Goal: Task Accomplishment & Management: Complete application form

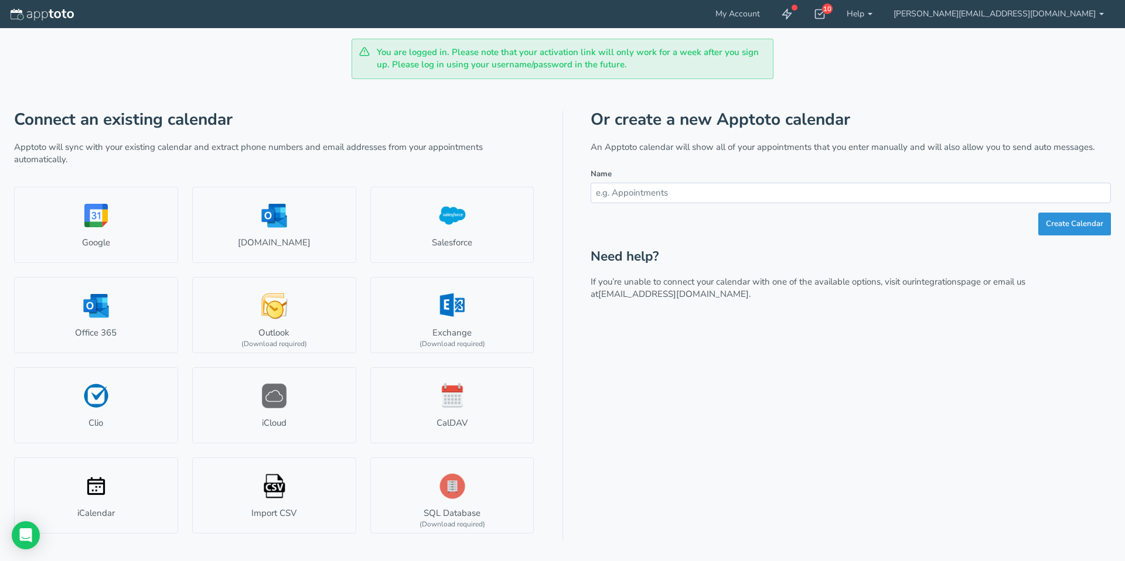
click at [1054, 227] on button "Create Calendar" at bounding box center [1074, 224] width 73 height 23
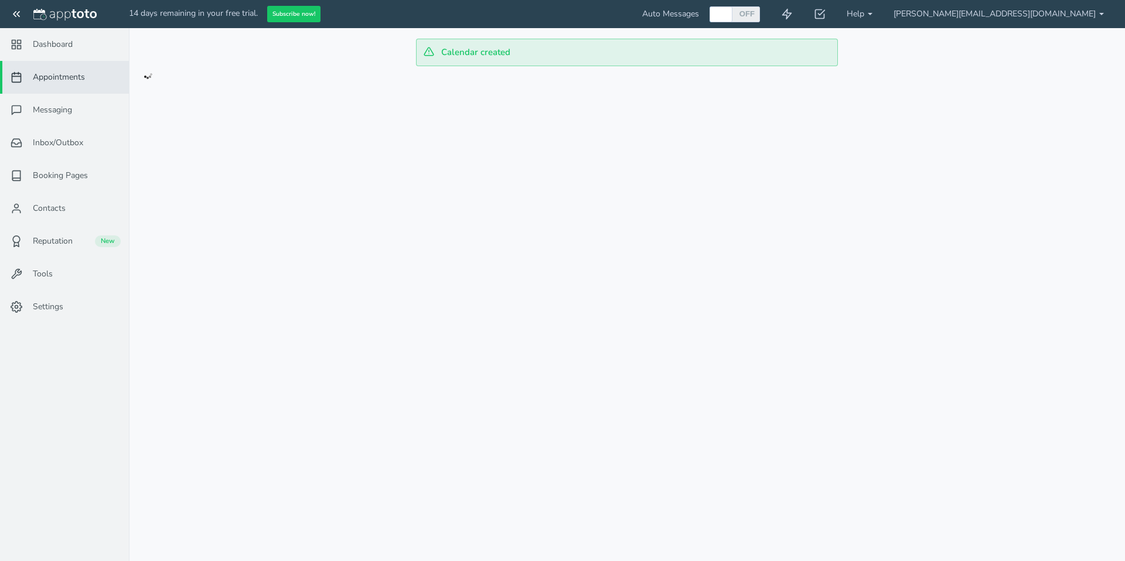
checkbox input "true"
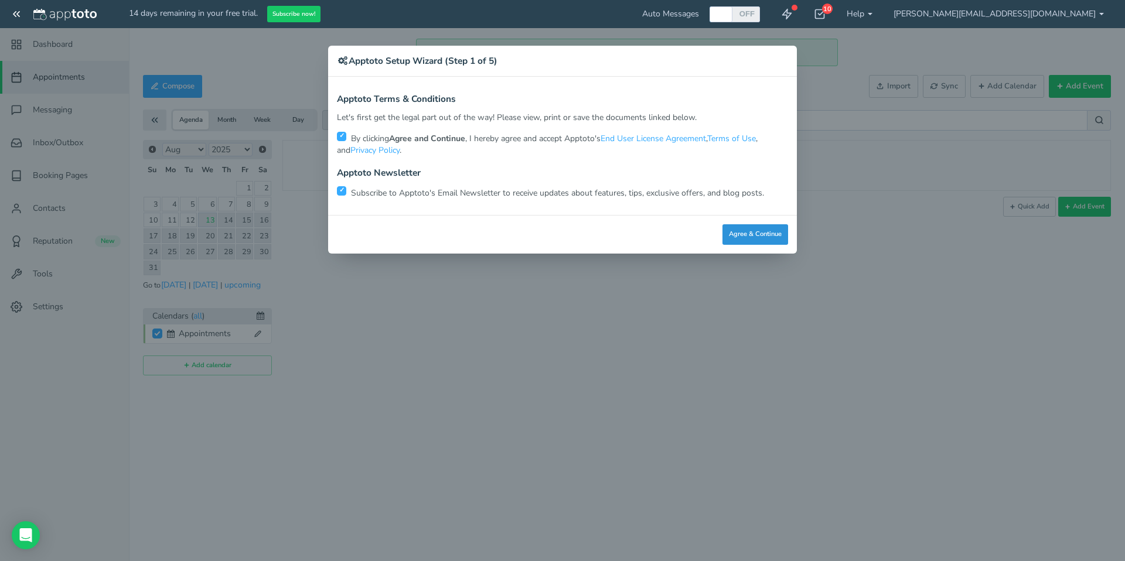
click at [761, 229] on button "Agree & Continue" at bounding box center [755, 234] width 66 height 21
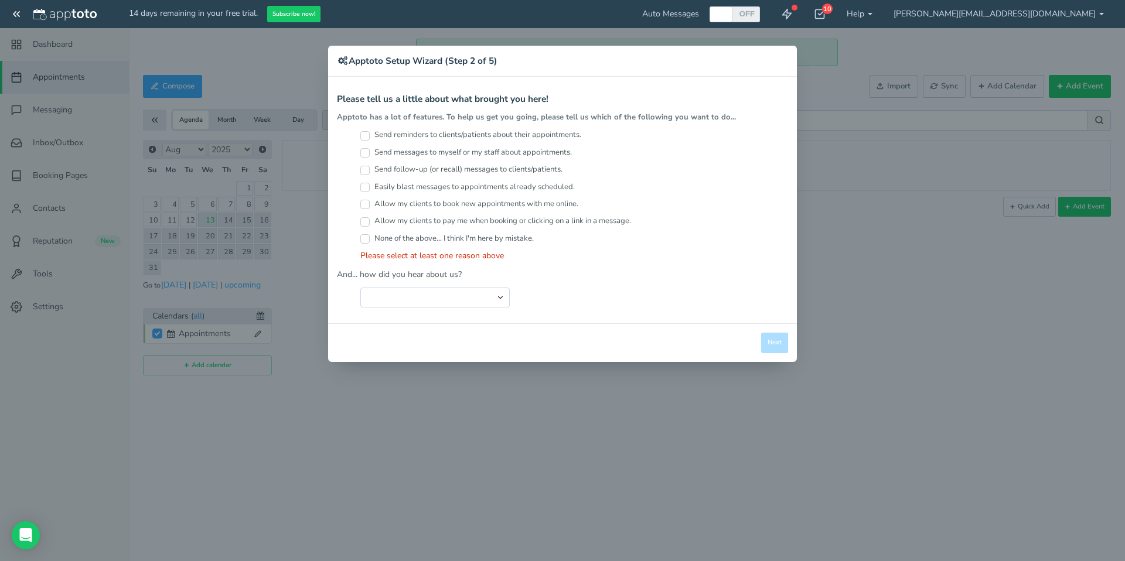
click at [367, 203] on input "Allow my clients to book new appointments with me online." at bounding box center [364, 204] width 9 height 9
checkbox input "true"
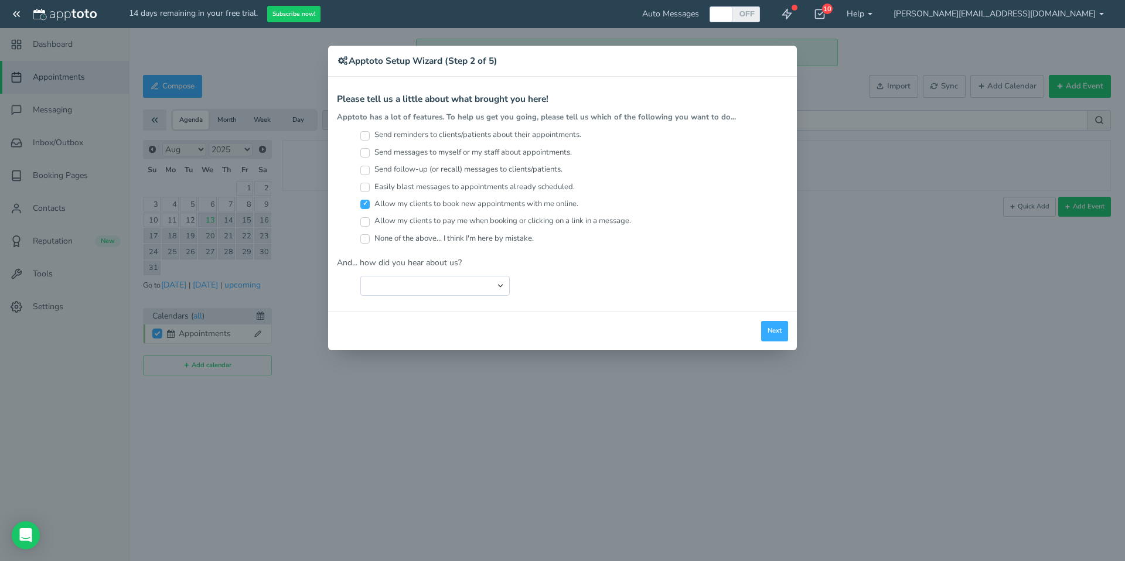
click at [363, 135] on input "Send reminders to clients/patients about their appointments." at bounding box center [364, 135] width 9 height 9
checkbox input "true"
click at [497, 285] on select "Search Engine (Google, Yahoo, Bing, etc.) Search Engine Advertisement Blog Post…" at bounding box center [434, 286] width 149 height 20
select select "string:Search Engine (Google, Yahoo, Bing, etc.)"
click at [360, 276] on select "Search Engine (Google, Yahoo, Bing, etc.) Search Engine Advertisement Blog Post…" at bounding box center [434, 286] width 149 height 20
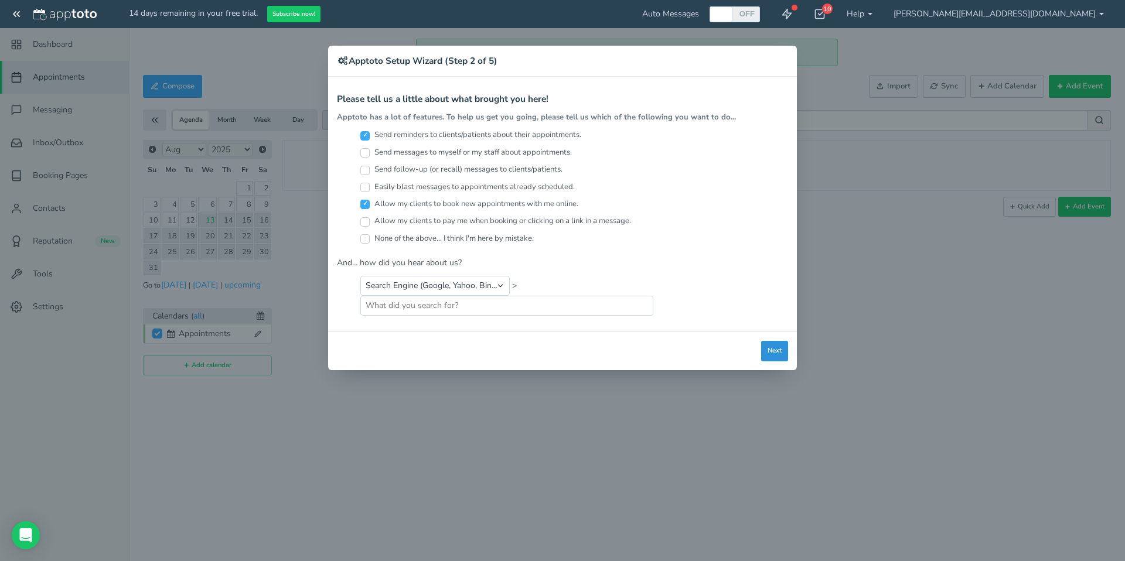
drag, startPoint x: 768, startPoint y: 350, endPoint x: 734, endPoint y: 340, distance: 34.9
click at [768, 348] on button "Next" at bounding box center [774, 351] width 27 height 21
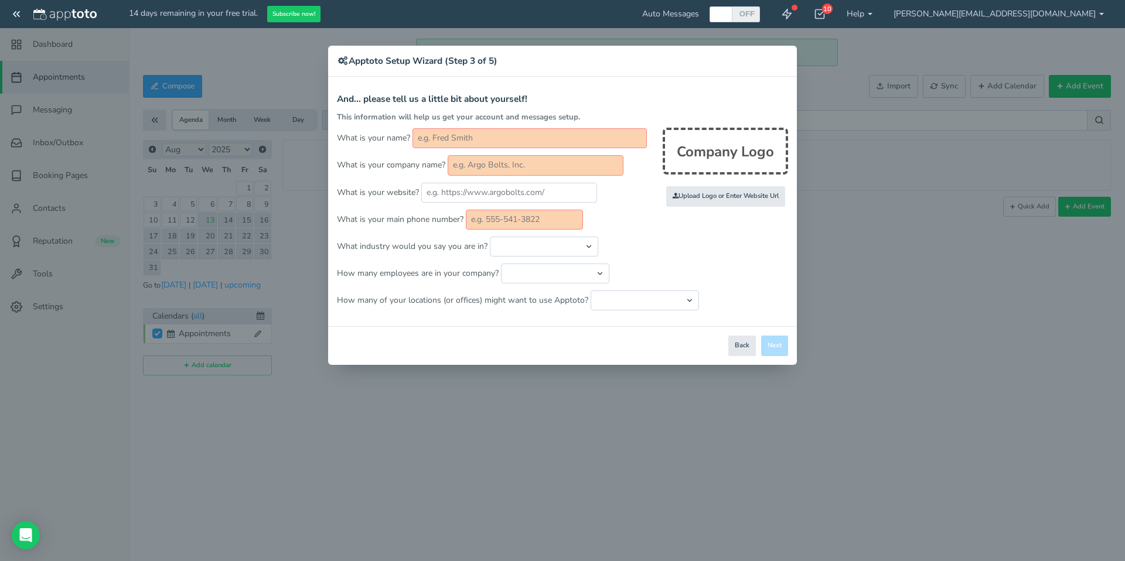
click at [458, 135] on input "text" at bounding box center [530, 138] width 234 height 20
type input "[PERSON_NAME]"
type input "Every [GEOGRAPHIC_DATA]"
type input "5412976419"
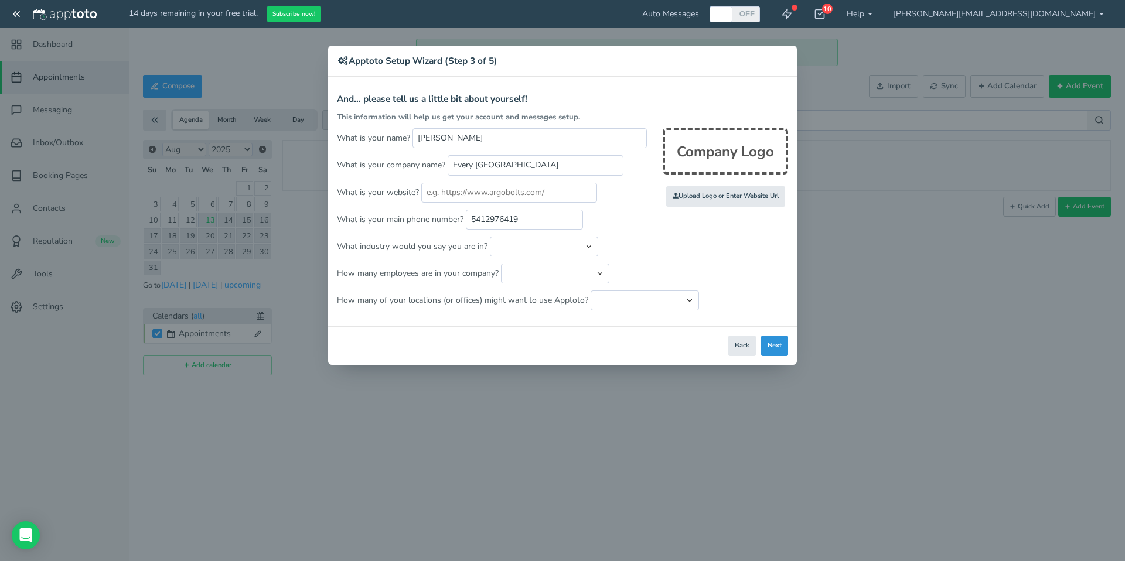
click at [780, 352] on button "Next" at bounding box center [774, 346] width 27 height 21
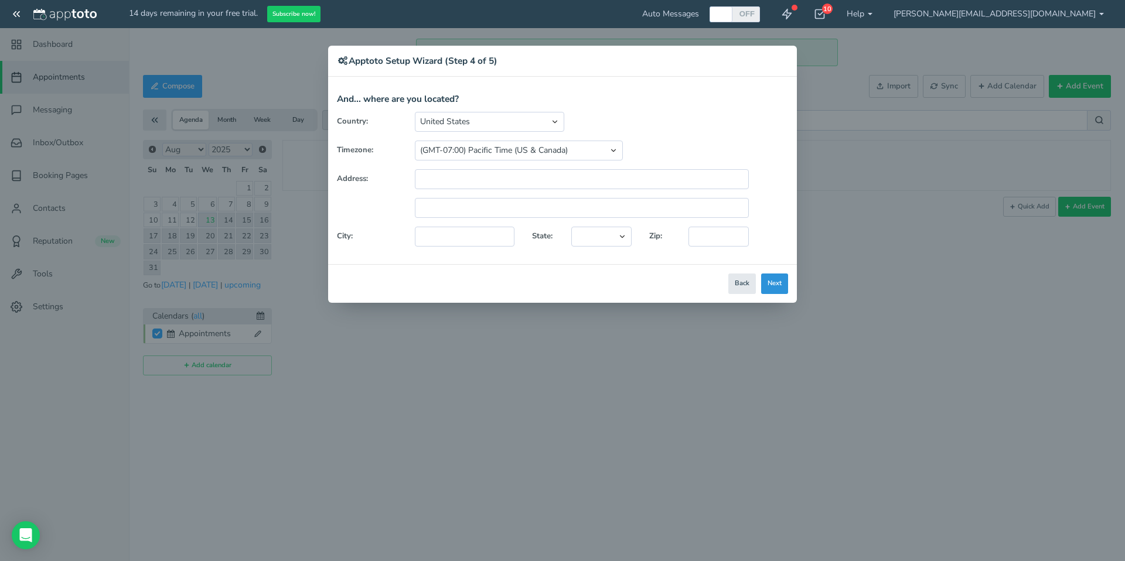
click at [777, 285] on button "Next" at bounding box center [774, 284] width 27 height 21
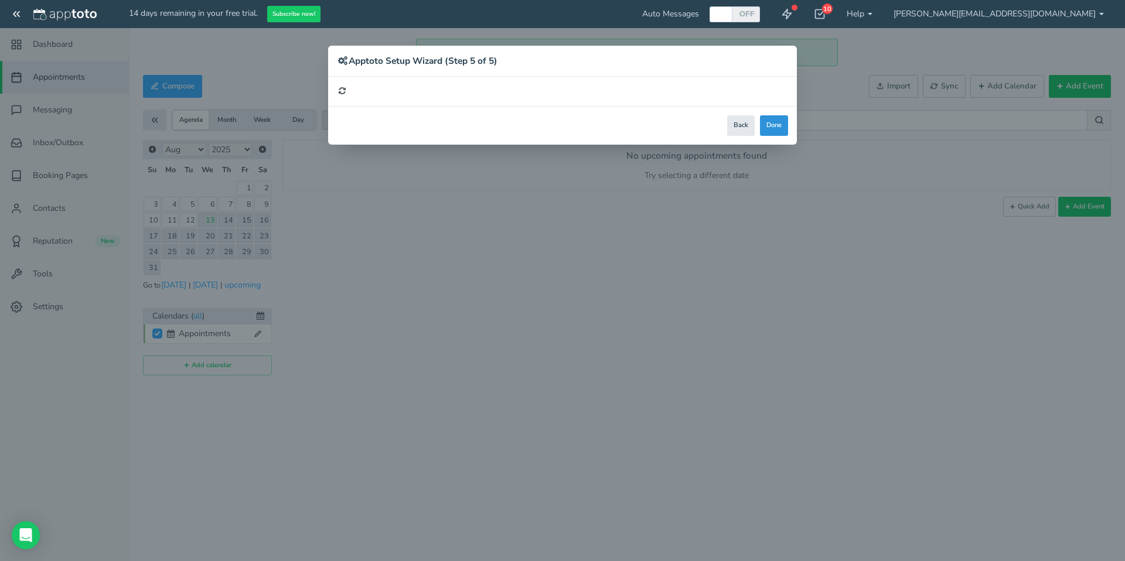
click at [773, 128] on button "Done" at bounding box center [774, 125] width 28 height 21
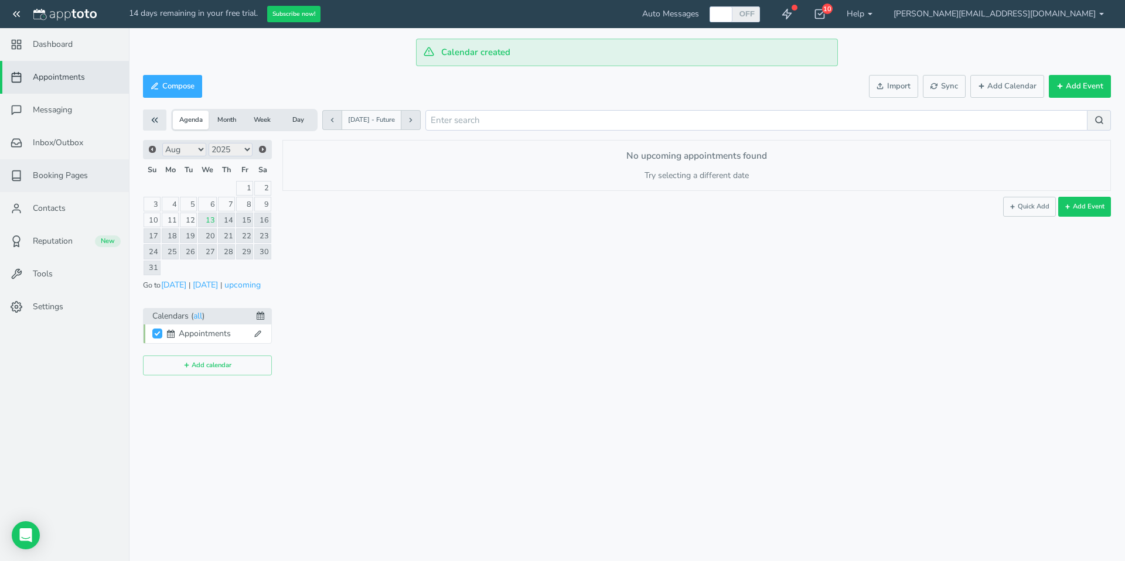
click at [53, 178] on span "Booking Pages" at bounding box center [60, 176] width 55 height 12
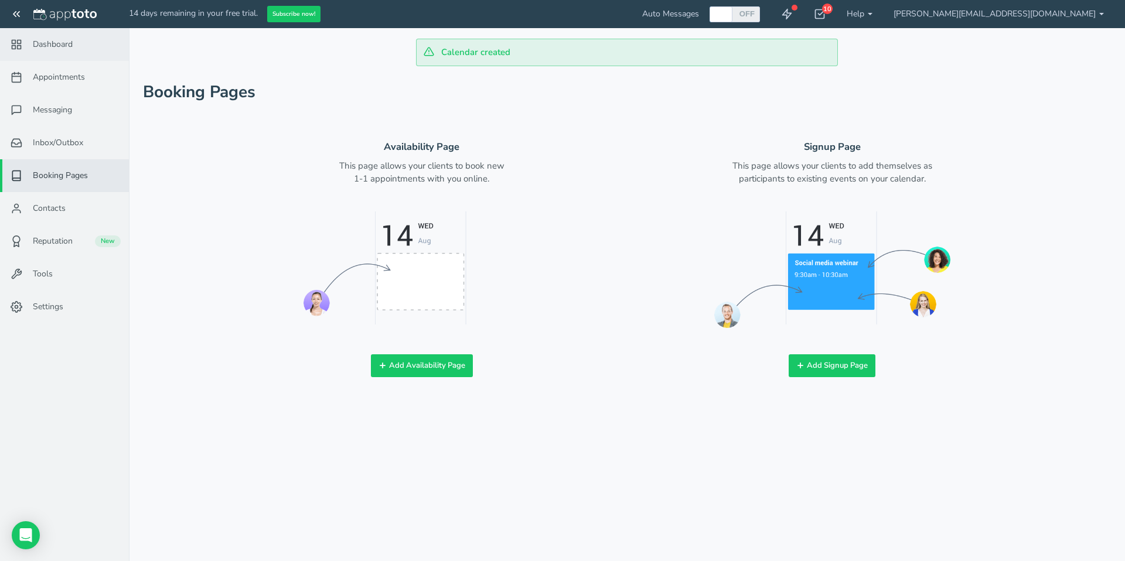
click at [57, 47] on span "Dashboard" at bounding box center [53, 45] width 40 height 12
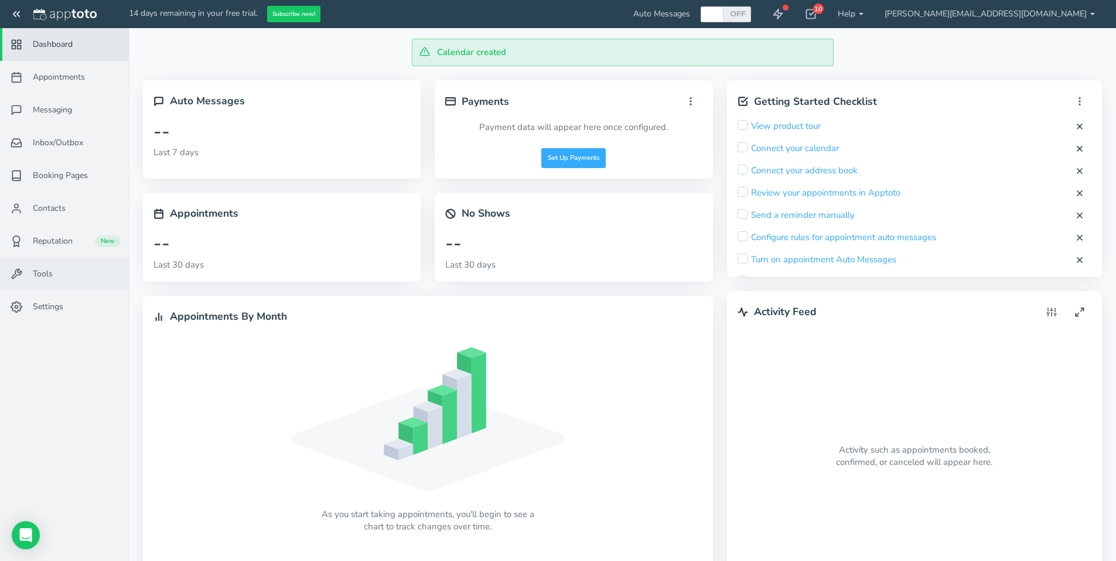
click at [45, 275] on span "Tools" at bounding box center [43, 274] width 20 height 12
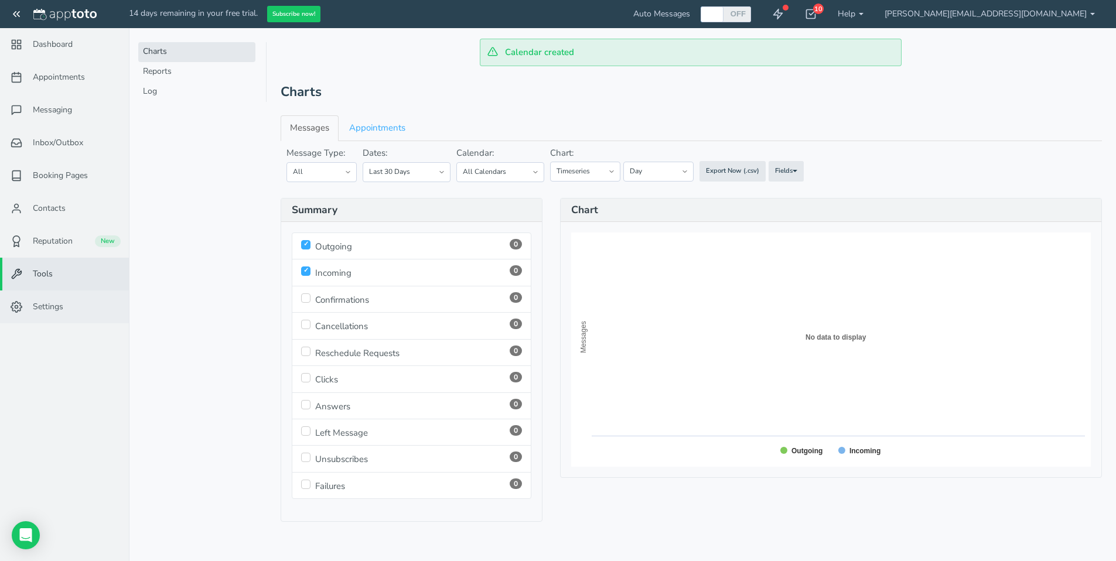
click at [49, 304] on span "Settings" at bounding box center [48, 307] width 30 height 12
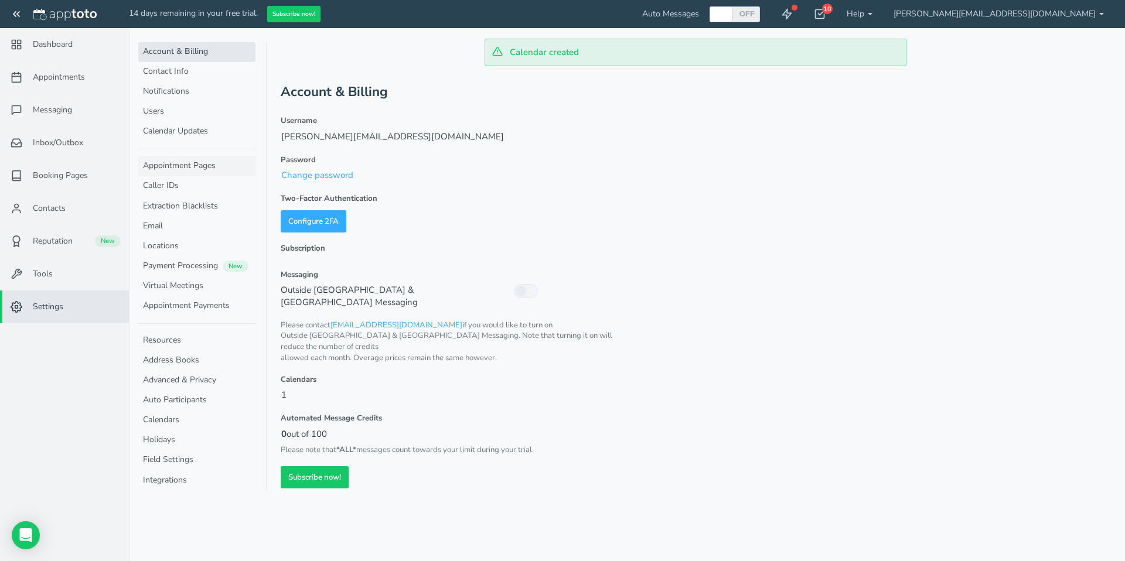
click at [189, 161] on link "Appointment Pages" at bounding box center [196, 166] width 117 height 20
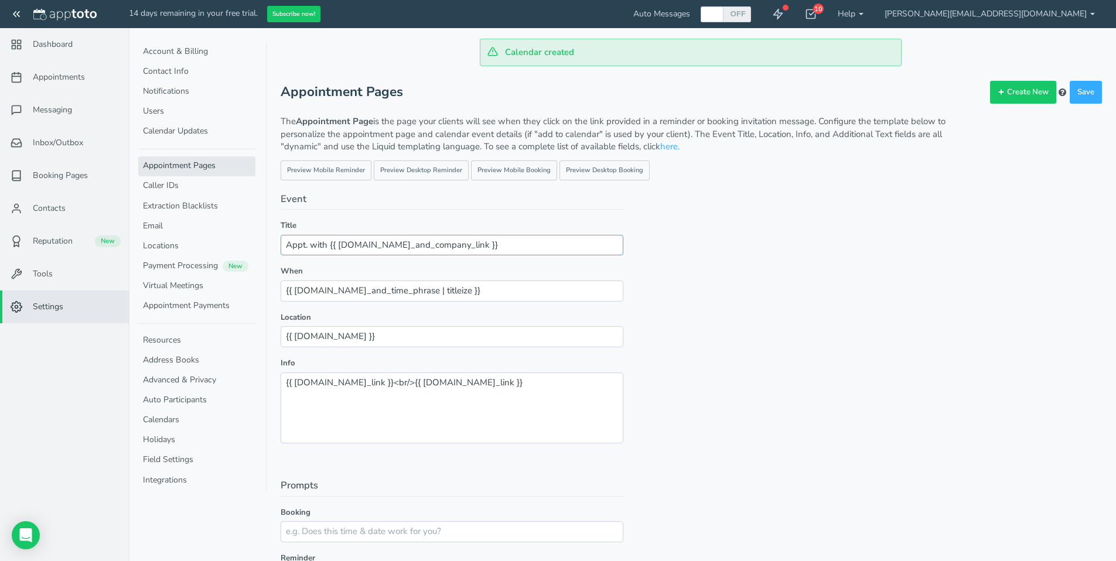
click at [507, 251] on input "Appt. with {{ [DOMAIN_NAME]_and_company_link }}" at bounding box center [452, 245] width 343 height 21
drag, startPoint x: 476, startPoint y: 246, endPoint x: 275, endPoint y: 244, distance: 201.0
click at [275, 244] on div "Account & Billing Username shiela@everychildlane.org Password Change password T…" at bounding box center [622, 532] width 959 height 933
click at [449, 235] on input "Appt. with {{ [DOMAIN_NAME]_and_company_link }}" at bounding box center [452, 245] width 343 height 21
drag, startPoint x: 338, startPoint y: 245, endPoint x: 460, endPoint y: 245, distance: 121.9
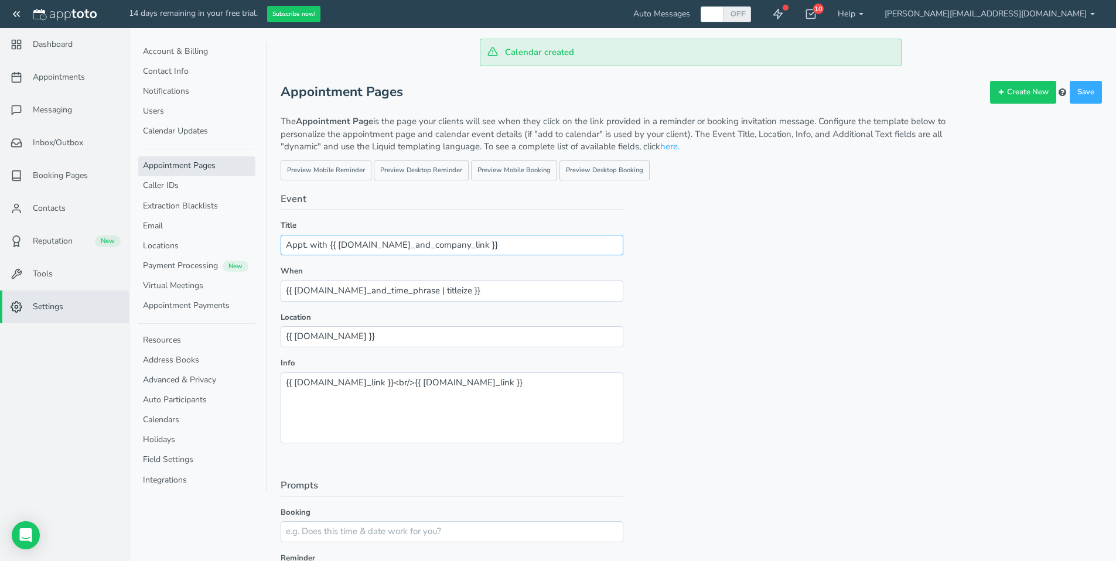
click at [460, 245] on input "Appt. with {{ [DOMAIN_NAME]_and_company_link }}" at bounding box center [452, 245] width 343 height 21
click at [495, 251] on input "Appt. with {{ [DOMAIN_NAME]_and_company_link }}" at bounding box center [452, 245] width 343 height 21
click at [417, 173] on link "Preview Desktop Reminder" at bounding box center [421, 171] width 95 height 20
click at [503, 172] on link "Preview Mobile Booking" at bounding box center [514, 171] width 86 height 20
click at [602, 170] on link "Preview Desktop Booking" at bounding box center [605, 171] width 90 height 20
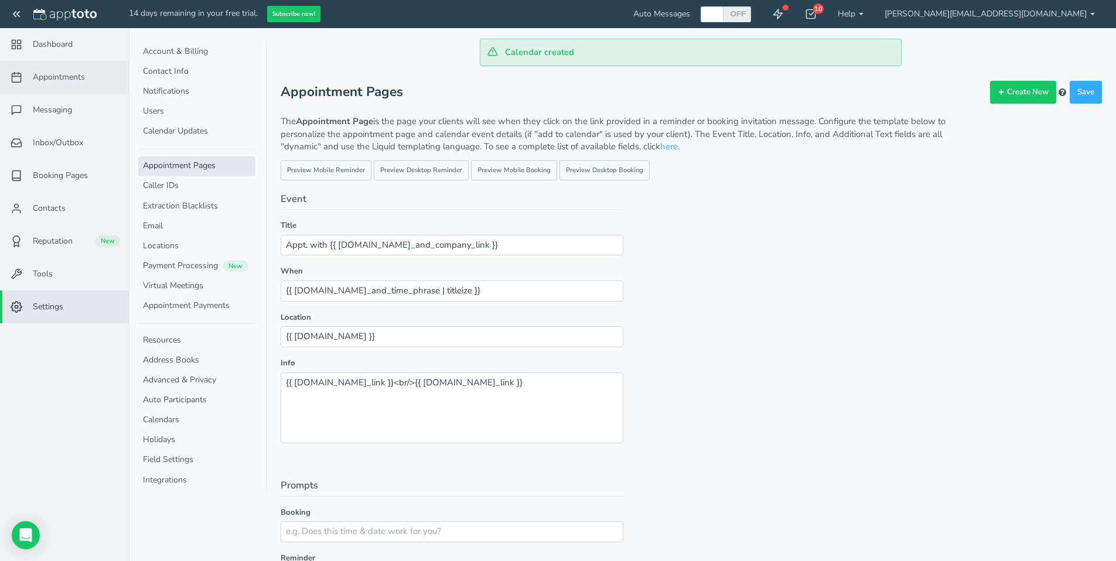
click at [41, 77] on span "Appointments" at bounding box center [59, 77] width 52 height 12
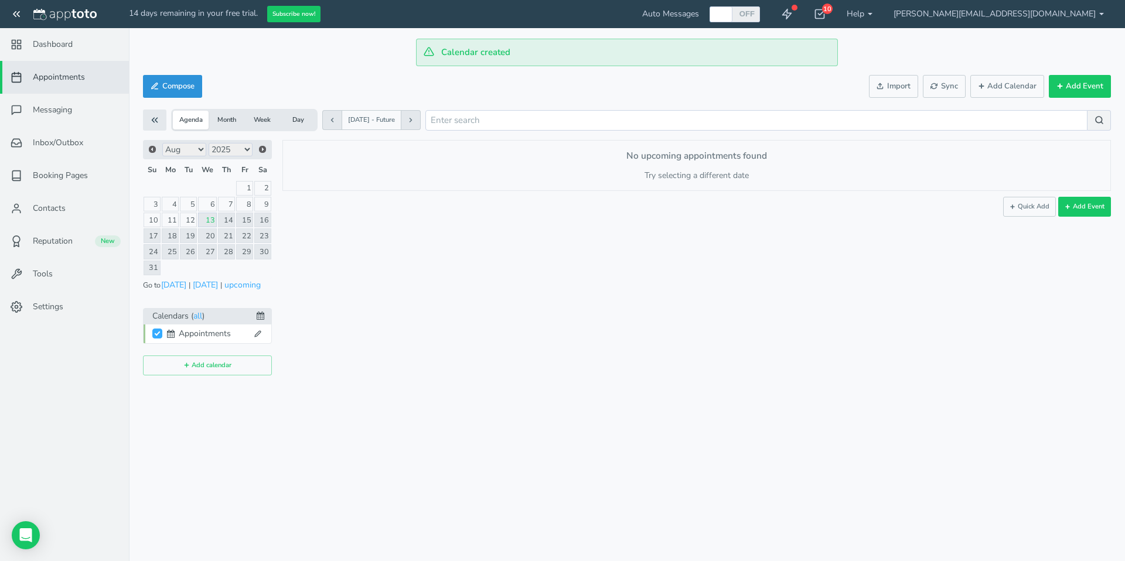
click at [173, 86] on button "Compose" at bounding box center [172, 86] width 59 height 23
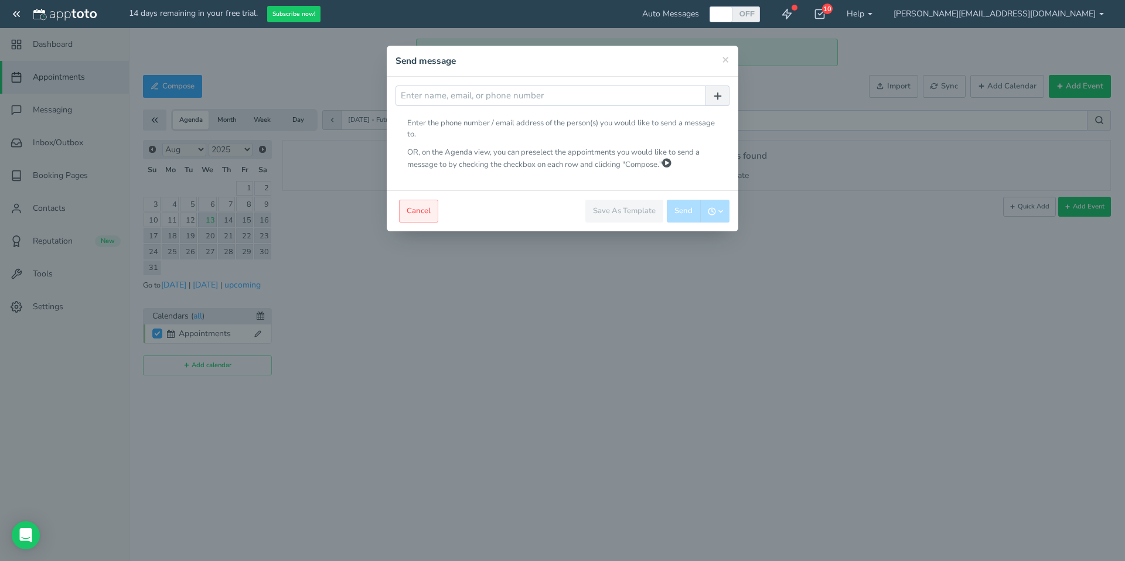
click at [413, 205] on button "Cancel" at bounding box center [418, 211] width 39 height 23
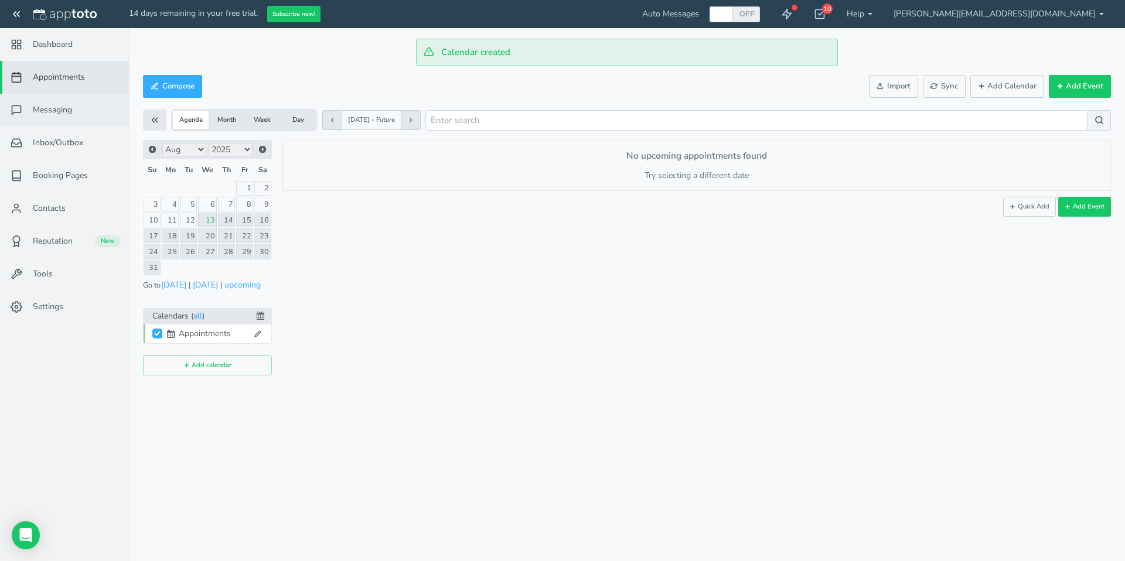
click at [56, 109] on span "Messaging" at bounding box center [52, 110] width 39 height 12
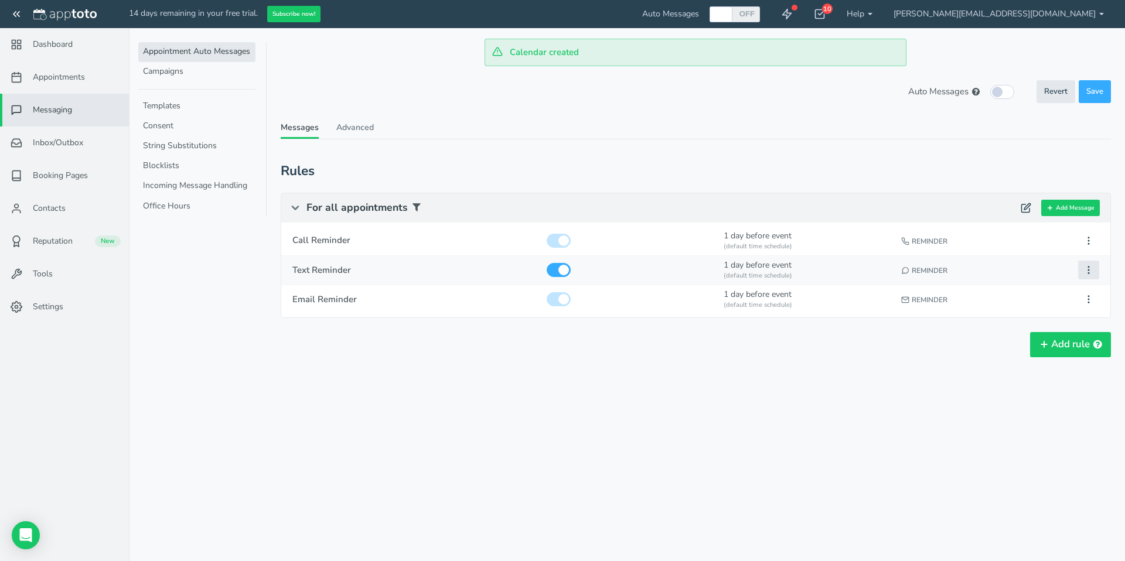
click at [1096, 271] on button at bounding box center [1088, 270] width 21 height 19
click at [978, 292] on button "Edit" at bounding box center [1023, 292] width 151 height 16
type input "Text Reminder"
checkbox input "true"
select select "number:1"
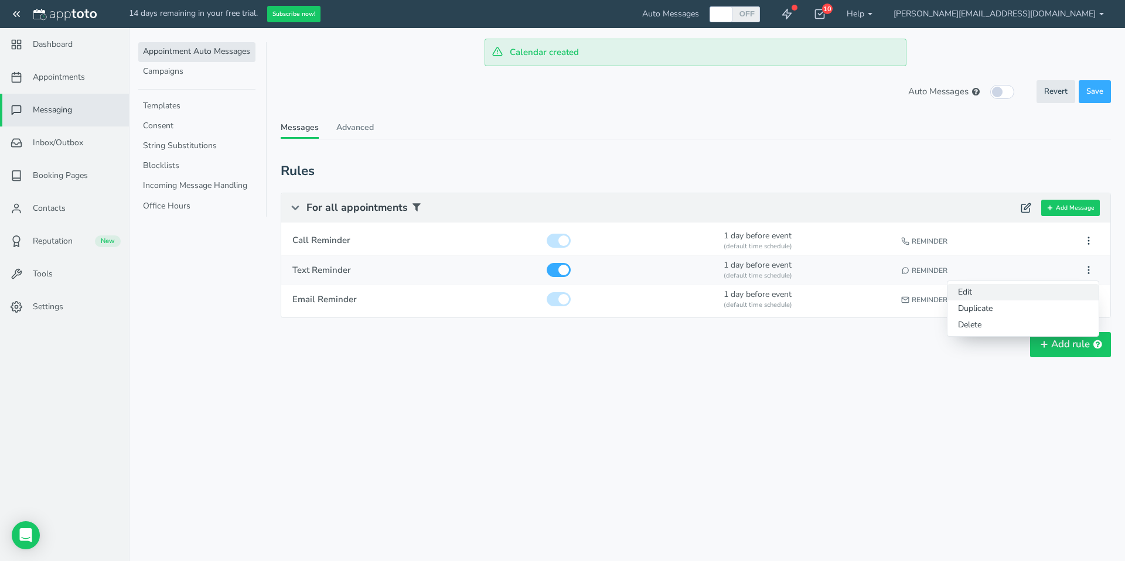
select select "string:default"
select select "string:1"
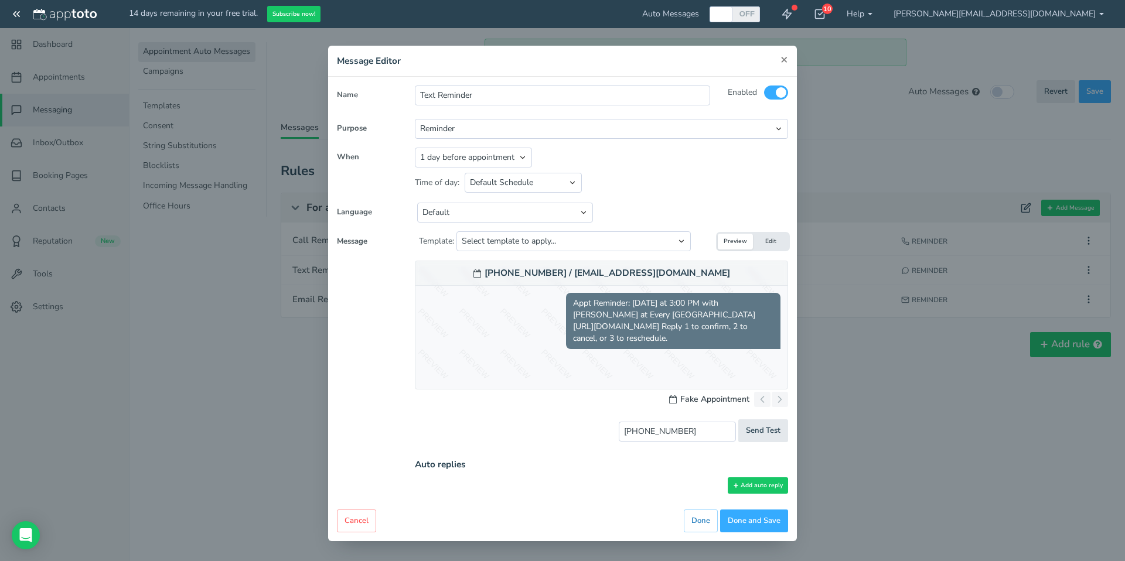
click at [785, 57] on span "×" at bounding box center [785, 59] width 8 height 16
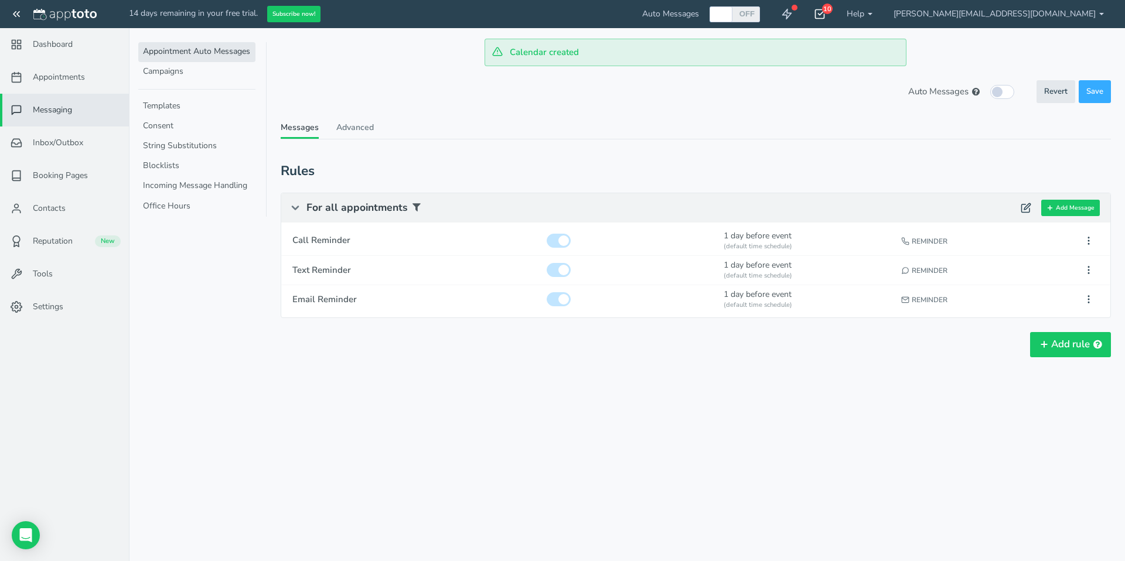
click at [833, 10] on div "10" at bounding box center [827, 9] width 11 height 11
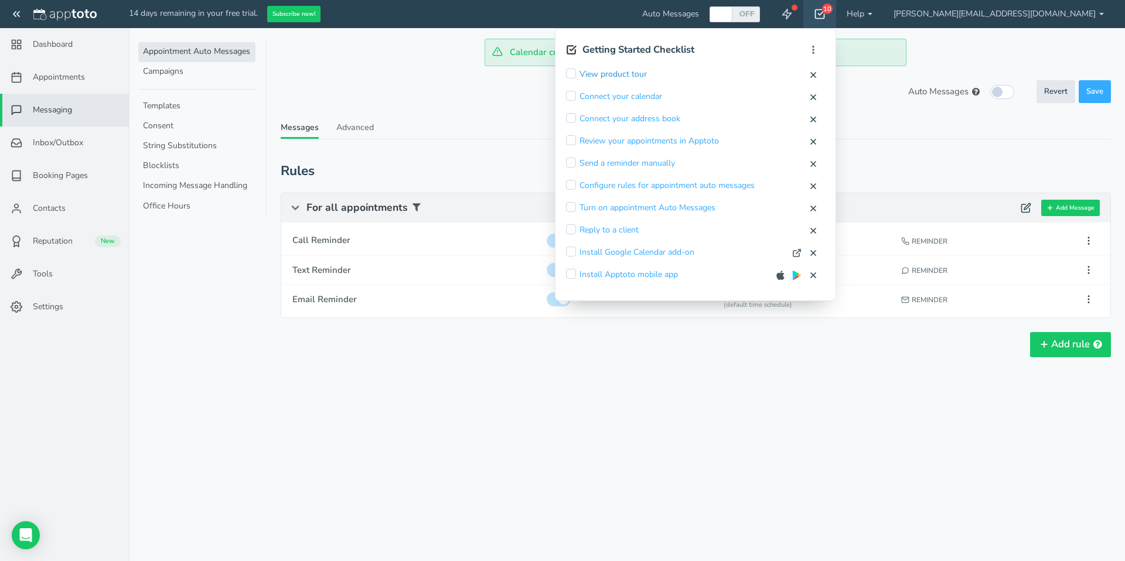
click at [647, 73] on link "View product tour" at bounding box center [613, 75] width 67 height 12
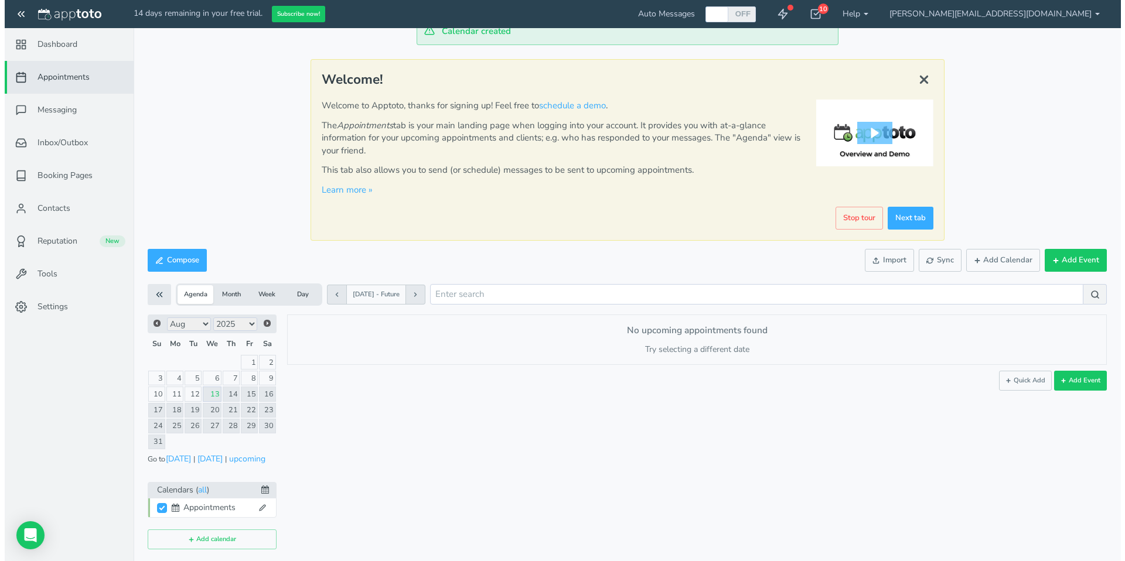
scroll to position [23, 0]
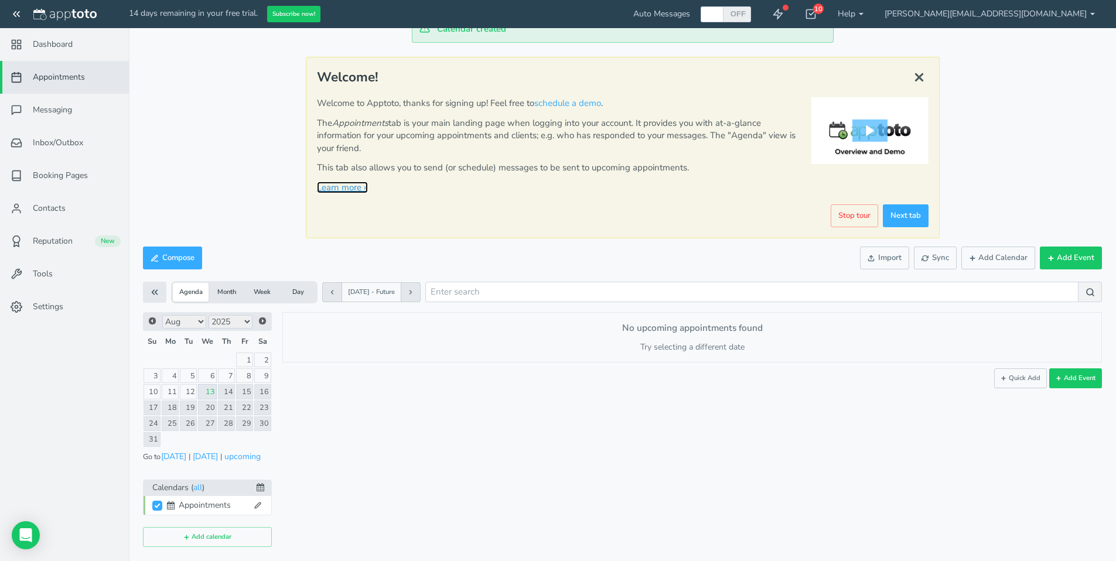
click at [350, 188] on link "Learn more »" at bounding box center [342, 188] width 51 height 12
click at [67, 76] on span "Appointments" at bounding box center [59, 77] width 52 height 12
click at [1083, 260] on button "Add Event" at bounding box center [1071, 258] width 62 height 23
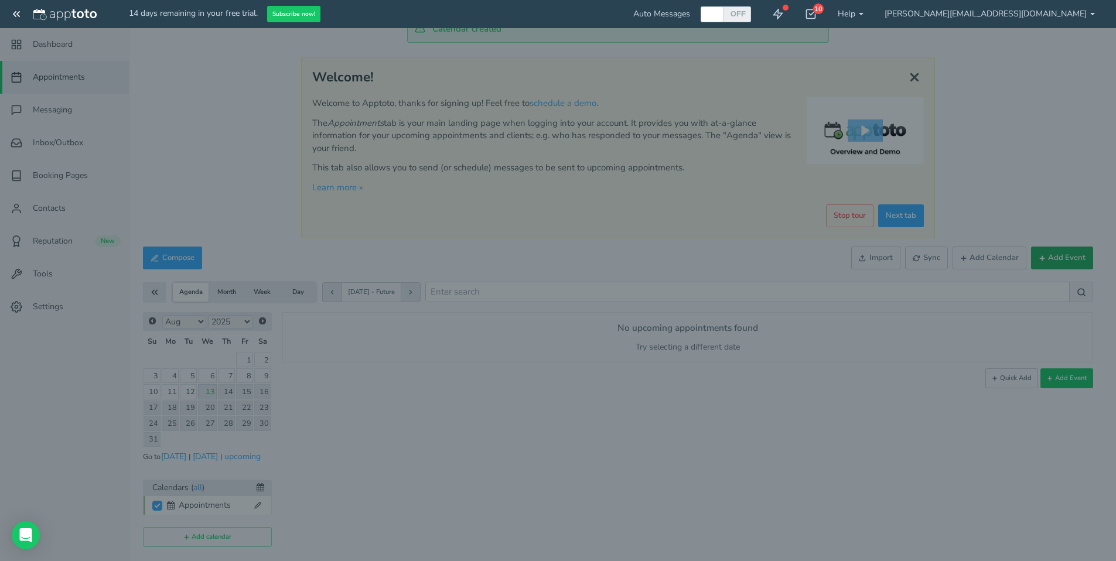
type input "[DATE]"
type input "10:00am"
type input "[DATE]"
type input "11:00am"
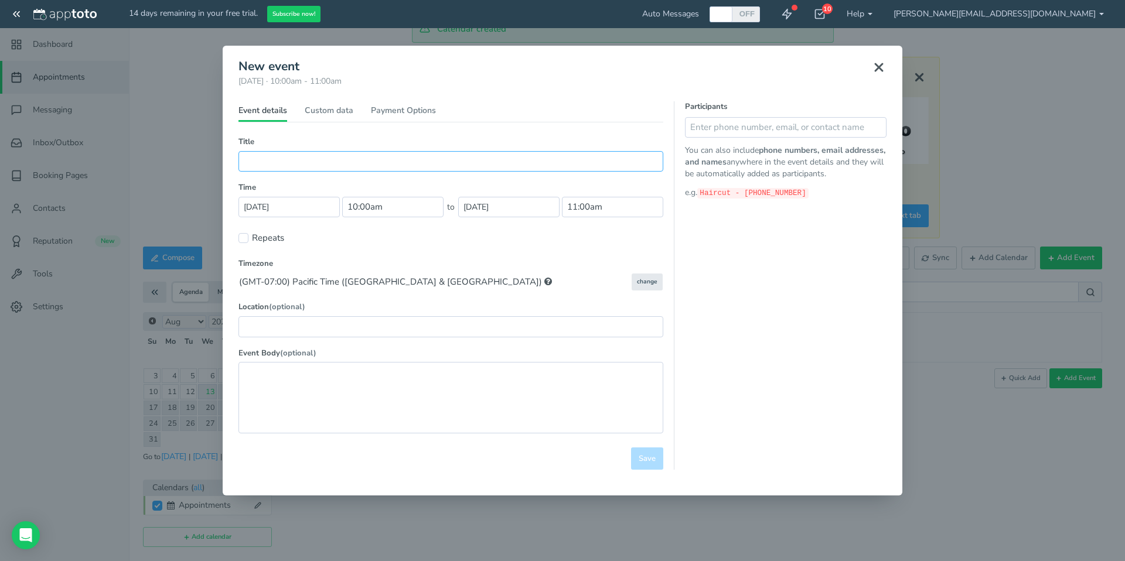
click at [248, 160] on input "text" at bounding box center [450, 161] width 425 height 21
type input "Brighter Side Giving Store"
click at [301, 205] on input "[DATE]" at bounding box center [288, 207] width 101 height 21
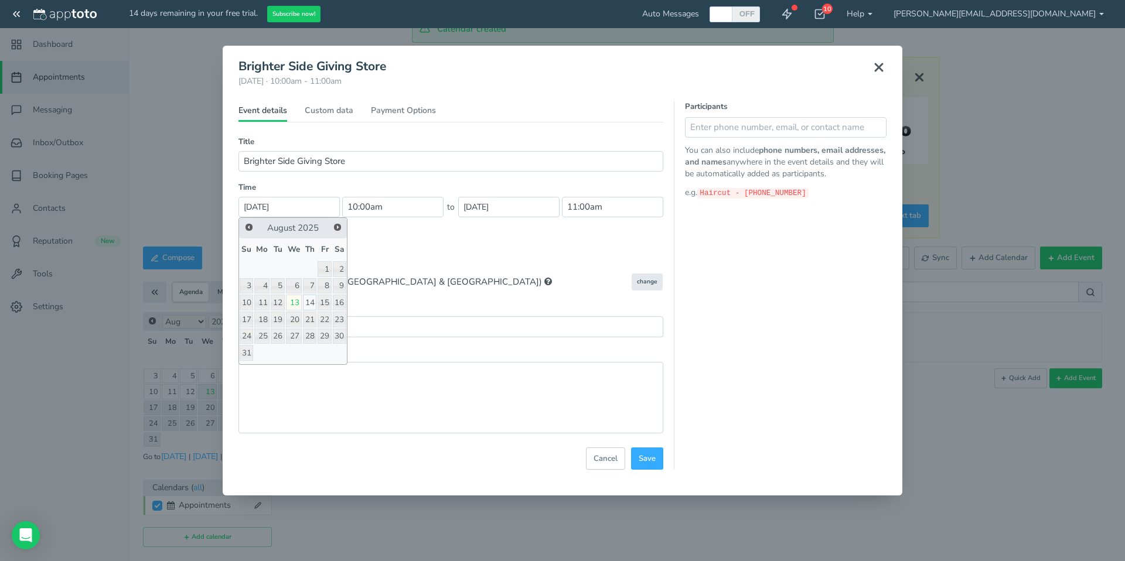
click at [309, 303] on link "14" at bounding box center [309, 303] width 13 height 16
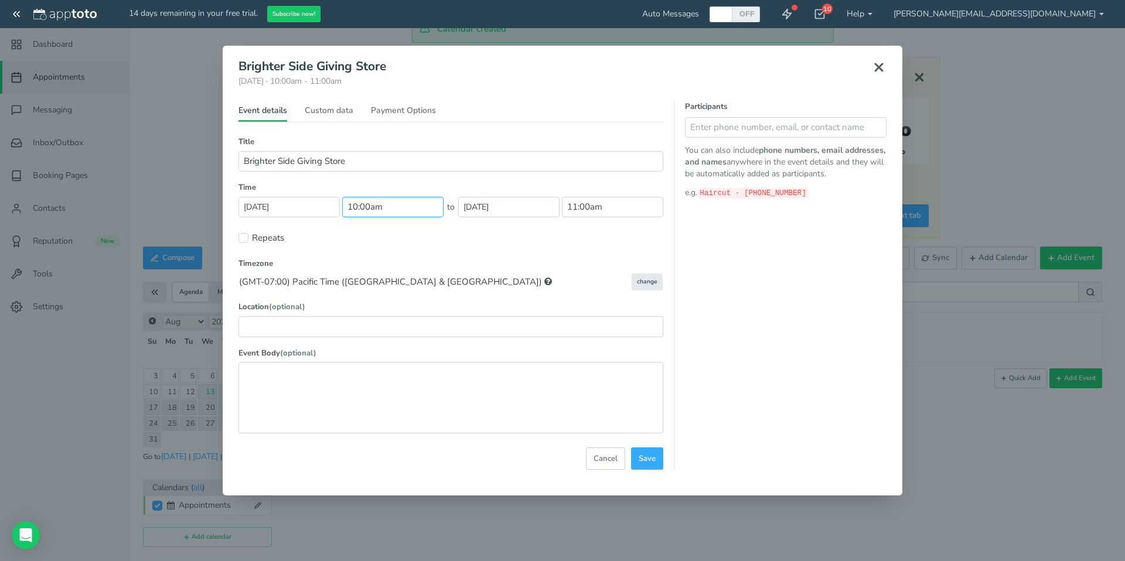
click at [397, 212] on input "10:00am" at bounding box center [392, 207] width 101 height 21
click at [376, 296] on li "03:00 pm" at bounding box center [369, 296] width 52 height 9
type input "03:00 pm"
click at [621, 206] on input "4:00pm" at bounding box center [612, 207] width 101 height 21
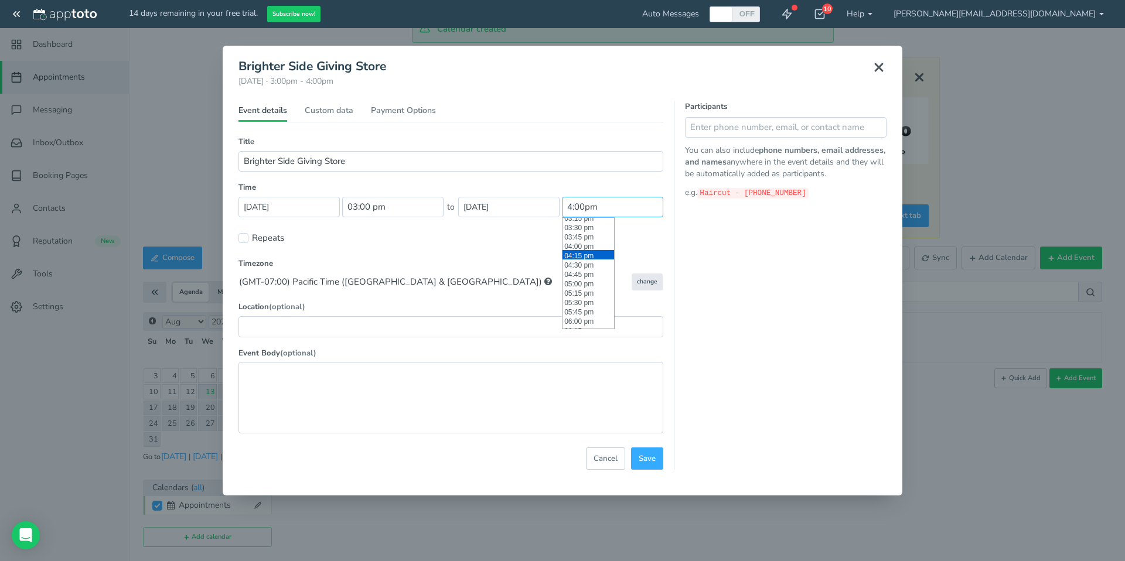
scroll to position [575, 0]
click at [594, 229] on li "03:30 pm" at bounding box center [589, 228] width 52 height 9
type input "03:30 pm"
click at [248, 241] on label "Repeats" at bounding box center [261, 238] width 46 height 12
click at [248, 241] on input "Repeats" at bounding box center [243, 238] width 10 height 10
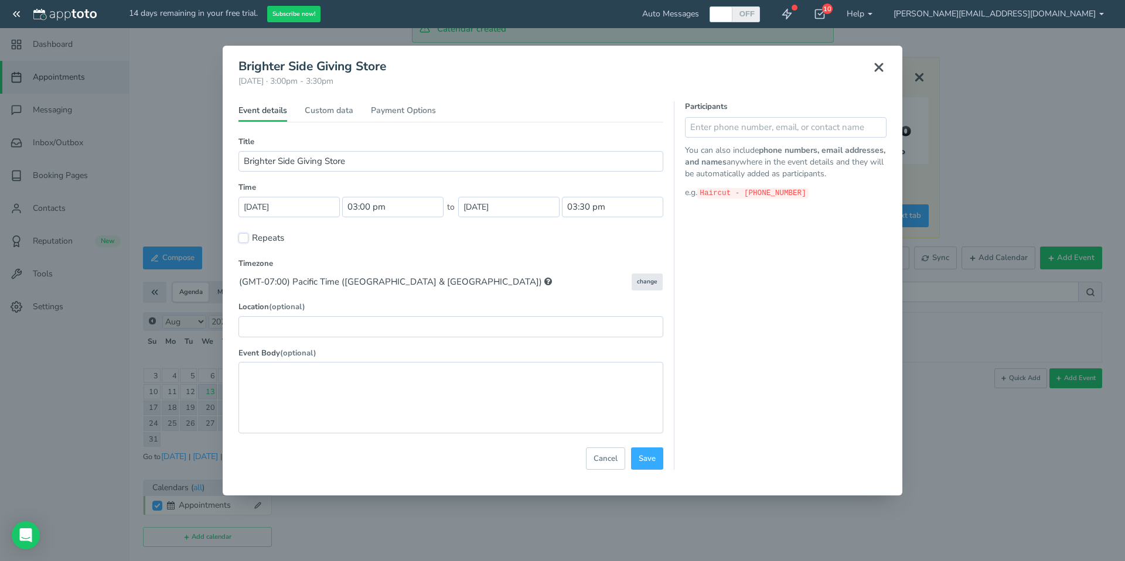
checkbox input "true"
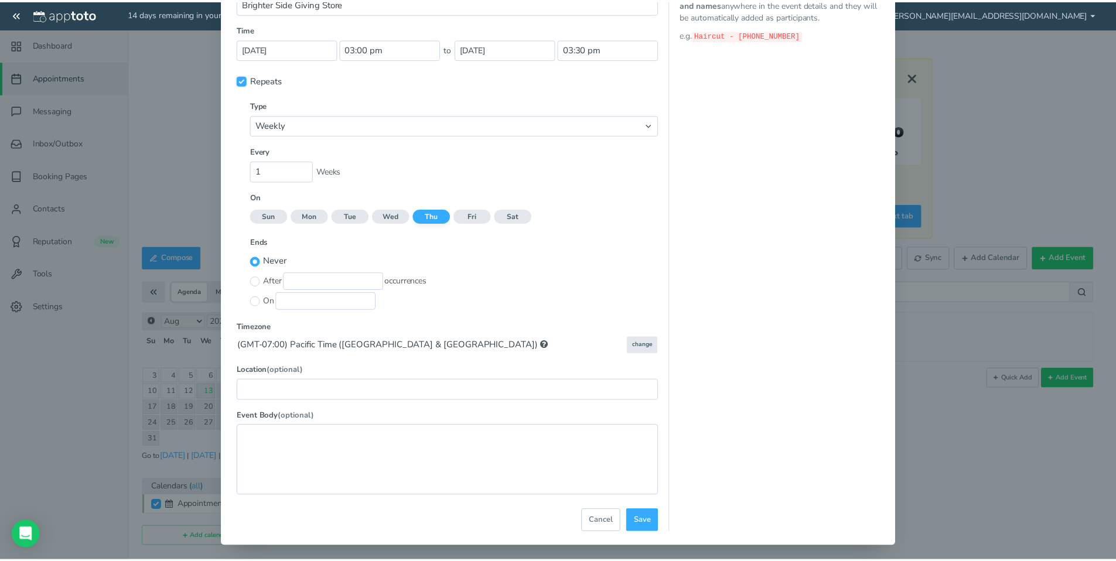
scroll to position [162, 0]
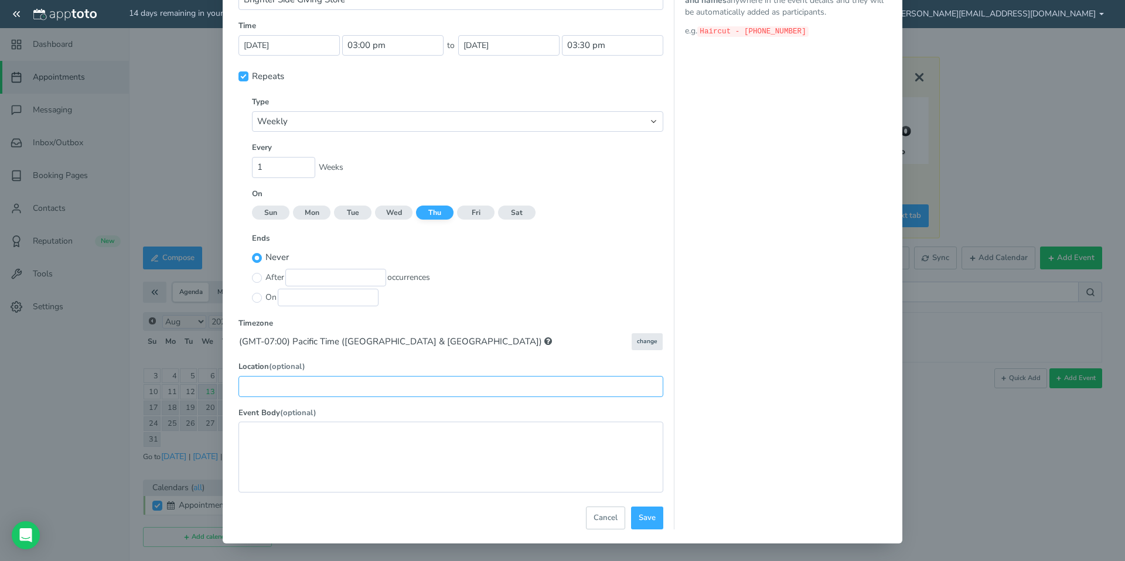
click at [282, 386] on input "text" at bounding box center [450, 386] width 425 height 21
type input "M"
type input "[STREET_ADDRESS][PERSON_NAME] ([DEMOGRAPHIC_DATA])"
click at [283, 438] on textarea at bounding box center [450, 457] width 425 height 71
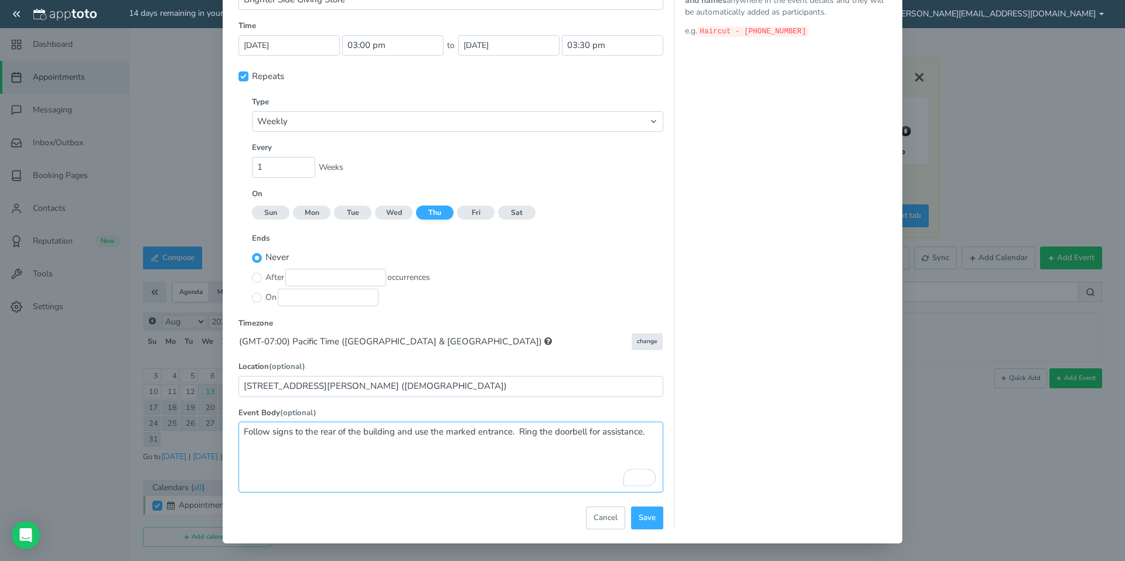
click at [571, 449] on textarea "Follow signs to the rear of the building and use the marked entrance. Ring the …" at bounding box center [450, 457] width 425 height 71
type textarea "Follow signs to the rear of the building and use the marked entrance. Ring the …"
click at [642, 509] on button "Save" at bounding box center [647, 518] width 32 height 23
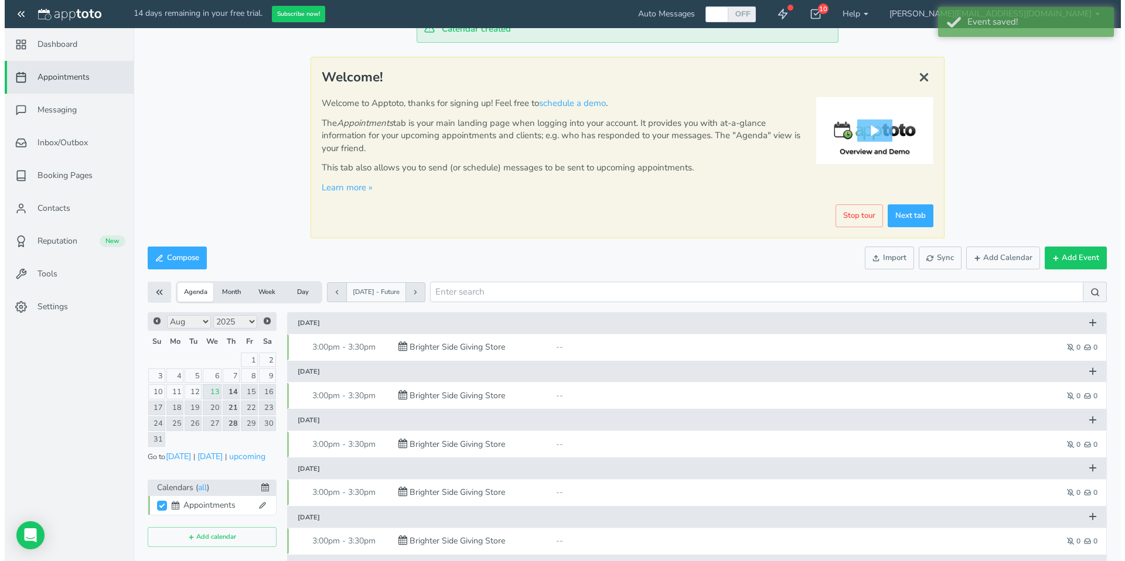
scroll to position [0, 0]
click at [1059, 255] on button "Add Event" at bounding box center [1071, 258] width 62 height 23
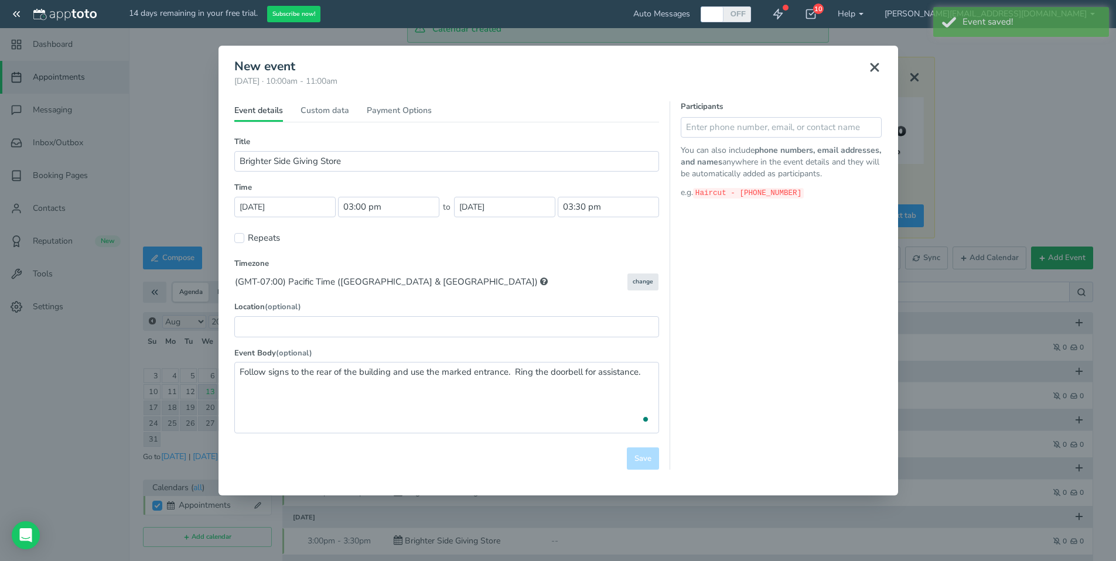
type input "10:00am"
type input "11:00am"
checkbox input "false"
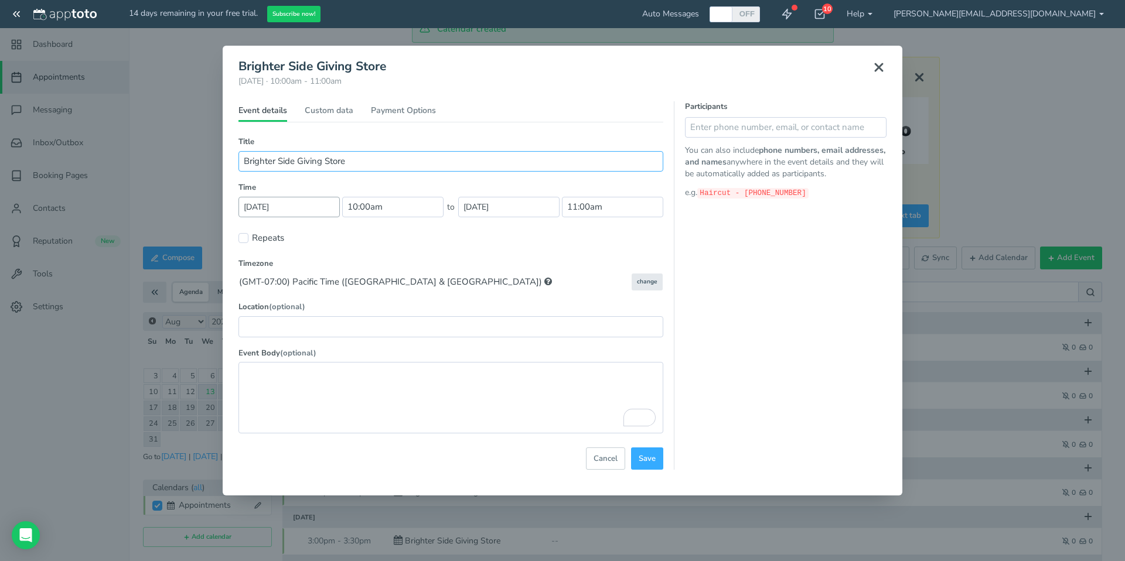
type input "Brighter Side Giving Store"
click at [322, 212] on input "[DATE]" at bounding box center [288, 207] width 101 height 21
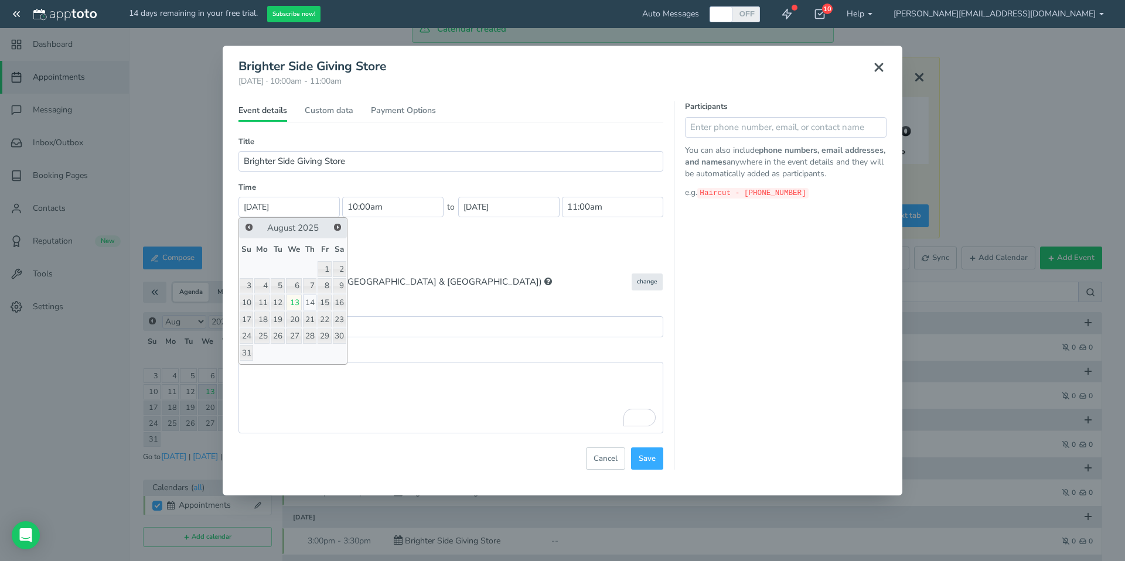
click at [313, 299] on link "14" at bounding box center [309, 303] width 13 height 16
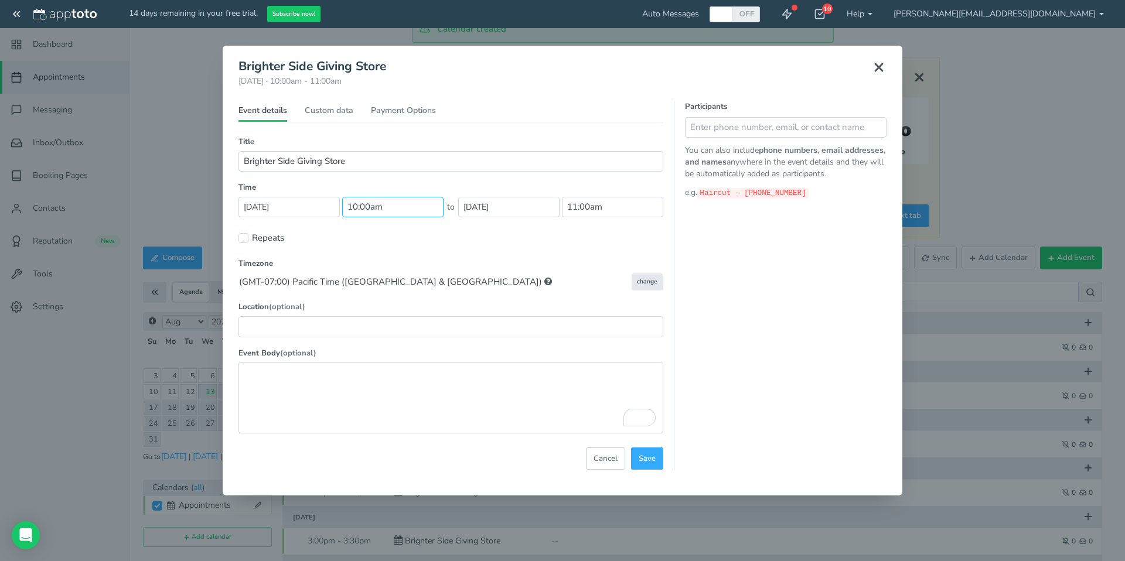
click at [381, 200] on input "10:00am" at bounding box center [392, 207] width 101 height 21
click at [363, 302] on li "04:00 pm" at bounding box center [369, 300] width 52 height 9
type input "04:00 pm"
click at [611, 212] on input "5:00pm" at bounding box center [612, 207] width 101 height 21
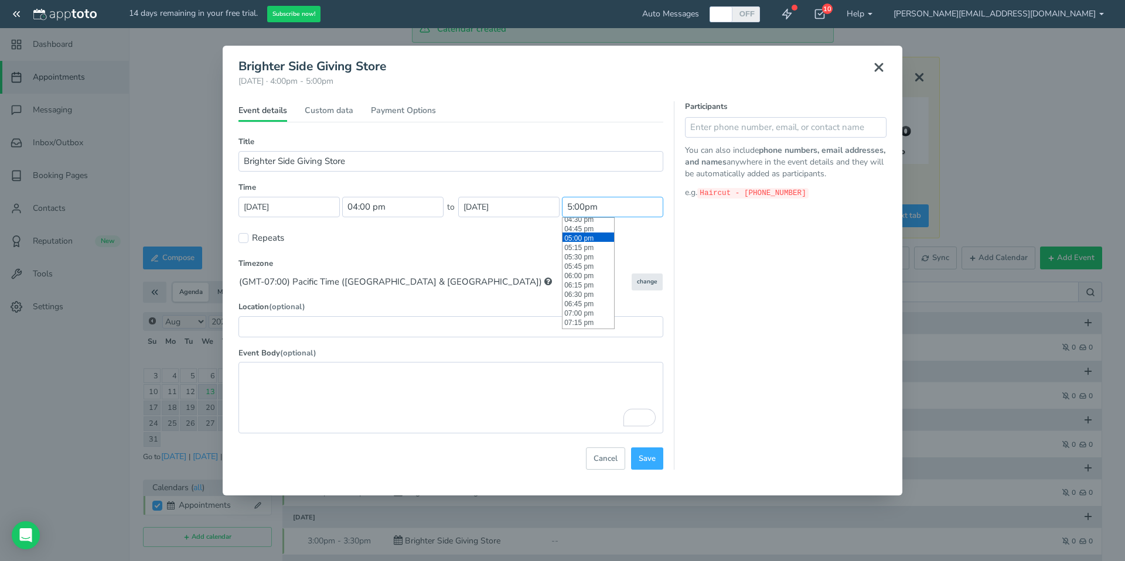
scroll to position [614, 0]
click at [582, 230] on li "04:30 pm" at bounding box center [589, 227] width 52 height 9
type input "04:30 pm"
click at [386, 329] on input "text" at bounding box center [450, 326] width 425 height 21
click at [241, 238] on input "Repeats" at bounding box center [243, 238] width 10 height 10
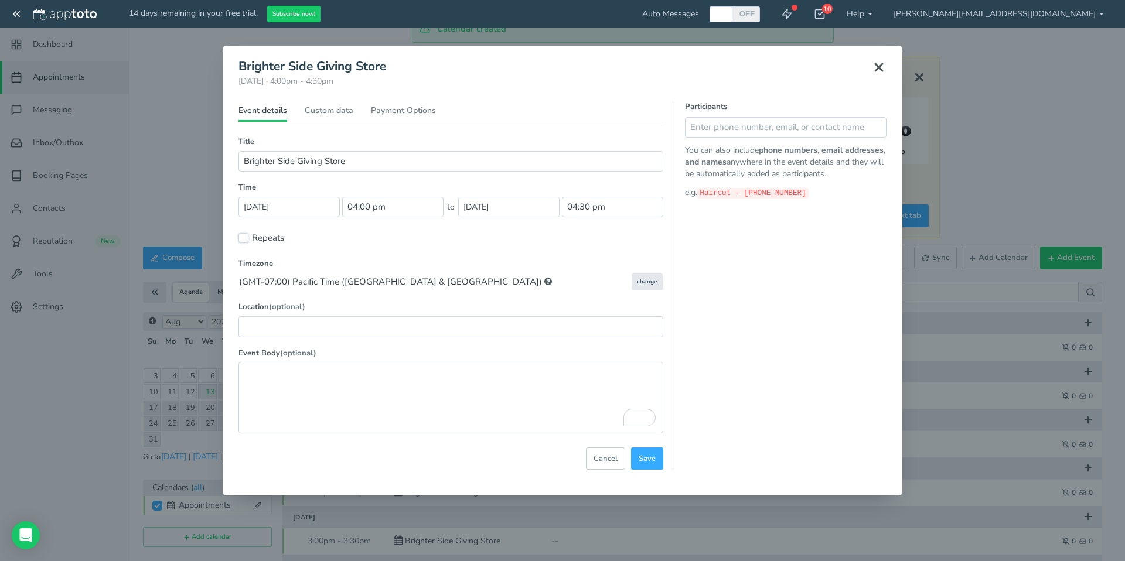
checkbox input "true"
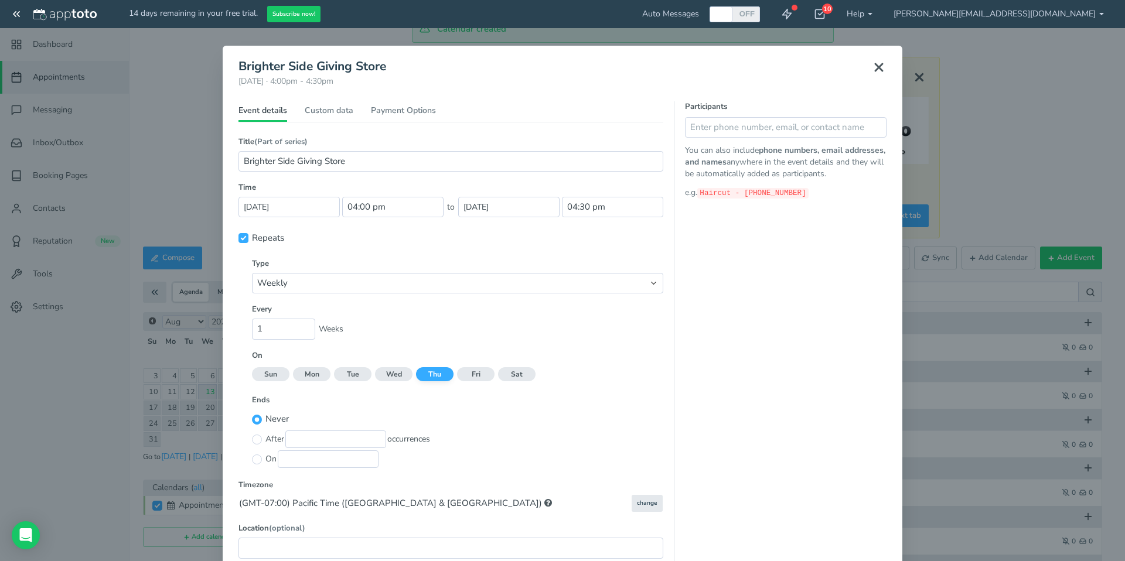
click at [309, 376] on input "Mon" at bounding box center [312, 375] width 38 height 10
checkbox input "true"
click at [392, 376] on input "Wed" at bounding box center [394, 375] width 38 height 10
checkbox input "true"
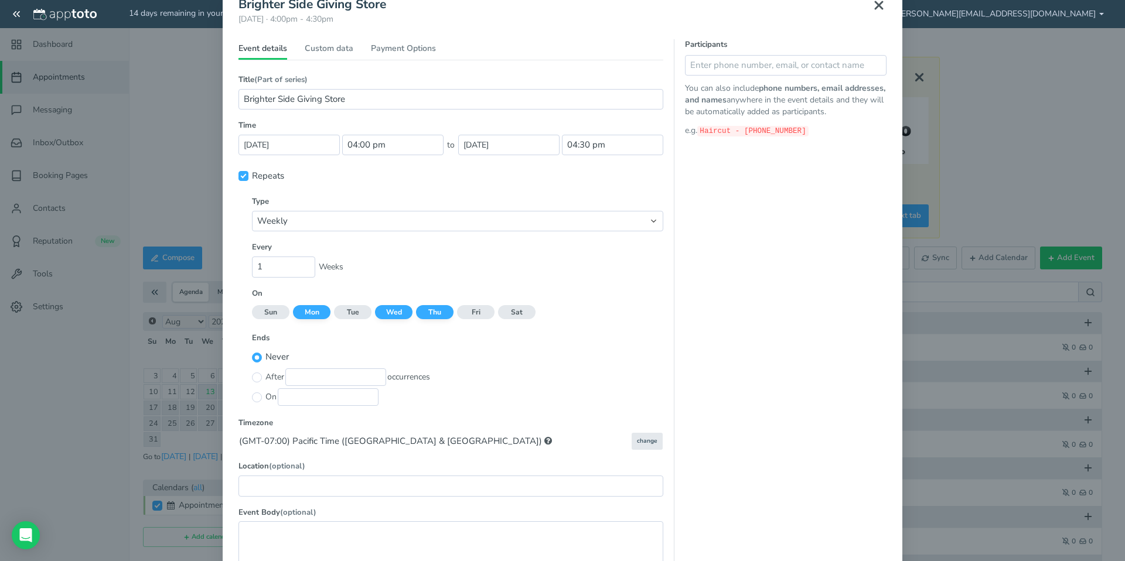
scroll to position [96, 0]
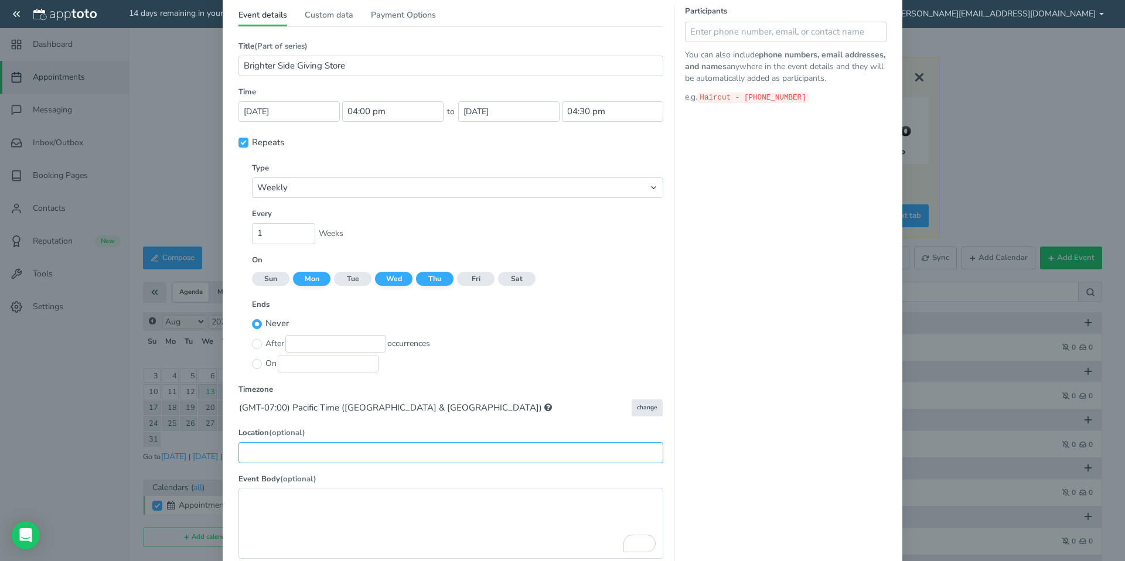
click at [316, 454] on input "text" at bounding box center [450, 452] width 425 height 21
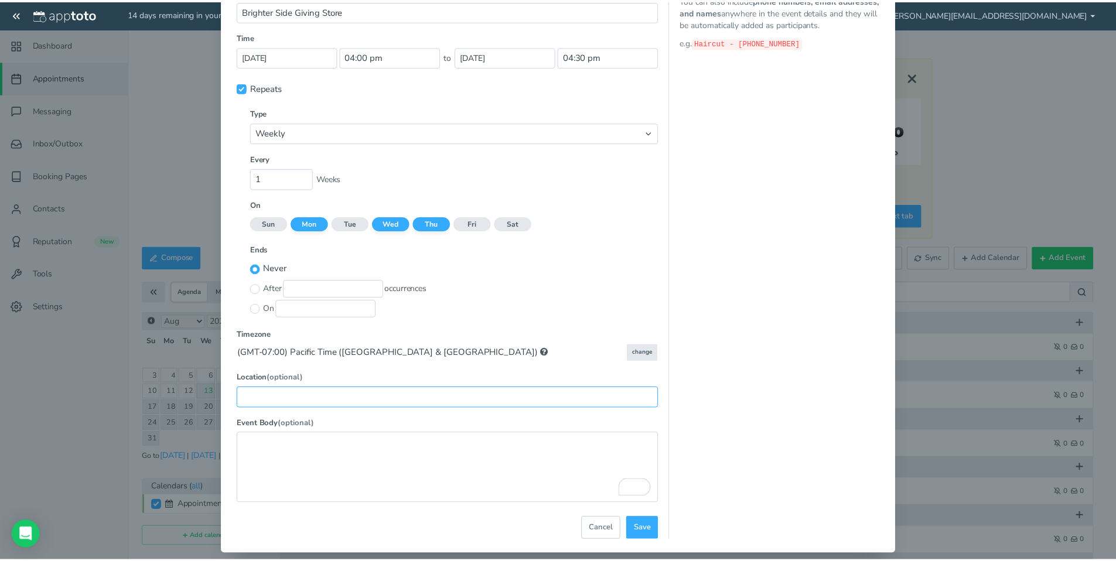
scroll to position [162, 0]
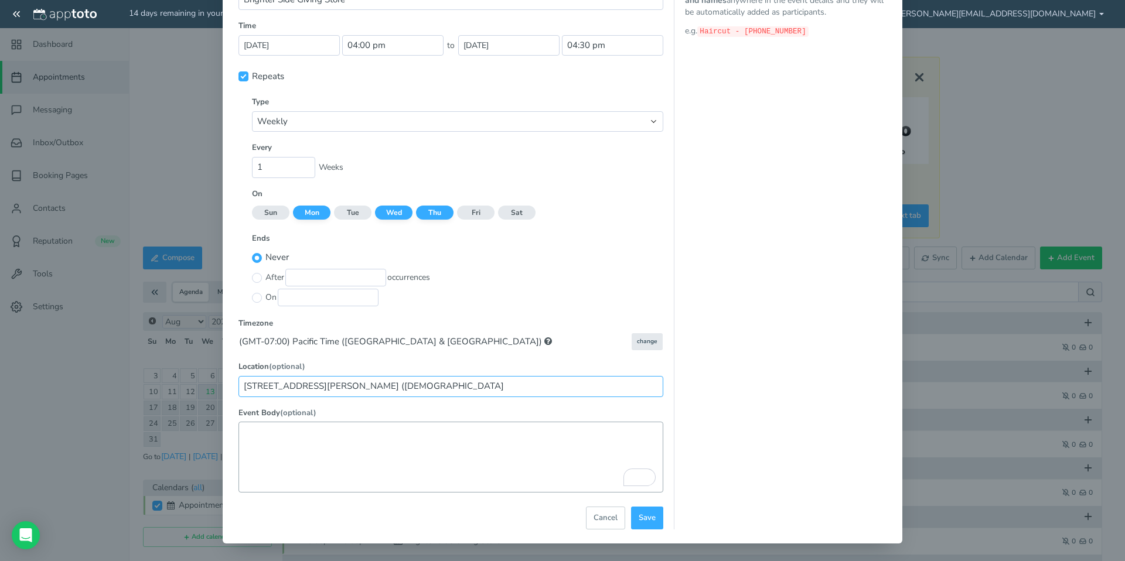
type input "[STREET_ADDRESS][PERSON_NAME] ([DEMOGRAPHIC_DATA]"
click at [482, 448] on textarea "To enrich screen reader interactions, please activate Accessibility in Grammarl…" at bounding box center [450, 457] width 425 height 71
type textarea "U"
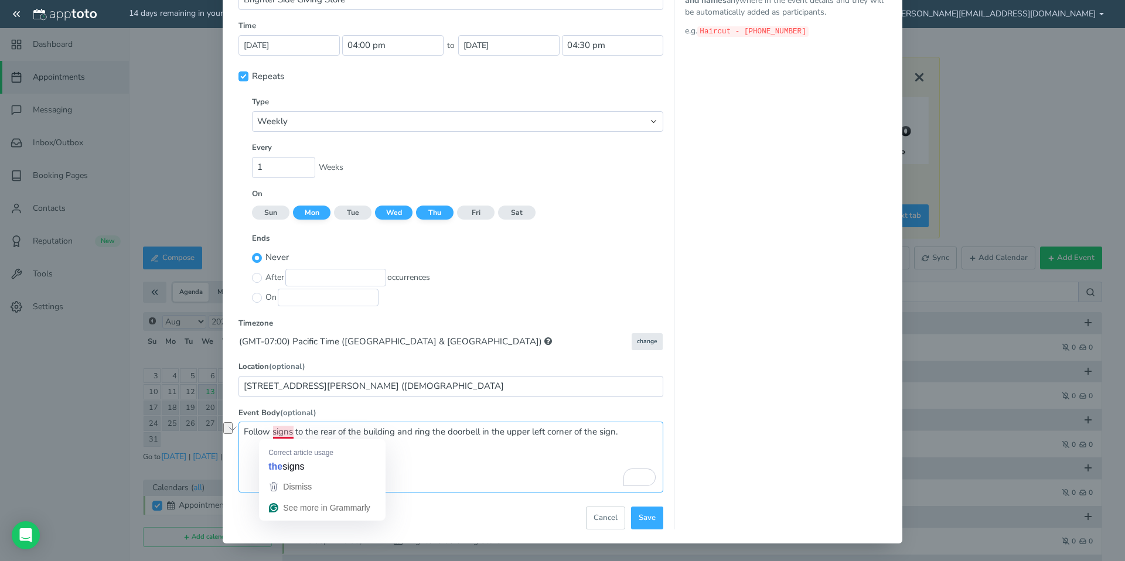
drag, startPoint x: 618, startPoint y: 432, endPoint x: 271, endPoint y: 431, distance: 347.5
click at [263, 429] on textarea "Follow signs to the rear of the building and ring the doorbell in the upper lef…" at bounding box center [450, 457] width 425 height 71
click at [289, 432] on textarea "Follow signs to the rear of the building and ring the doorbell in the upper lef…" at bounding box center [450, 457] width 425 height 71
drag, startPoint x: 634, startPoint y: 437, endPoint x: 241, endPoint y: 434, distance: 393.2
click at [241, 434] on textarea "Follow the sign to the rear of the building and ring the doorbell in the upper …" at bounding box center [450, 457] width 425 height 71
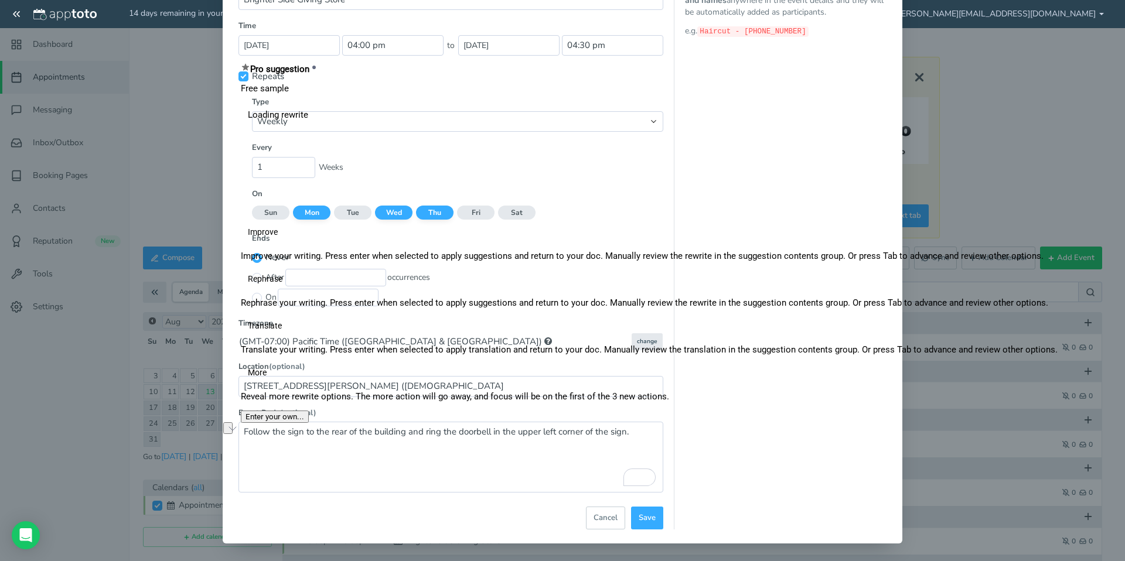
click at [233, 432] on button "See rewrite suggestions" at bounding box center [227, 428] width 9 height 12
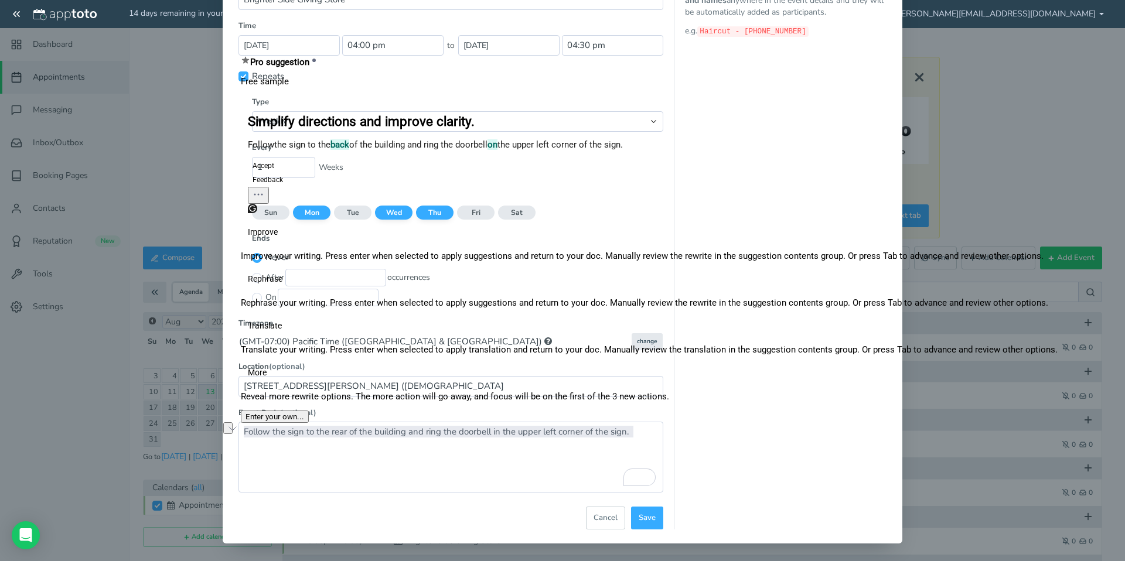
drag, startPoint x: 334, startPoint y: 364, endPoint x: 266, endPoint y: 352, distance: 69.0
click at [266, 150] on p "Follow the sign to the back of the building and ring the doorbell on the upper …" at bounding box center [649, 144] width 803 height 11
click at [275, 173] on button "Accept" at bounding box center [263, 166] width 31 height 14
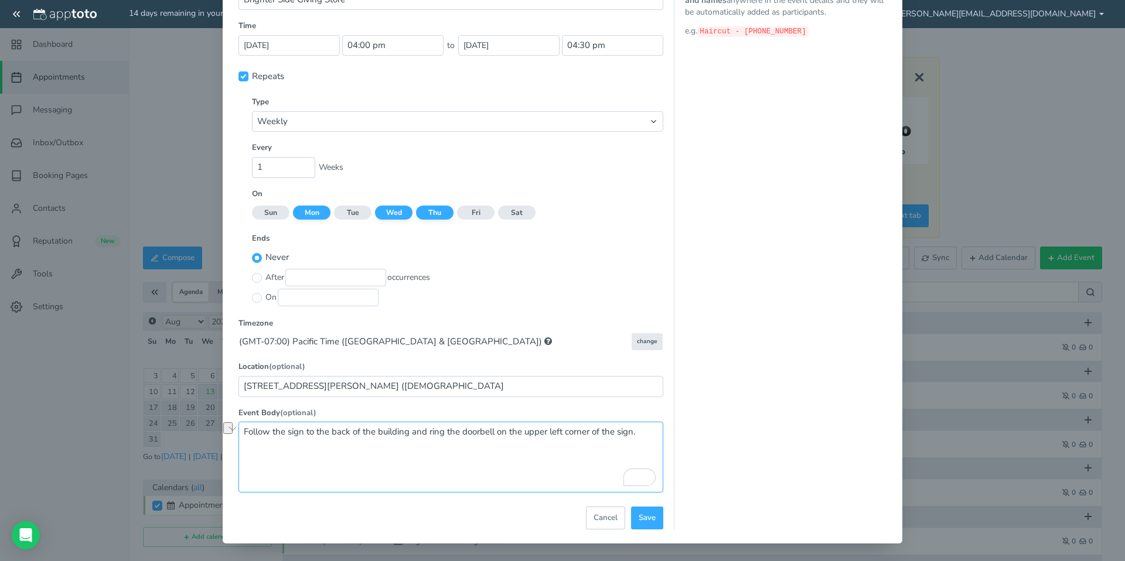
drag, startPoint x: 635, startPoint y: 431, endPoint x: 246, endPoint y: 424, distance: 389.1
click at [246, 424] on textarea "Follow the sign to the back of the building and ring the doorbell on the upper …" at bounding box center [450, 457] width 425 height 71
type textarea "Follow the sign to the back of the building and ring the doorbell on the upper …"
click at [650, 516] on span "Save" at bounding box center [647, 518] width 17 height 11
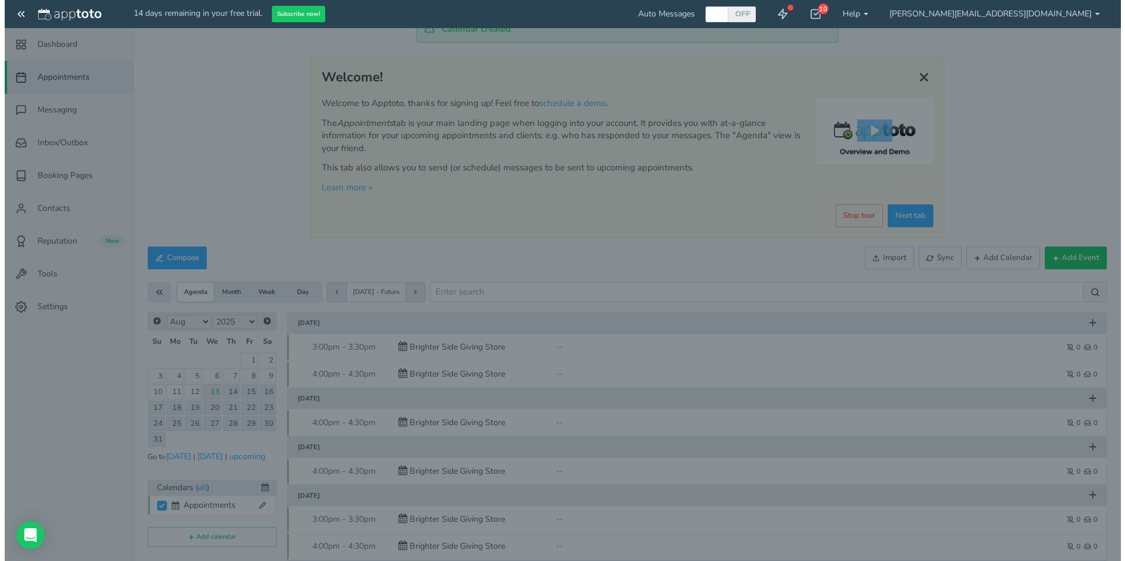
scroll to position [0, 0]
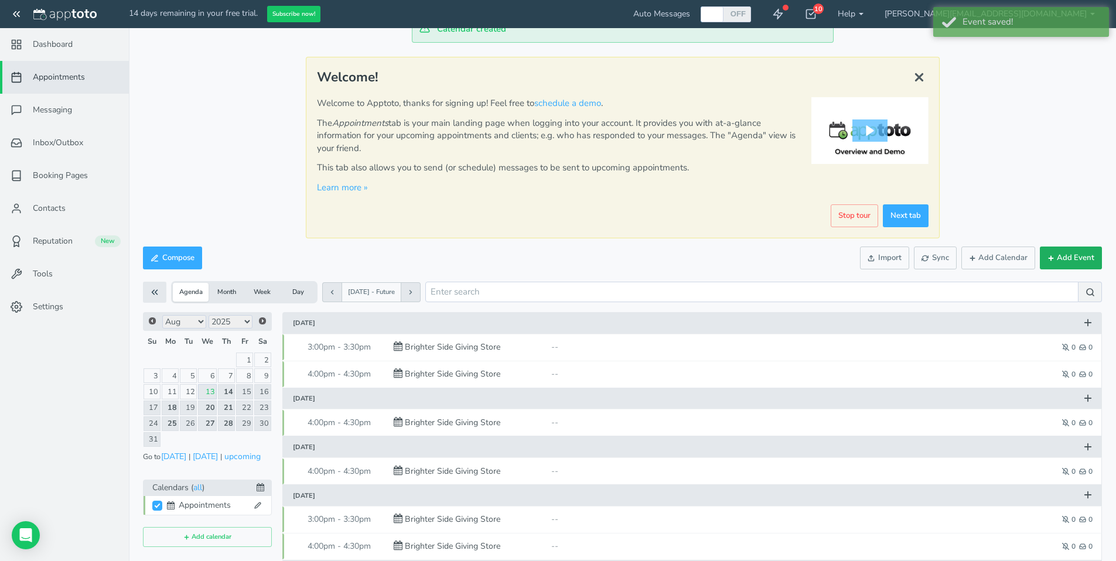
click at [1073, 255] on button "Add Event" at bounding box center [1071, 258] width 62 height 23
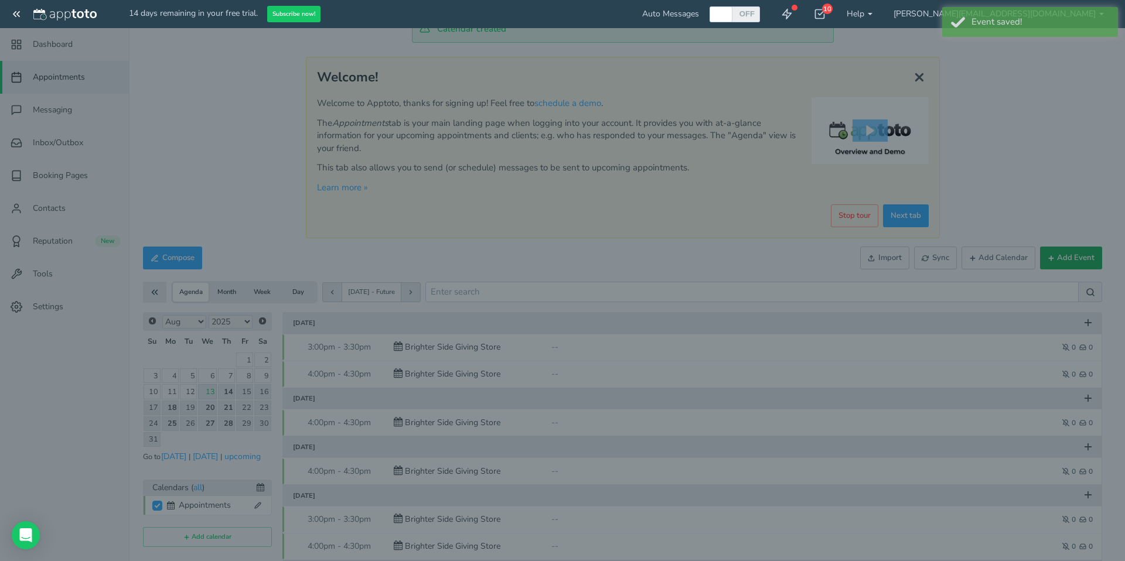
type input "10:00am"
type input "11:00am"
checkbox input "false"
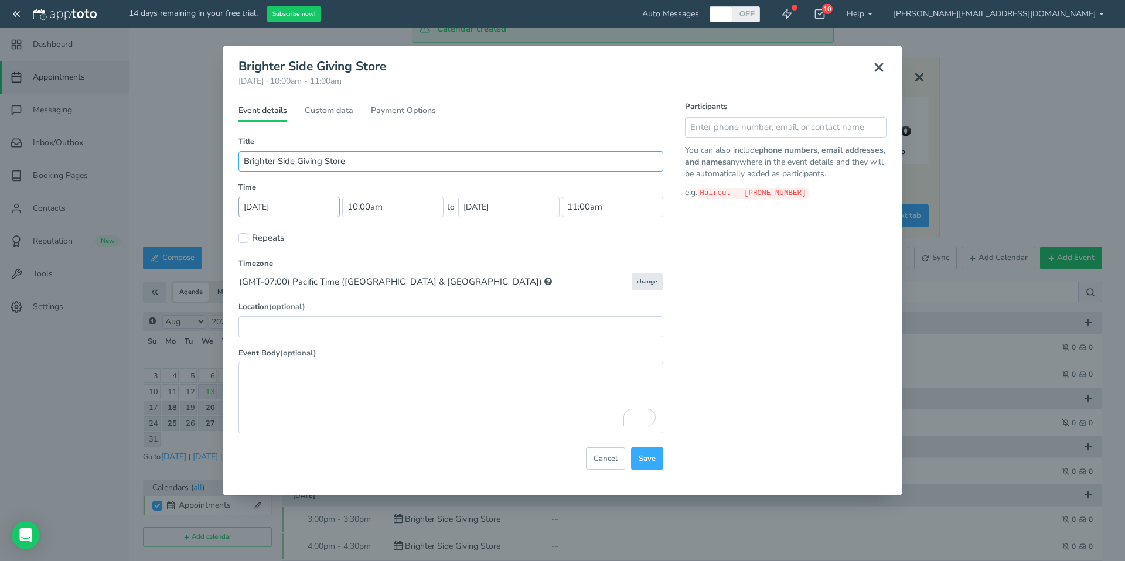
type input "Brighter Side Giving Store"
click at [268, 202] on input "[DATE]" at bounding box center [288, 207] width 101 height 21
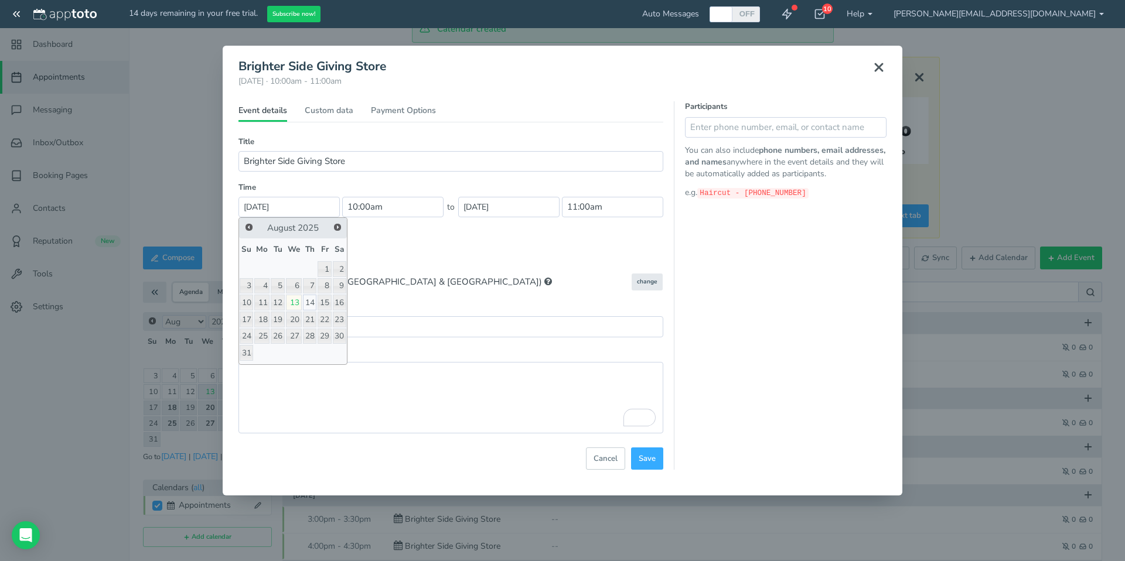
click at [315, 300] on link "14" at bounding box center [309, 303] width 13 height 16
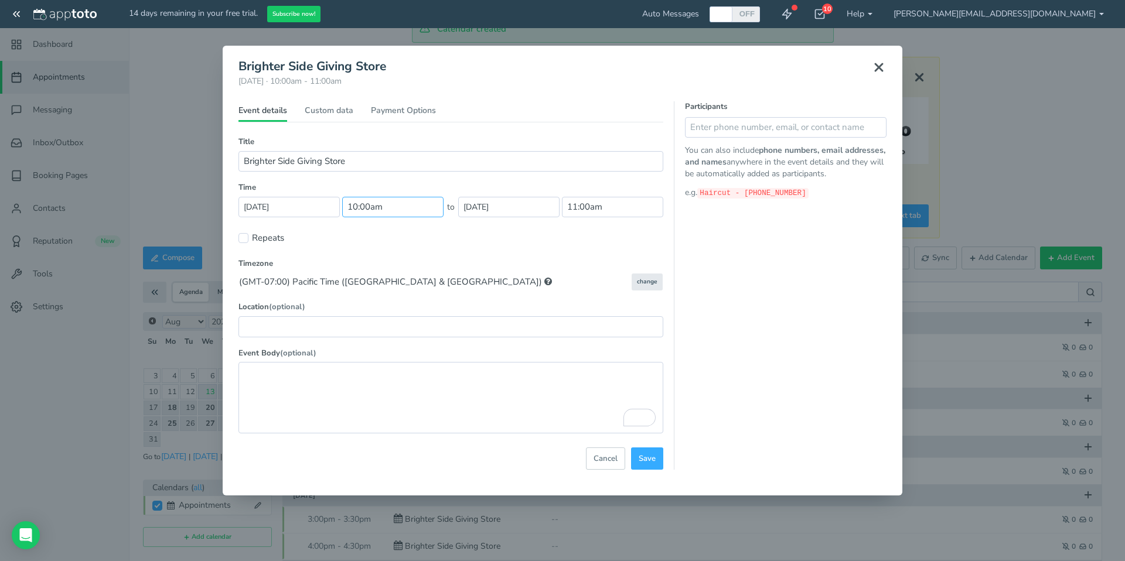
click at [417, 215] on input "10:00am" at bounding box center [392, 207] width 101 height 21
click at [359, 300] on li "05:00 pm" at bounding box center [369, 299] width 52 height 9
type input "05:00 pm"
click at [577, 203] on input "6:00pm" at bounding box center [612, 207] width 101 height 21
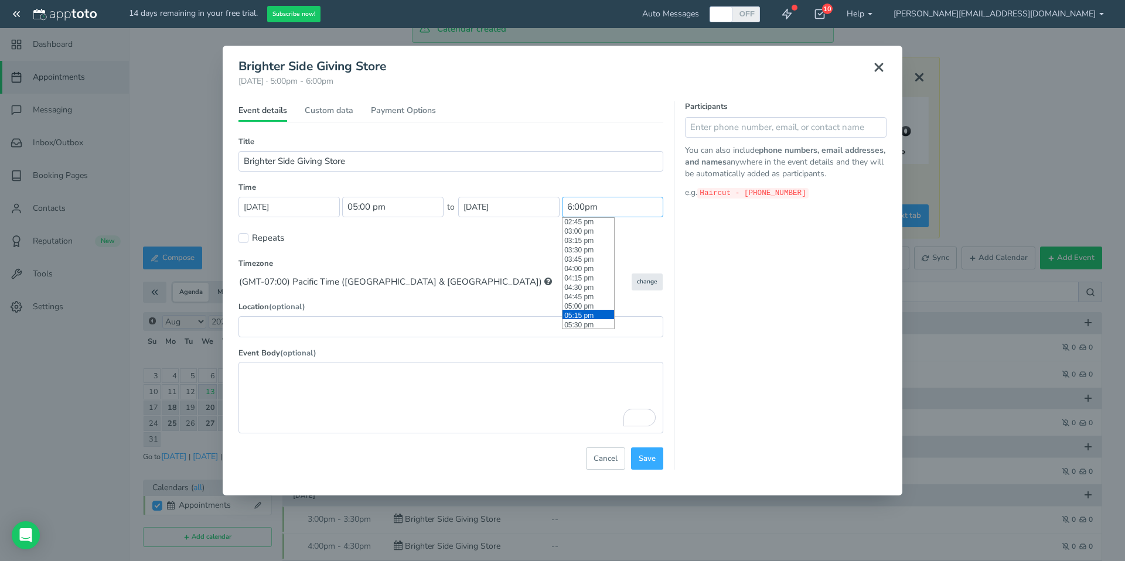
scroll to position [556, 0]
click at [587, 321] on li "05:30 pm" at bounding box center [589, 322] width 52 height 9
type input "05:30 pm"
click at [422, 330] on input "text" at bounding box center [450, 326] width 425 height 21
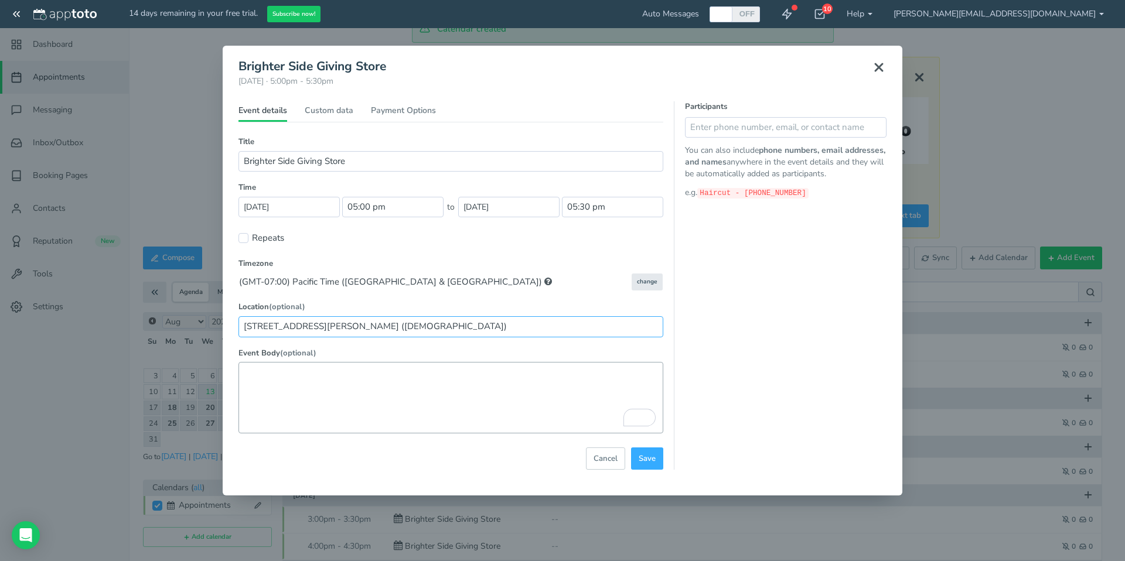
type input "[STREET_ADDRESS][PERSON_NAME] ([DEMOGRAPHIC_DATA])"
click at [354, 377] on textarea "To enrich screen reader interactions, please activate Accessibility in Grammarl…" at bounding box center [450, 397] width 425 height 71
paste textarea "Follow the sign to the back of the building and ring the doorbell on the upper …"
type textarea "Follow the sign to the back of the building and ring the doorbell on the upper …"
click at [244, 237] on input "Repeats" at bounding box center [243, 238] width 10 height 10
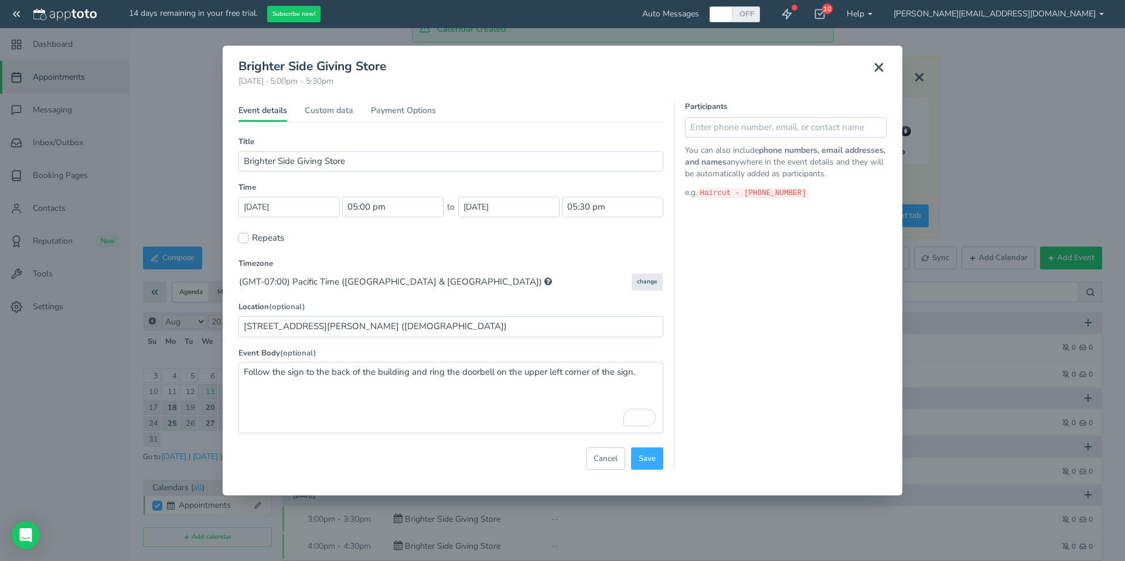
checkbox input "true"
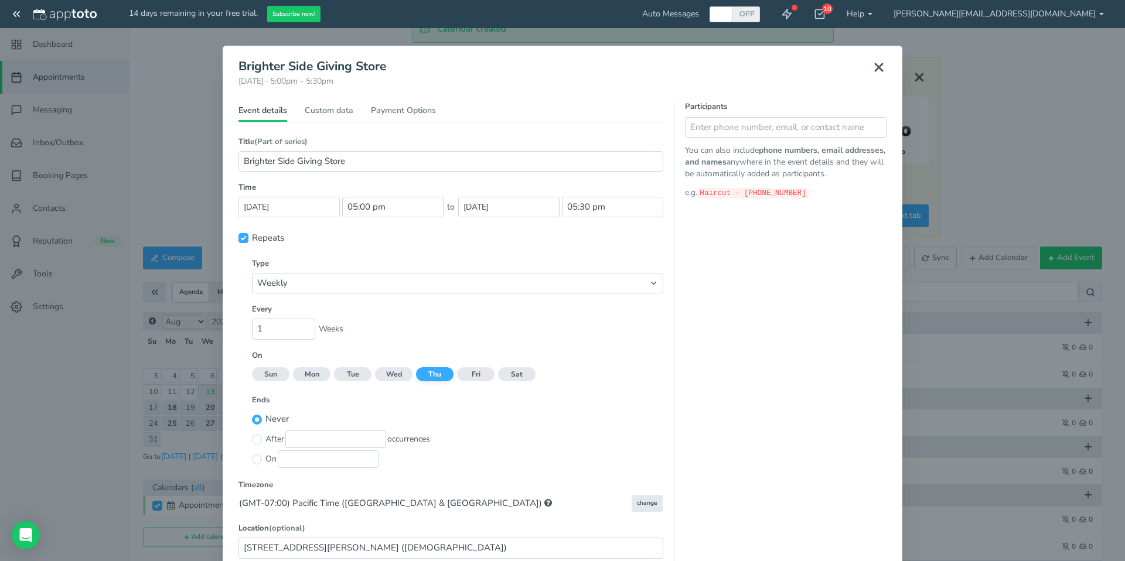
click at [309, 376] on input "Mon" at bounding box center [312, 375] width 38 height 10
checkbox input "true"
click at [390, 376] on input "Wed" at bounding box center [394, 375] width 38 height 10
checkbox input "true"
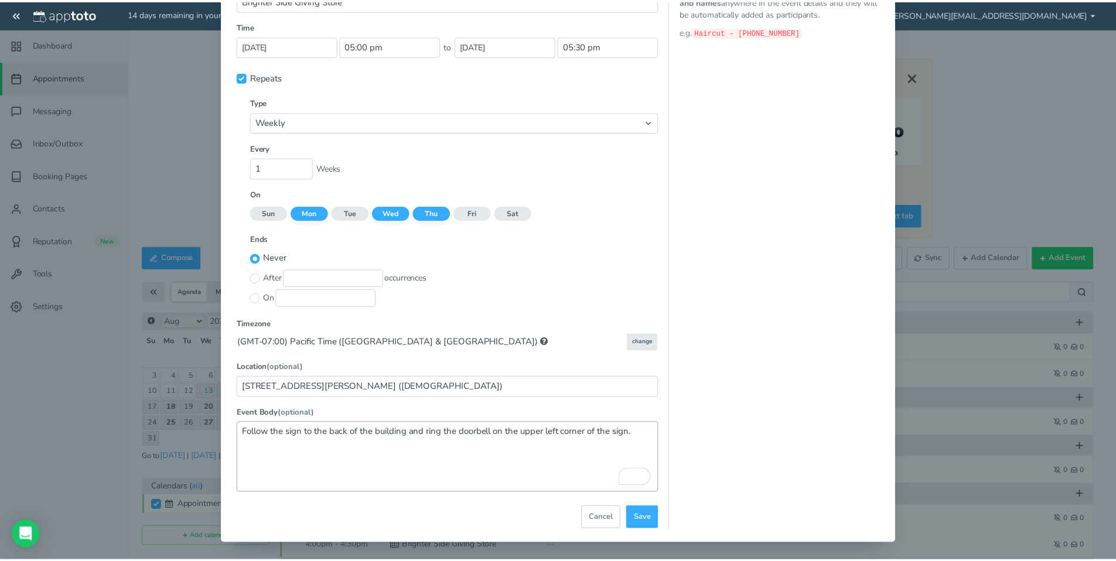
scroll to position [162, 0]
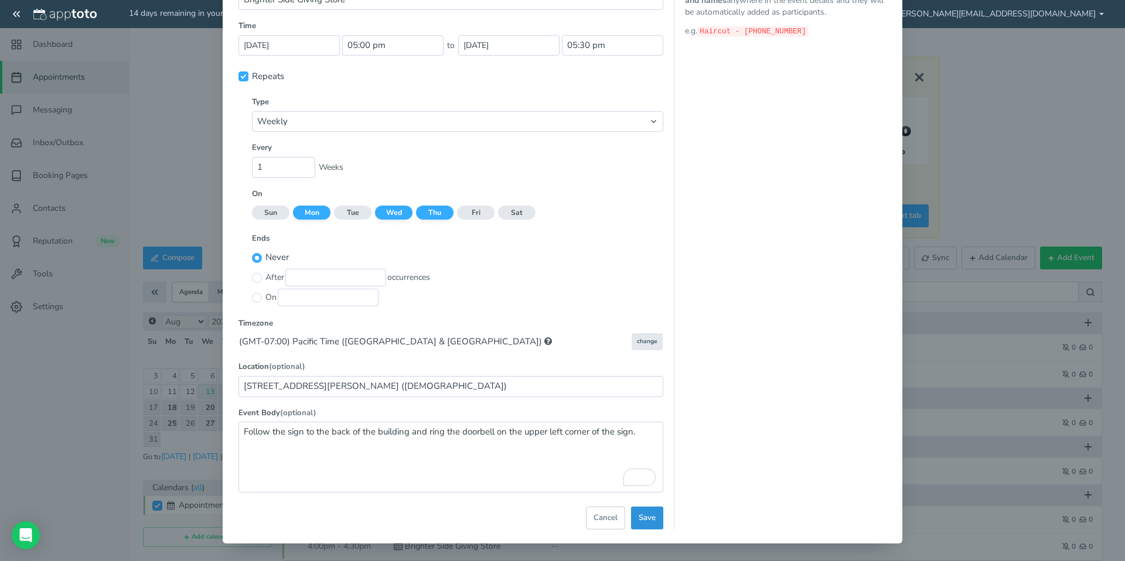
click at [639, 515] on span "Save" at bounding box center [647, 518] width 17 height 11
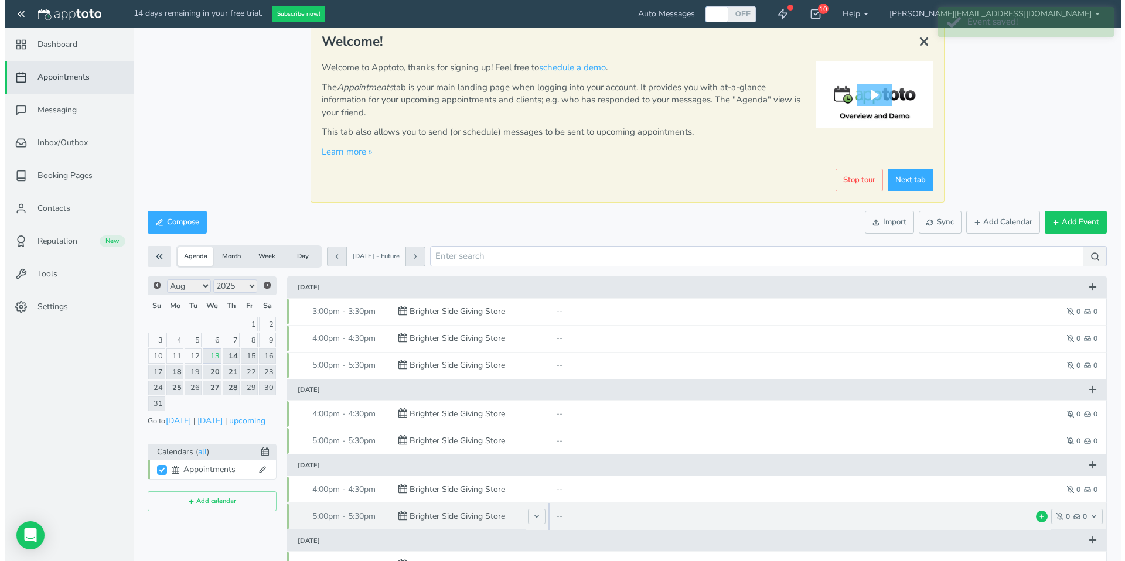
scroll to position [0, 0]
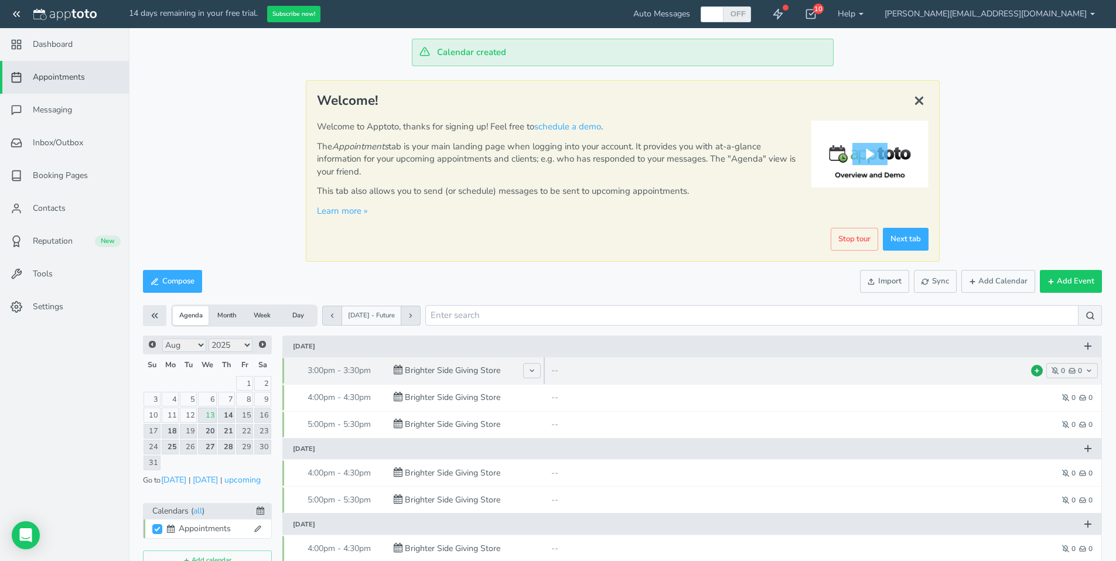
click at [1035, 371] on use at bounding box center [1037, 371] width 4 height 4
click at [1092, 370] on icon "button" at bounding box center [1089, 370] width 7 height 7
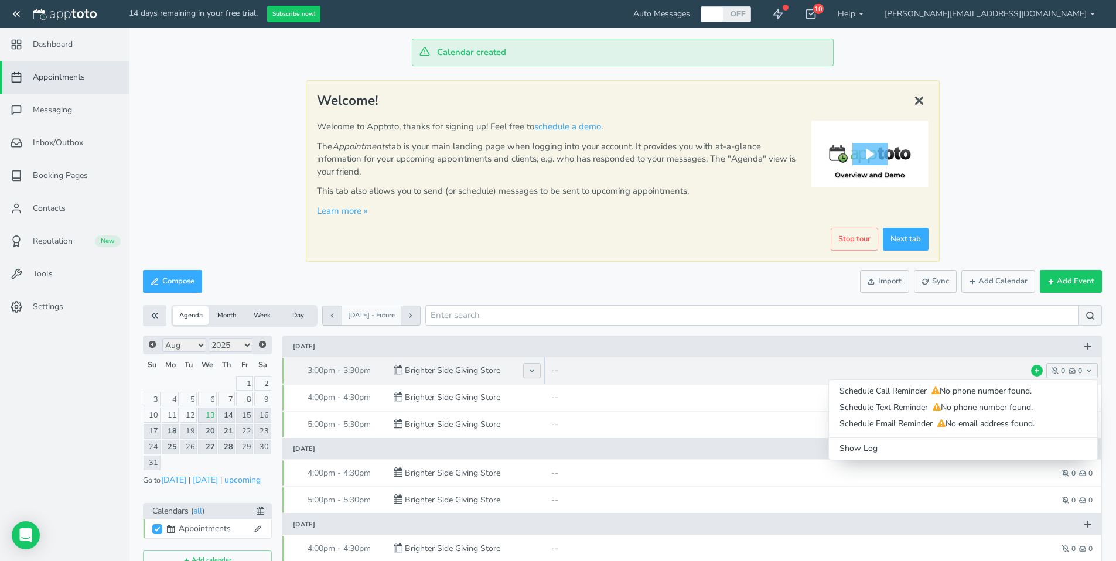
click at [531, 373] on icon at bounding box center [532, 370] width 7 height 7
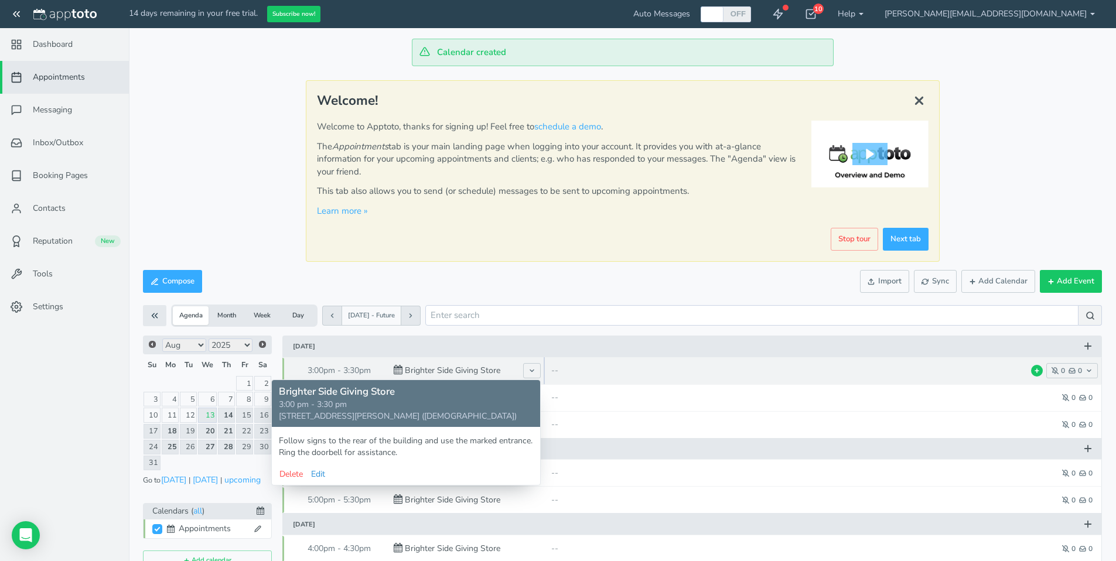
click at [322, 475] on button "Edit" at bounding box center [318, 474] width 15 height 12
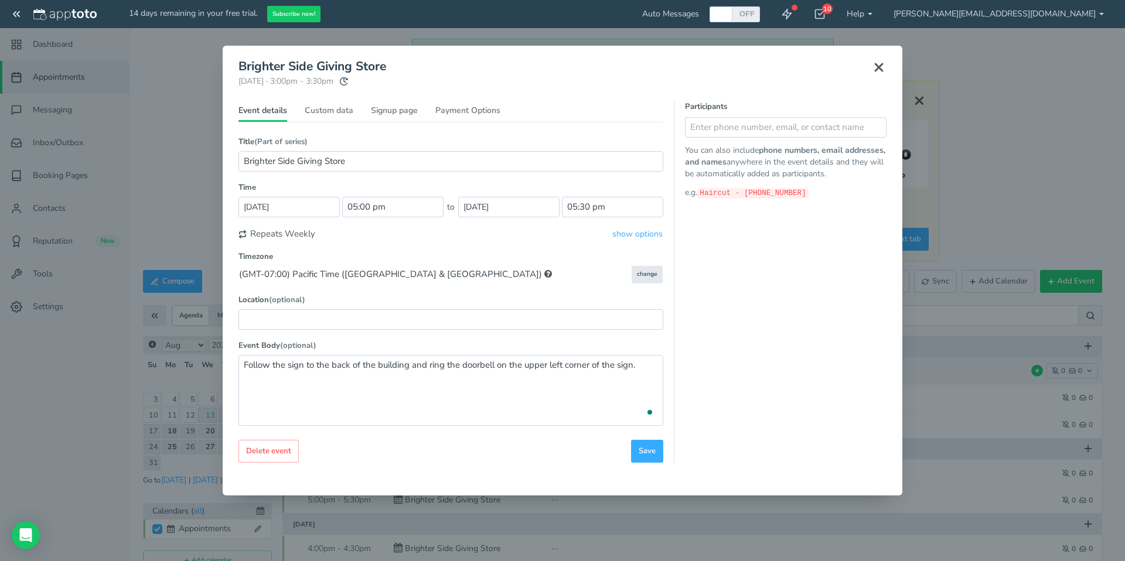
type input "3:00pm"
type input "3:30pm"
type input "[STREET_ADDRESS][PERSON_NAME] ([DEMOGRAPHIC_DATA])"
click at [236, 363] on div "Brighter Side Giving Store Thursday, August 14th · 3:00pm - 3:30pm Public resch…" at bounding box center [563, 261] width 680 height 431
type textarea "v"
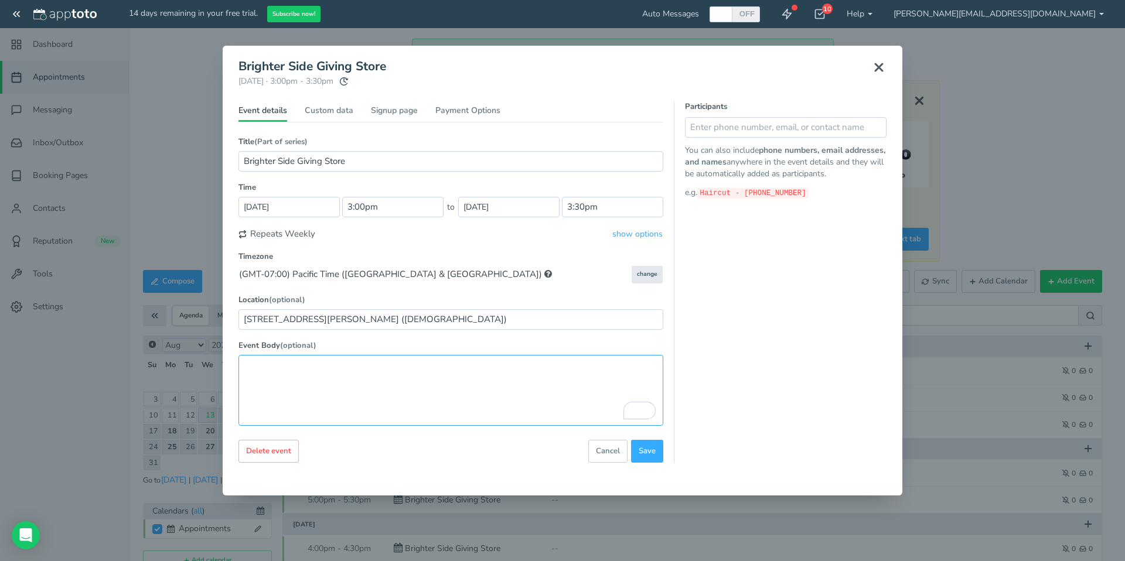
paste textarea "Follow the sign to the back of the building and ring the doorbell on the upper …"
type textarea "Follow the sign to the back of the building and ring the doorbell on the upper …"
click at [652, 273] on button "change" at bounding box center [647, 274] width 31 height 17
click at [640, 238] on button "show options" at bounding box center [638, 234] width 52 height 12
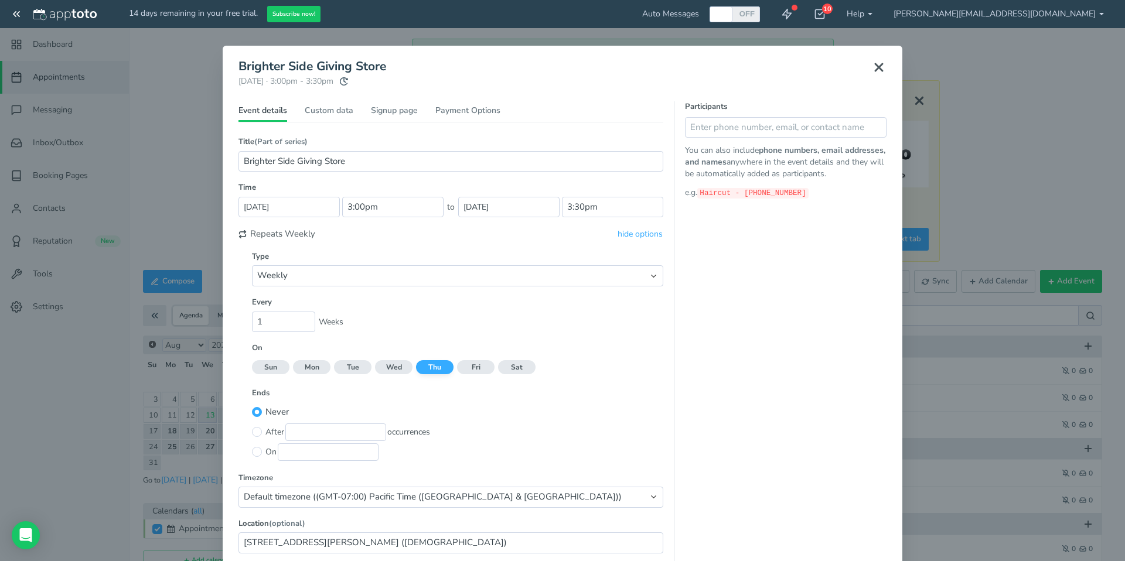
click at [314, 367] on input "Mon" at bounding box center [312, 367] width 38 height 10
checkbox input "true"
click at [394, 370] on input "Wed" at bounding box center [394, 367] width 38 height 10
checkbox input "true"
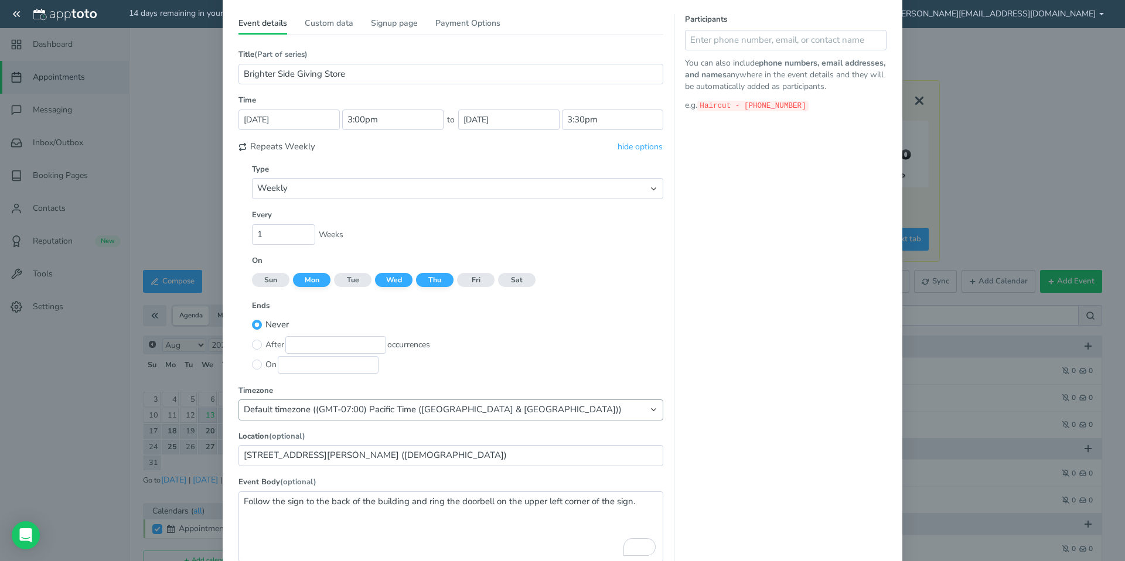
scroll to position [90, 0]
click at [347, 452] on input "[STREET_ADDRESS][PERSON_NAME] ([DEMOGRAPHIC_DATA])" at bounding box center [450, 453] width 425 height 21
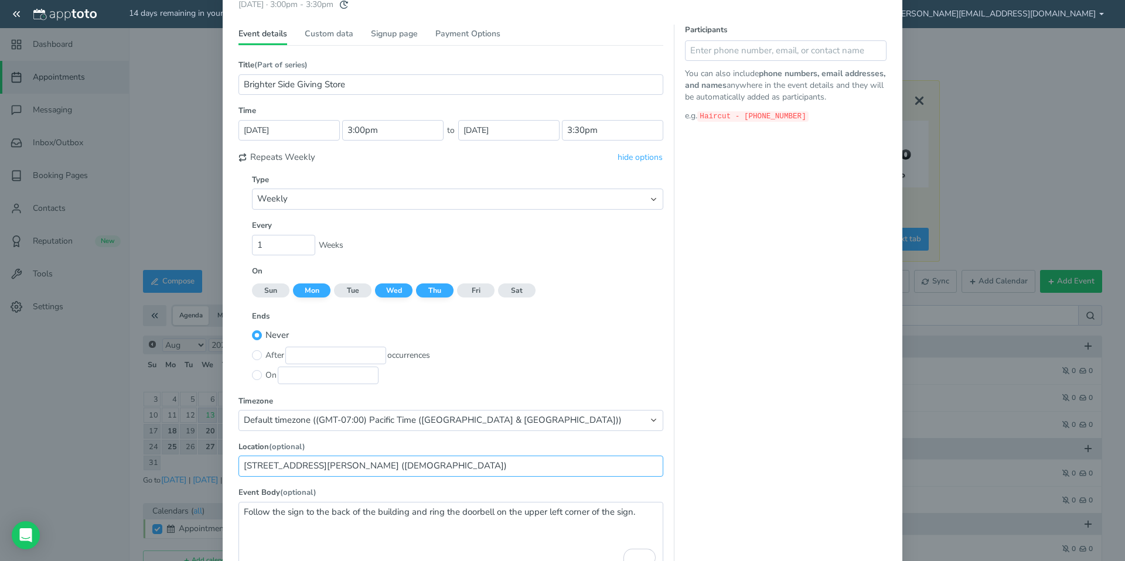
scroll to position [0, 0]
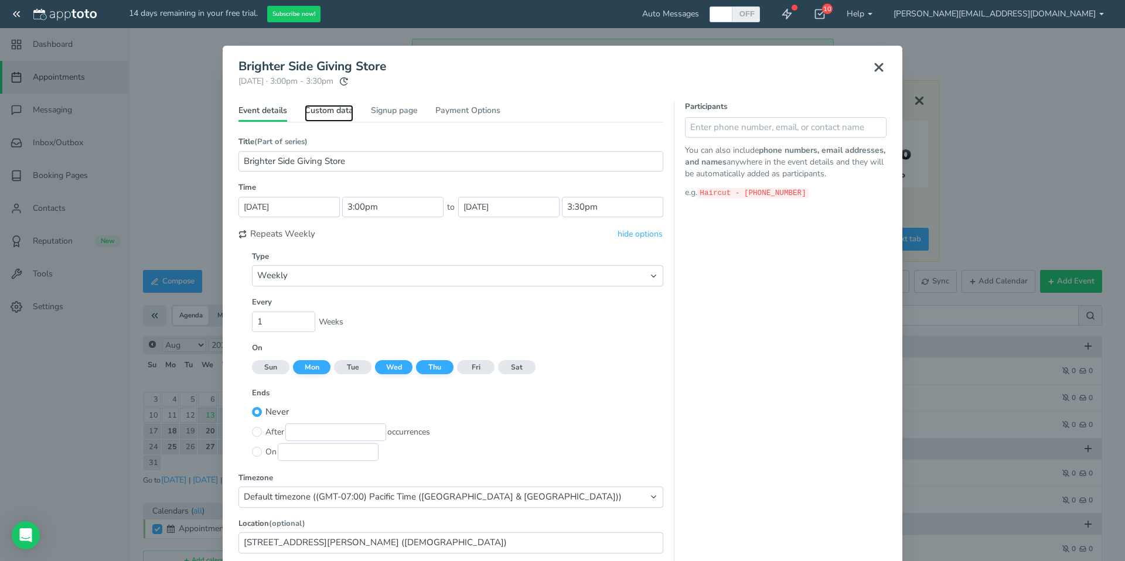
click at [325, 111] on link "Custom data" at bounding box center [329, 113] width 49 height 17
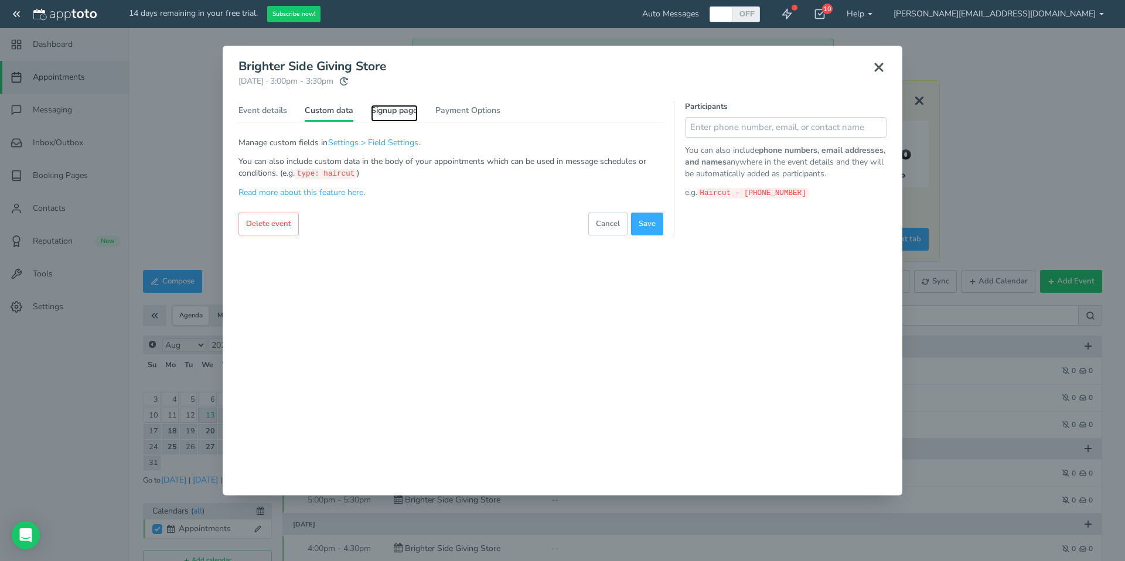
click at [399, 112] on link "Signup page" at bounding box center [394, 113] width 47 height 17
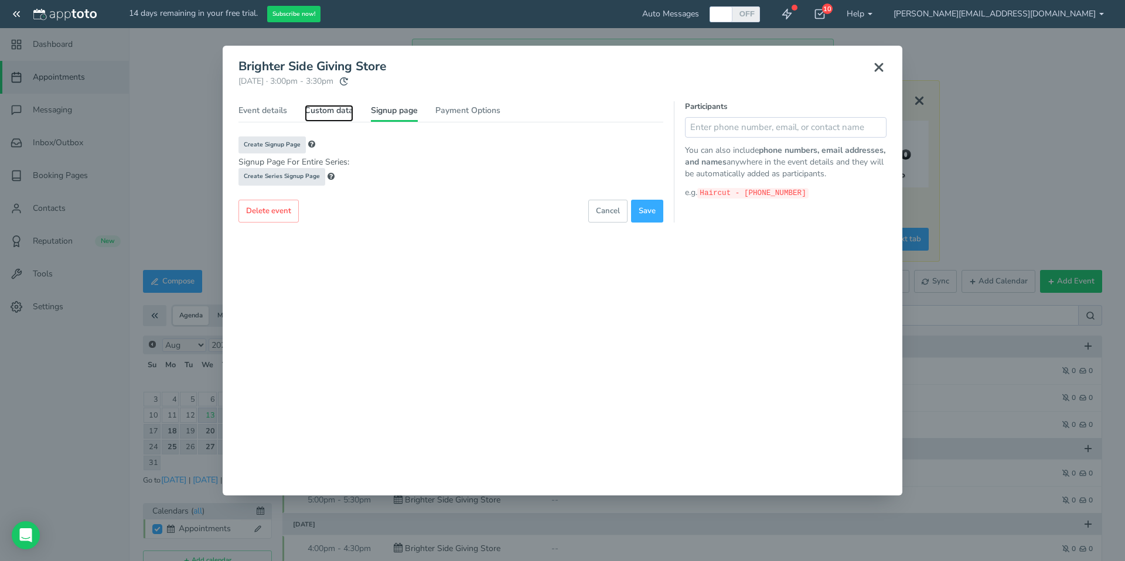
click at [329, 108] on link "Custom data" at bounding box center [329, 113] width 49 height 17
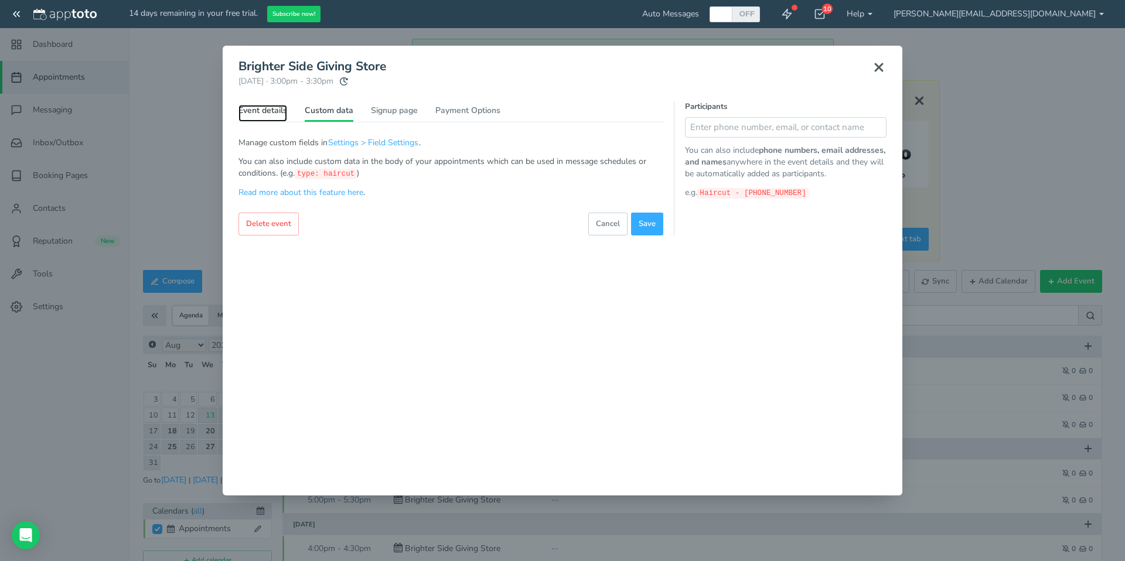
click at [260, 111] on link "Event details" at bounding box center [262, 113] width 49 height 17
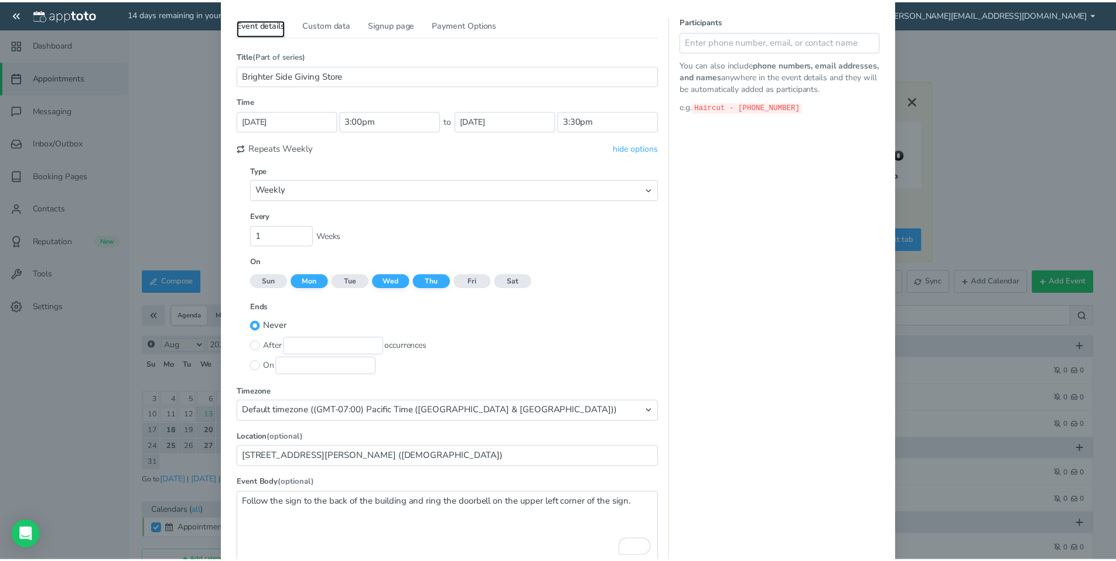
scroll to position [156, 0]
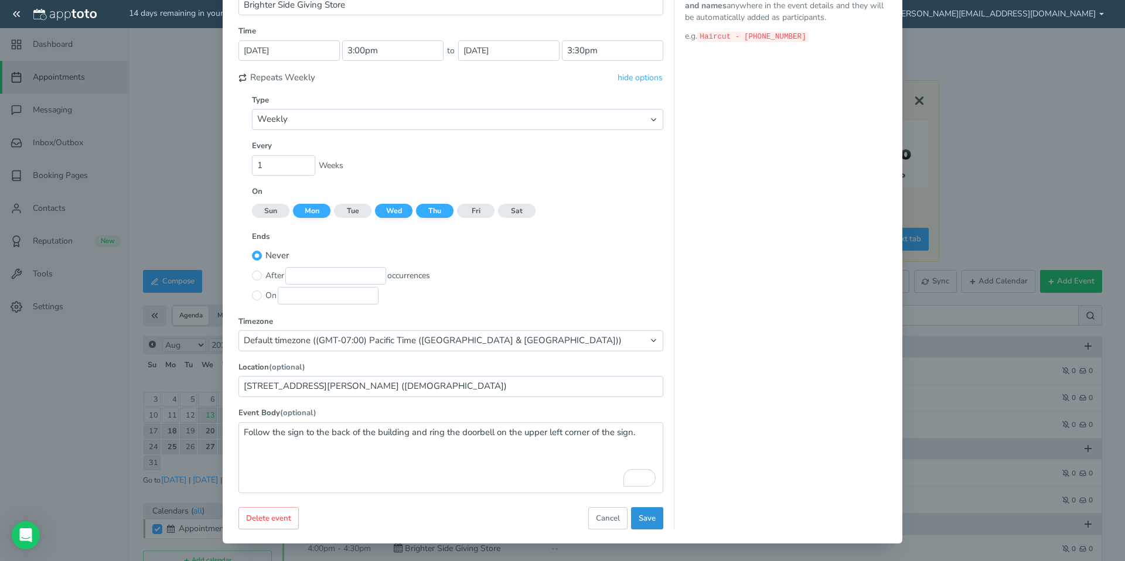
click at [649, 519] on span "Save" at bounding box center [647, 518] width 17 height 11
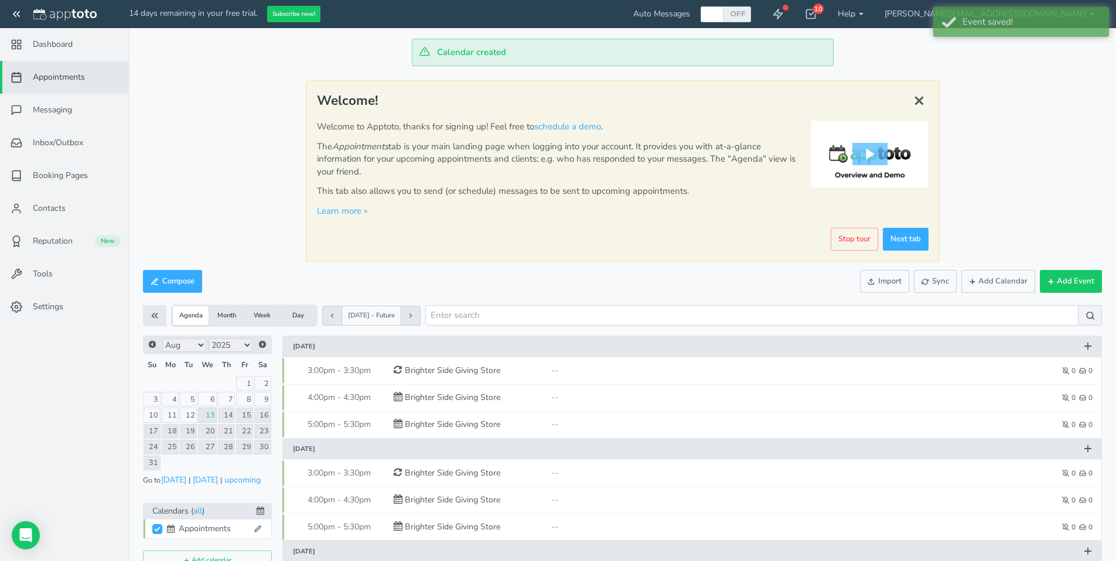
scroll to position [0, 0]
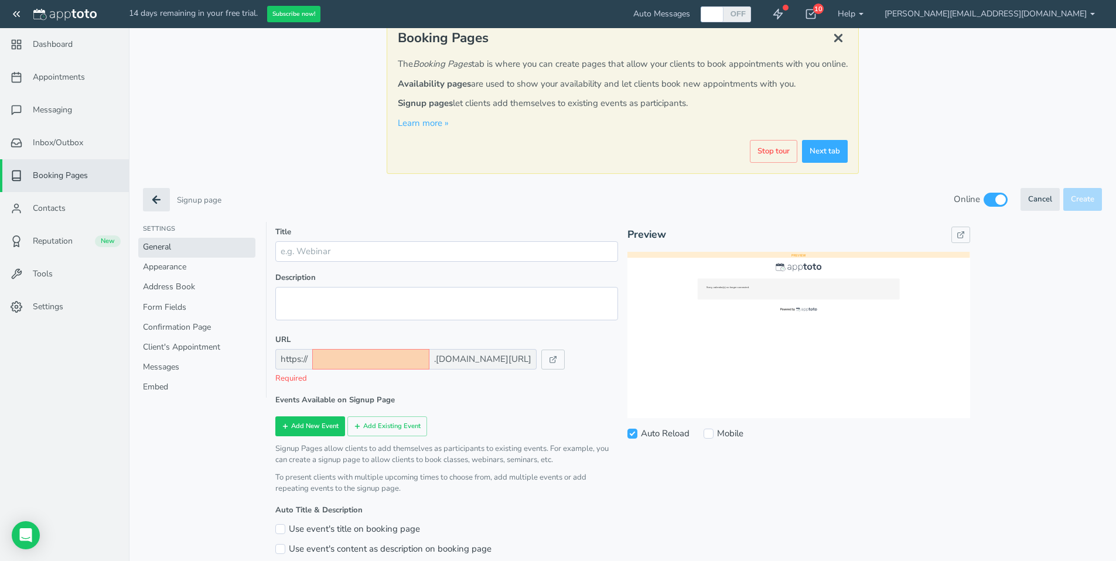
scroll to position [39, 0]
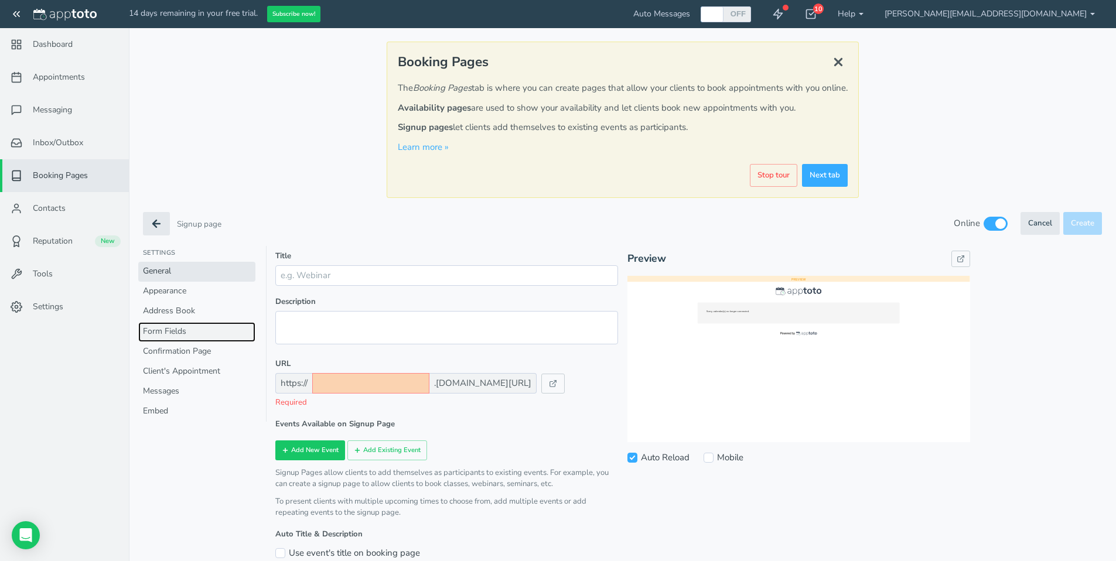
click at [175, 330] on link "Form Fields" at bounding box center [196, 332] width 117 height 20
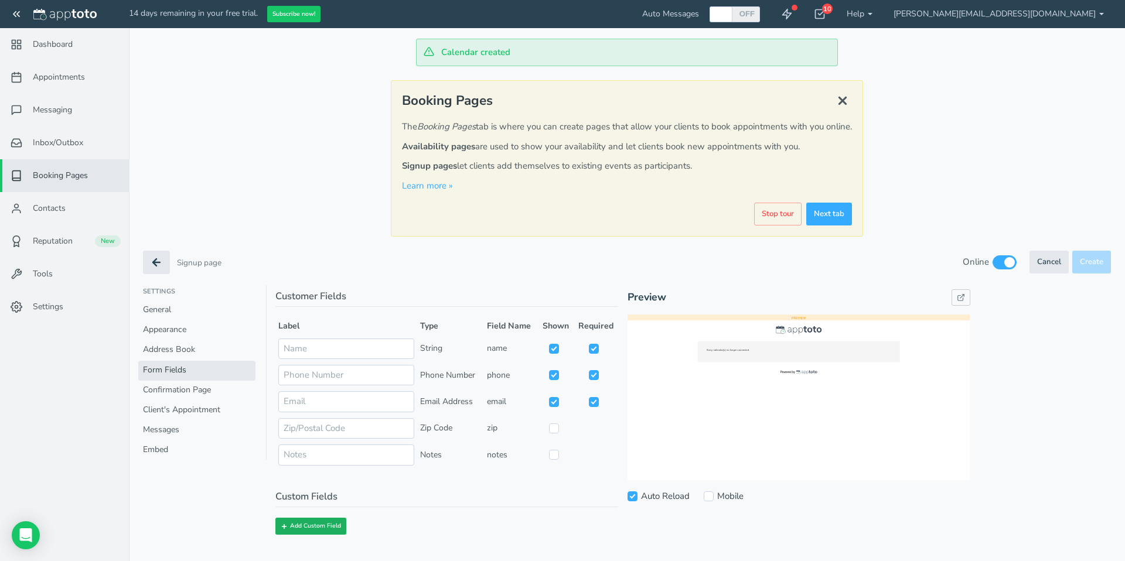
click at [330, 527] on button "Add Custom Field" at bounding box center [310, 526] width 71 height 17
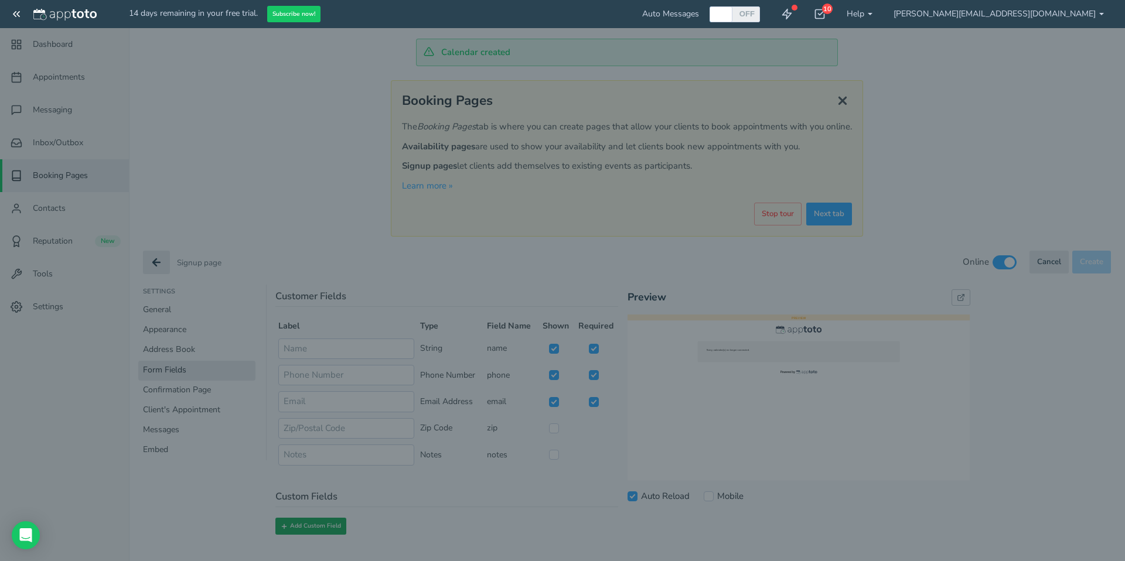
select select "string:event"
select select "string:string"
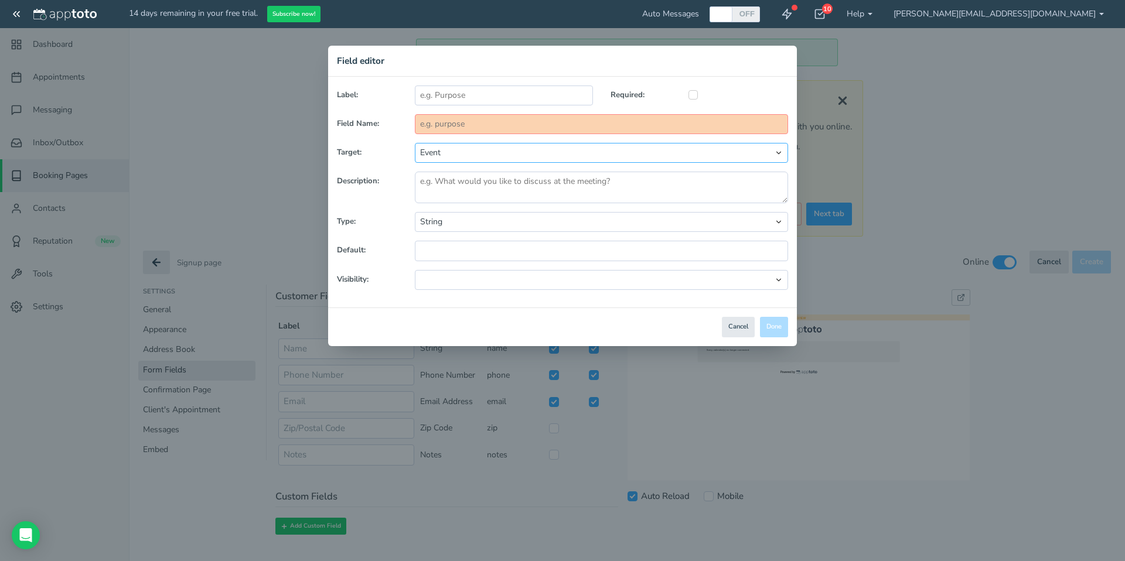
click at [779, 152] on select "Event Contact" at bounding box center [601, 153] width 373 height 20
click at [423, 125] on input "text" at bounding box center [601, 124] width 373 height 20
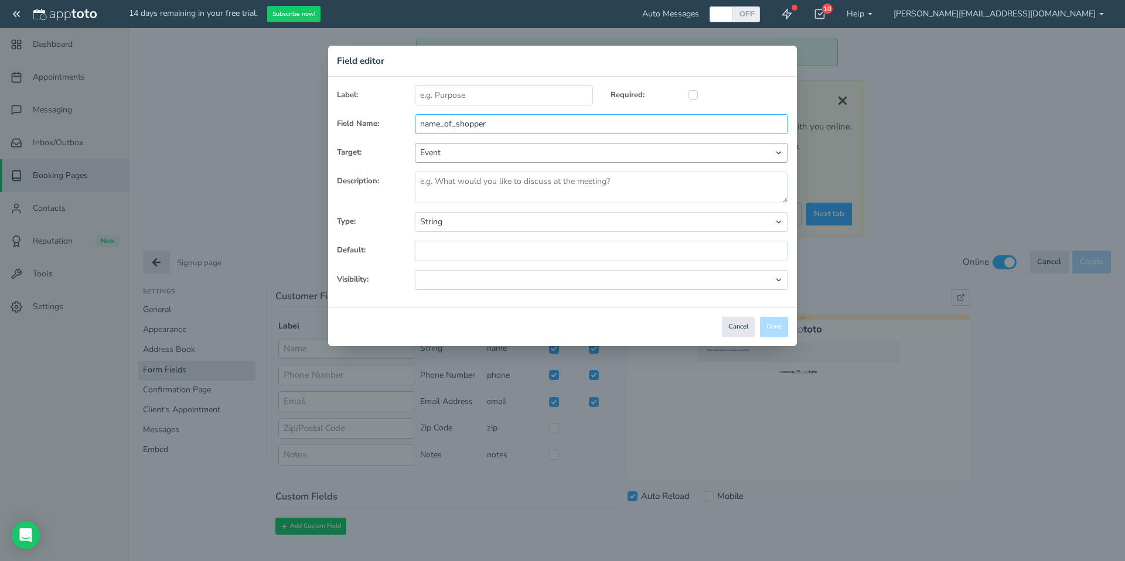
type input "name_of_shopper"
click at [495, 156] on select "Event Contact" at bounding box center [601, 153] width 373 height 20
click at [415, 143] on select "Event Contact" at bounding box center [601, 153] width 373 height 20
click at [498, 221] on select "String Text Area Number Checkbox Dropdown Date Date & Time Hidden Field" at bounding box center [601, 222] width 373 height 20
select select "string:text"
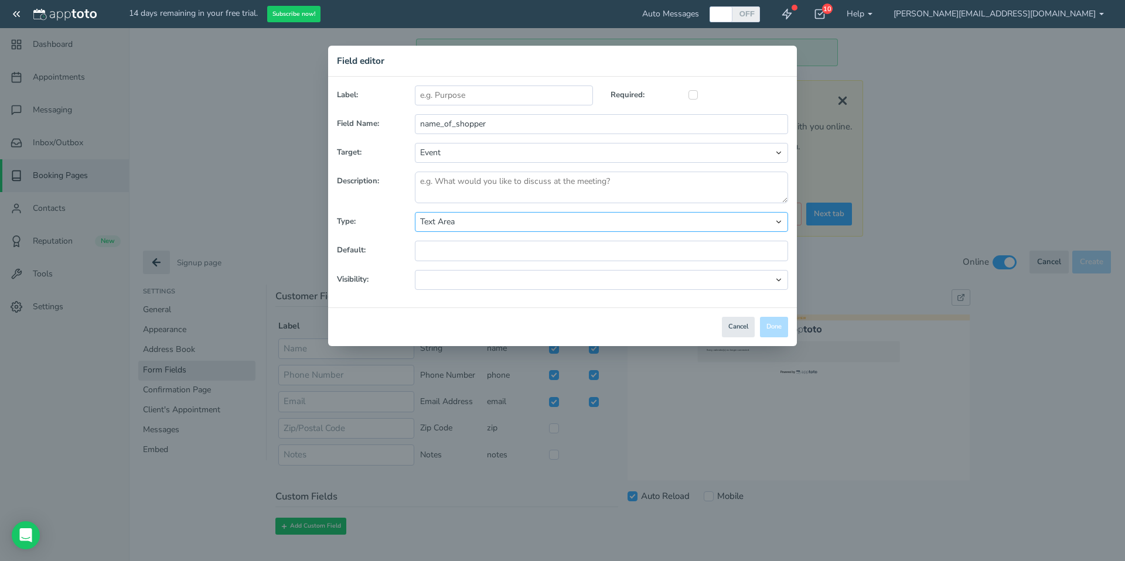
click at [415, 212] on select "String Text Area Number Checkbox Dropdown Date Date & Time Hidden Field" at bounding box center [601, 222] width 373 height 20
click at [777, 281] on select at bounding box center [601, 280] width 373 height 20
click at [415, 270] on select at bounding box center [601, 280] width 373 height 20
click at [513, 98] on input "text" at bounding box center [504, 96] width 178 height 20
type input "Sh"
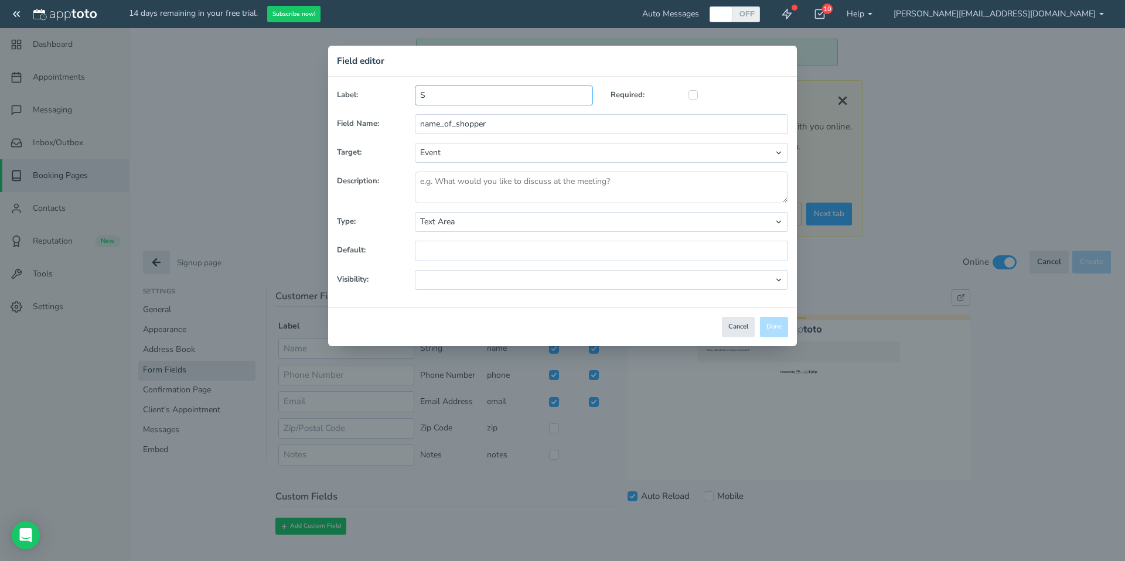
type input "sh"
type input "Shs"
type input "shs"
type input "Shso"
type input "shso"
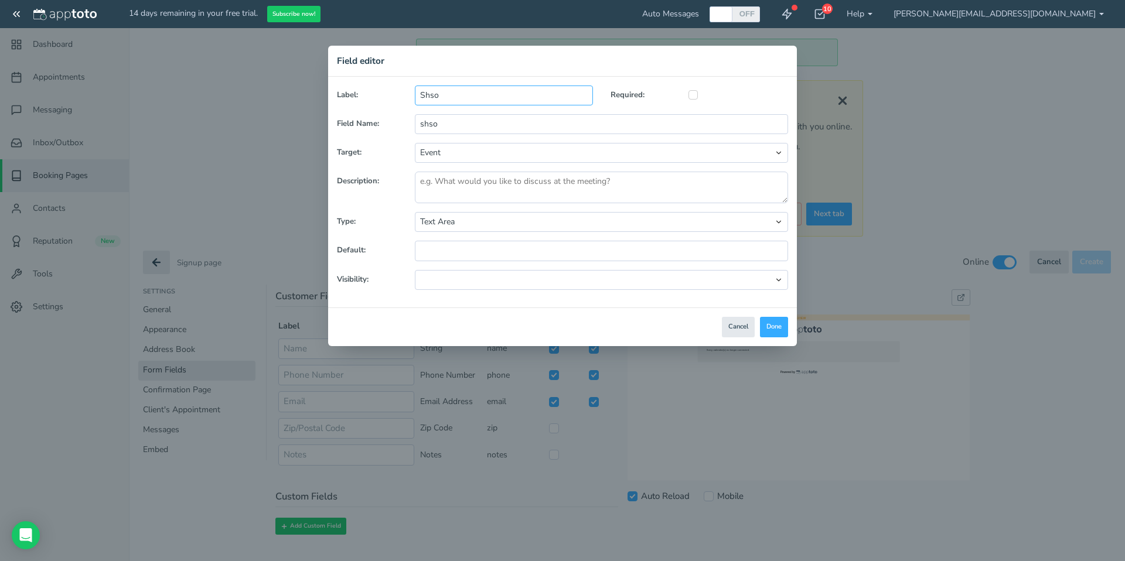
type input "Shsop"
type input "shsop"
type input "Shs"
type input "shs"
type input "S"
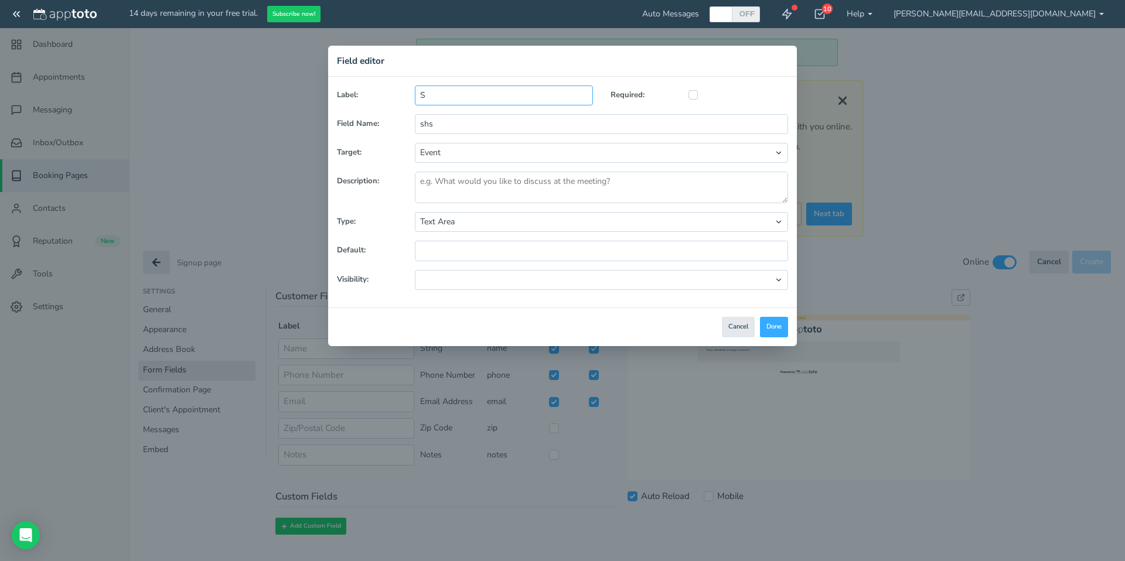
type input "s"
type input "Sh"
type input "sh"
type input "Sho"
type input "sho"
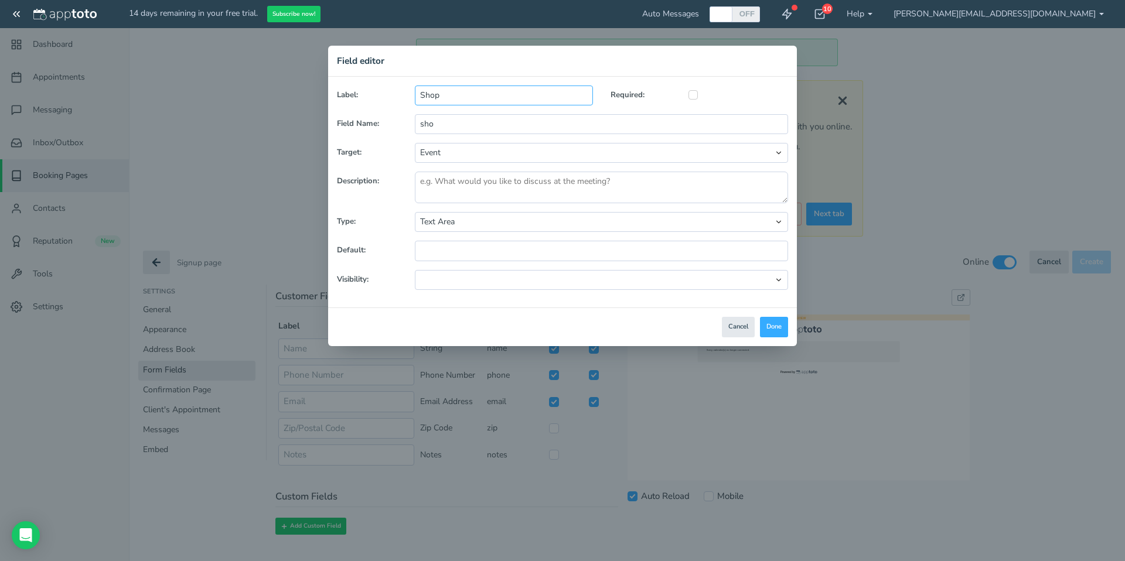
type input "Shopp"
type input "shopp"
type input "Shoppe"
type input "shoppe"
type input "Shopper"
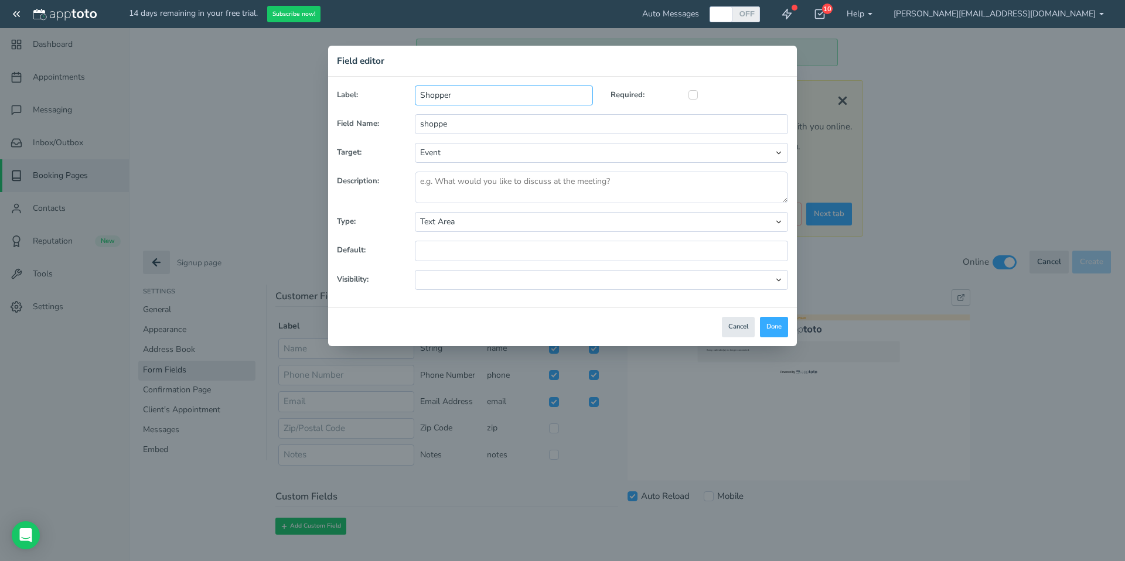
type input "shopper"
type input "Shopper I"
type input "shopper_i"
type input "Shopper In"
type input "shopper_in"
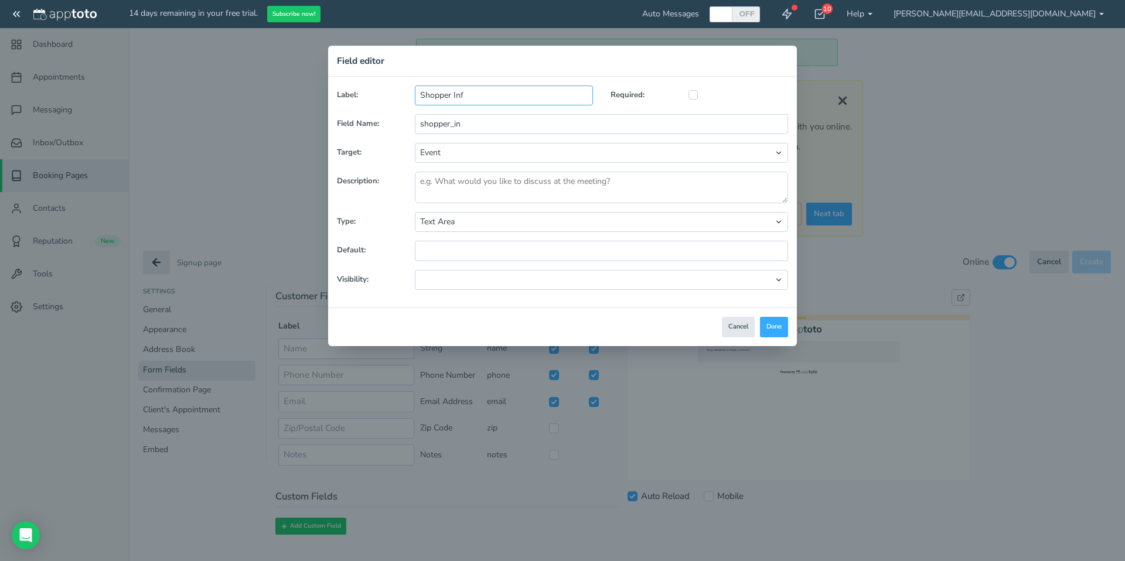
type input "Shopper Info"
type input "shopper_info"
type input "Shopper Infor"
type input "shopper_infor"
type input "Shopper Inform"
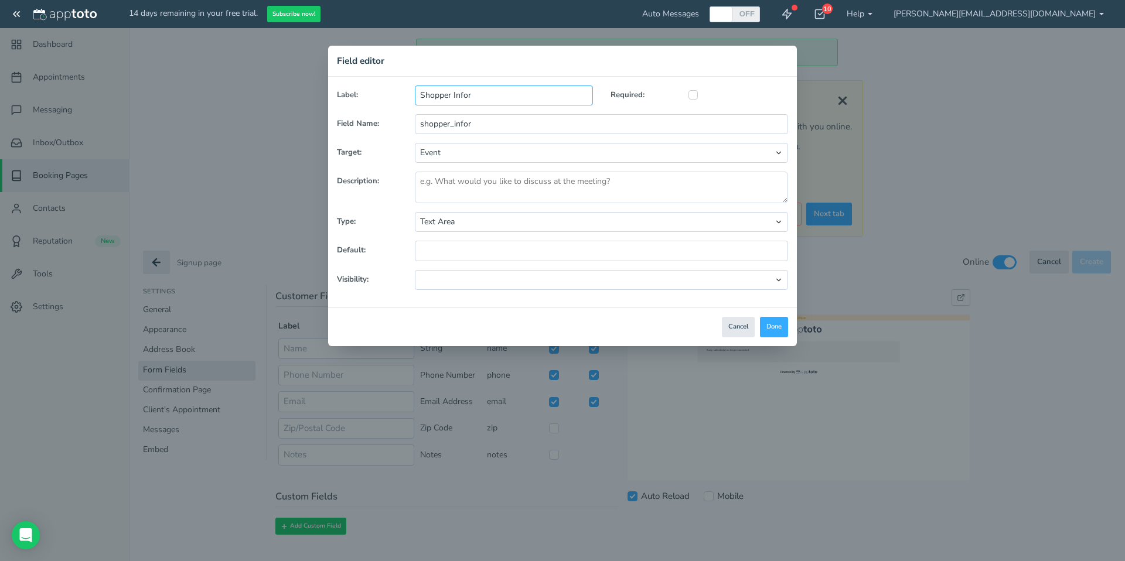
type input "shopper_inform"
type input "Shopper Informat"
type input "shopper_informat"
type input "Shopper Informatio"
type input "shopper_informatio"
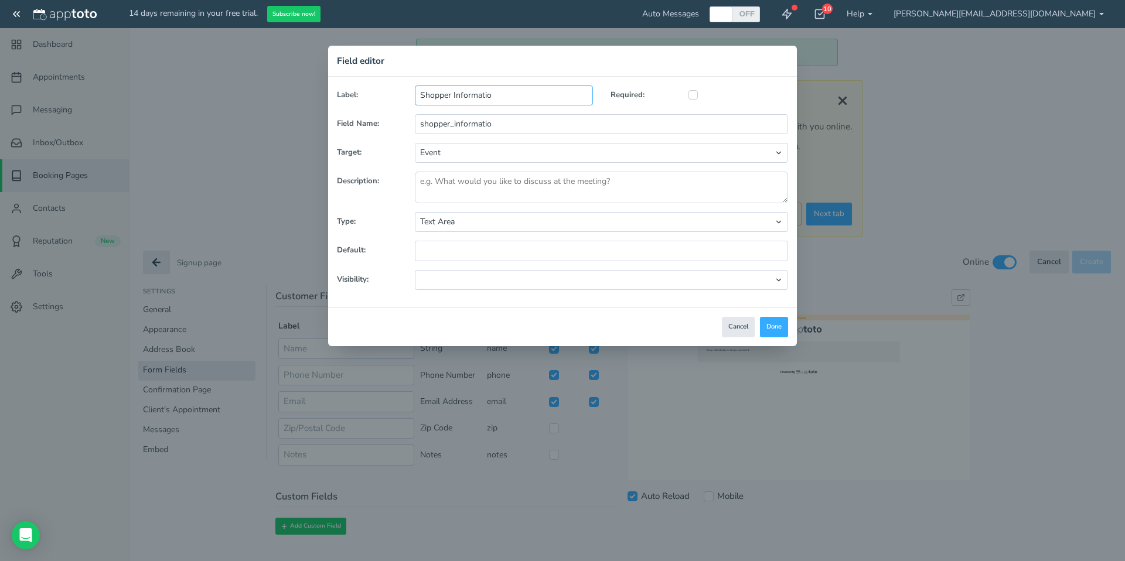
type input "Shopper Information"
type input "shopper_information"
type input "Shopper Information"
click at [778, 327] on button "Done" at bounding box center [774, 327] width 28 height 21
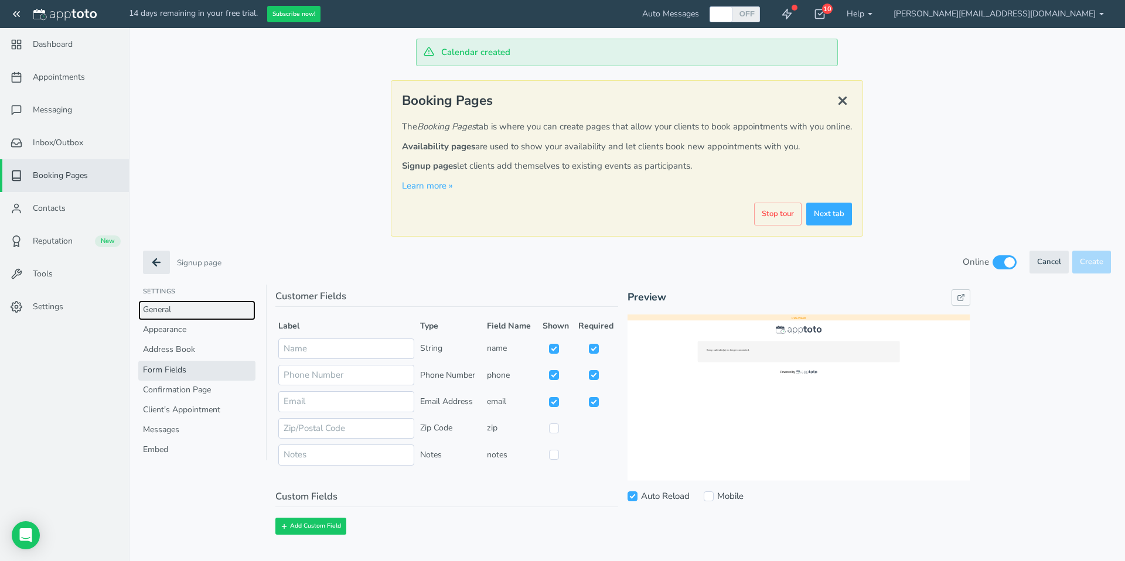
click at [163, 305] on link "General" at bounding box center [196, 311] width 117 height 20
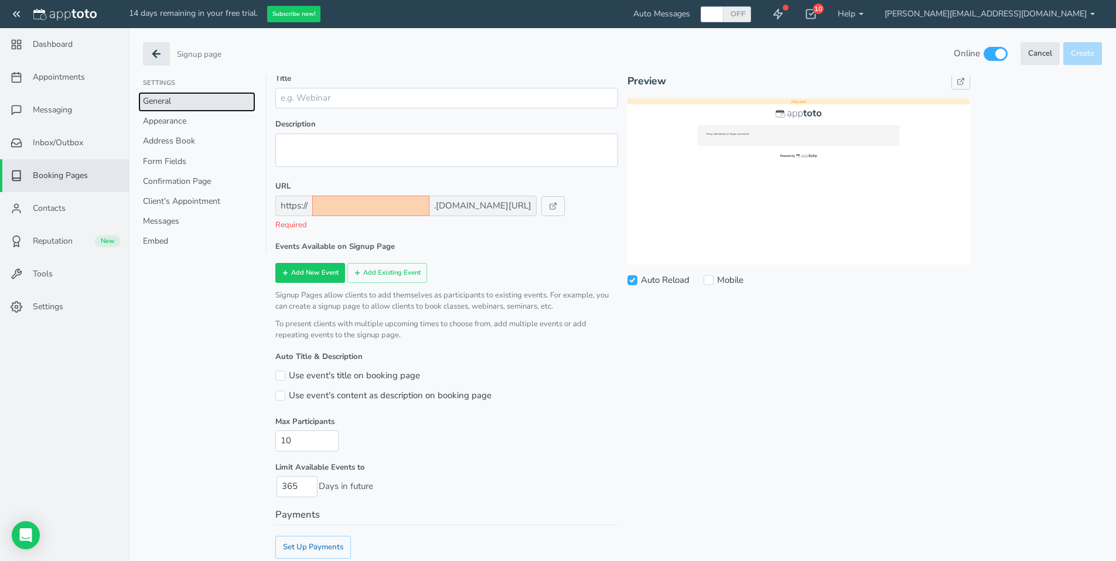
scroll to position [197, 0]
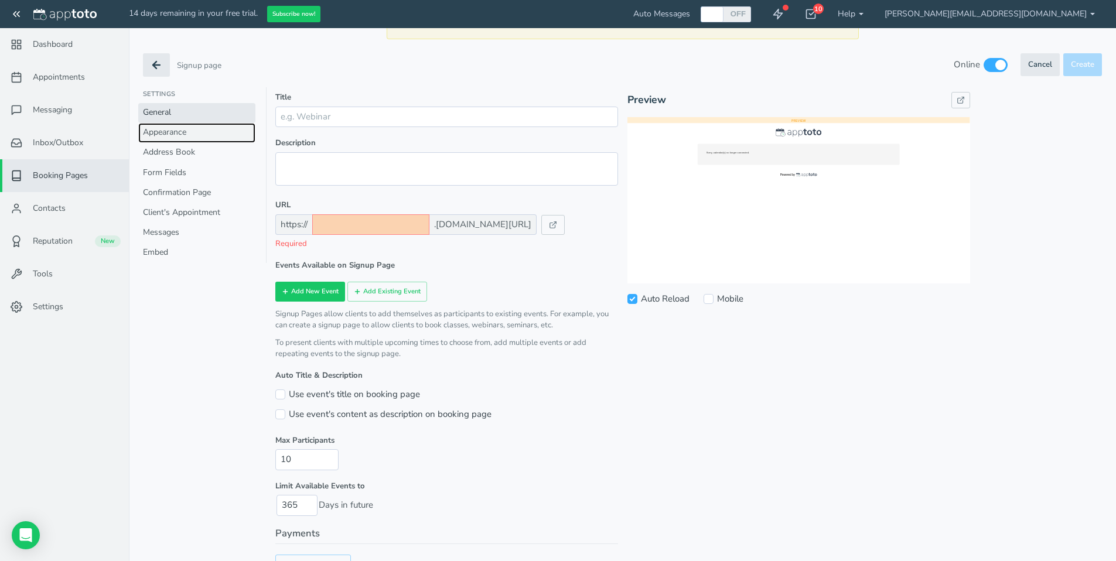
click at [171, 134] on link "Appearance" at bounding box center [196, 133] width 117 height 20
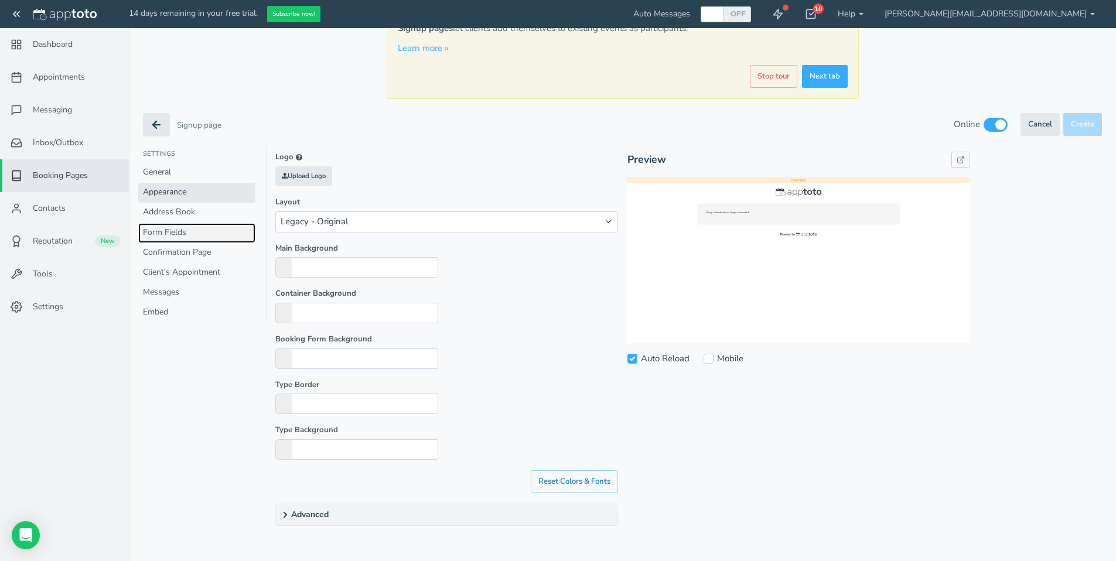
click at [174, 230] on link "Form Fields" at bounding box center [196, 233] width 117 height 20
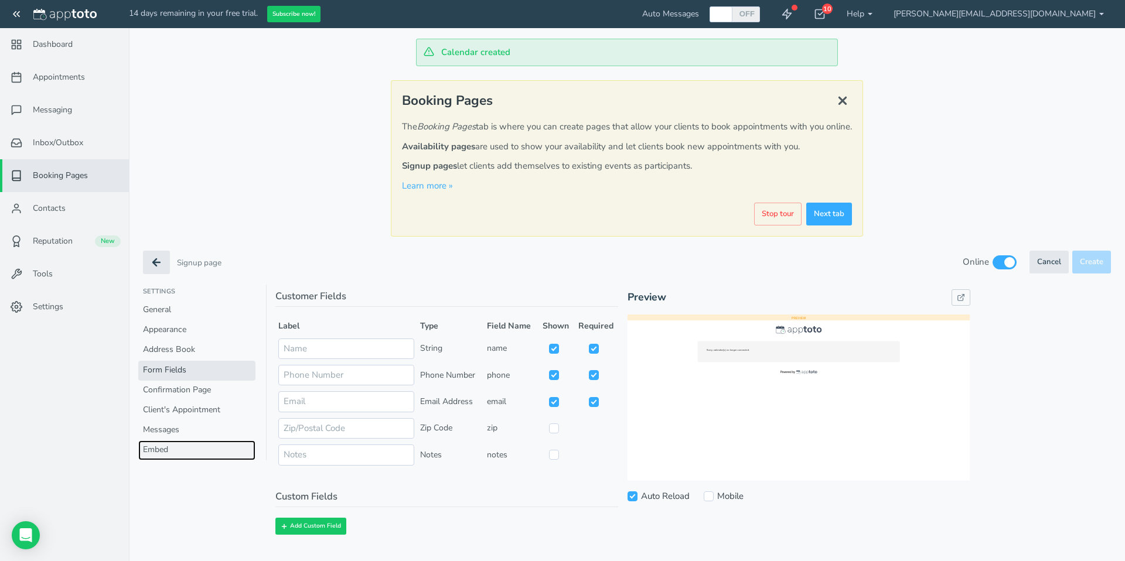
click at [161, 446] on link "Embed" at bounding box center [196, 451] width 117 height 20
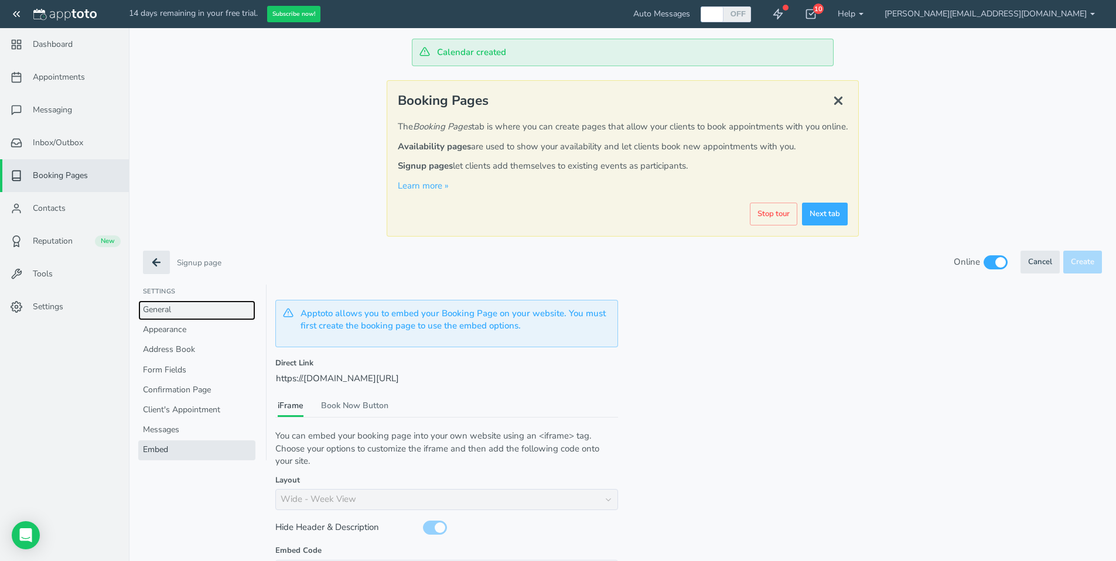
click at [168, 309] on link "General" at bounding box center [196, 311] width 117 height 20
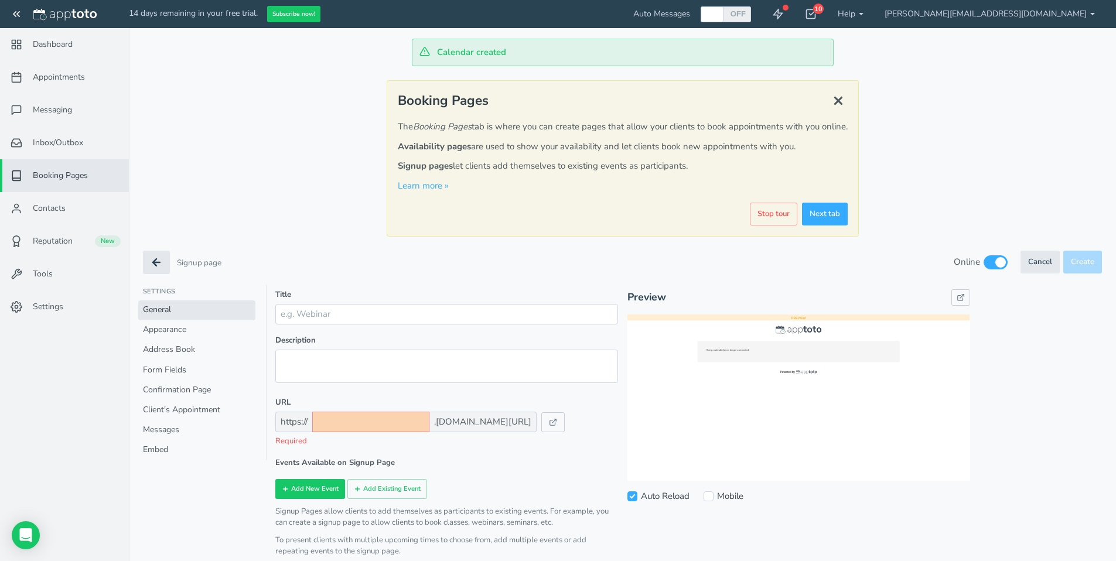
click at [404, 192] on main "The Booking Pages tab is where you can create pages that allow your clients to …" at bounding box center [622, 156] width 471 height 71
click at [413, 183] on link "Learn more »" at bounding box center [423, 186] width 51 height 12
click at [45, 42] on span "Dashboard" at bounding box center [53, 45] width 40 height 12
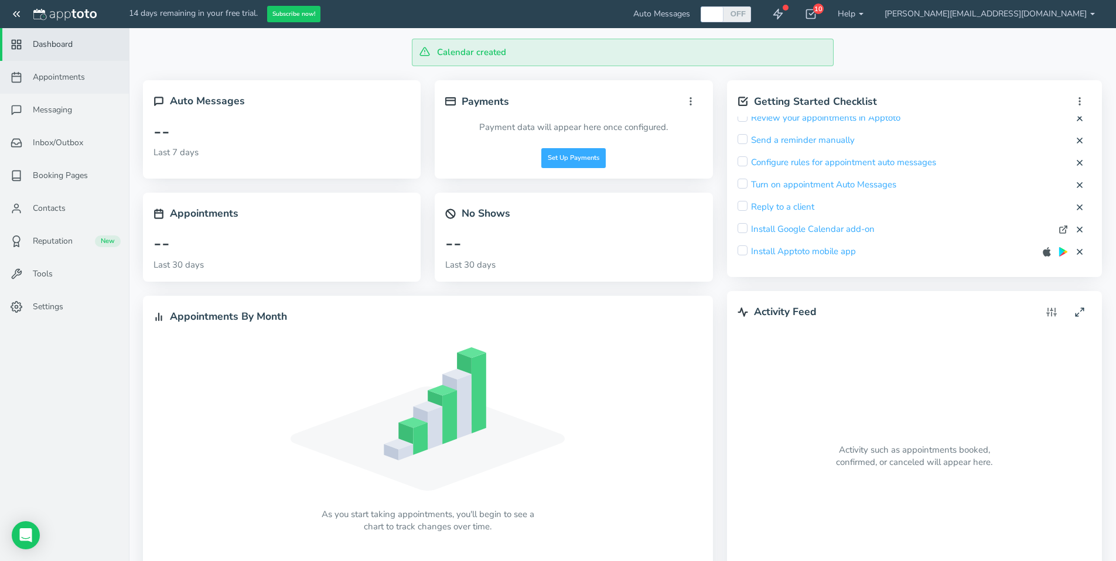
click at [69, 74] on span "Appointments" at bounding box center [59, 77] width 52 height 12
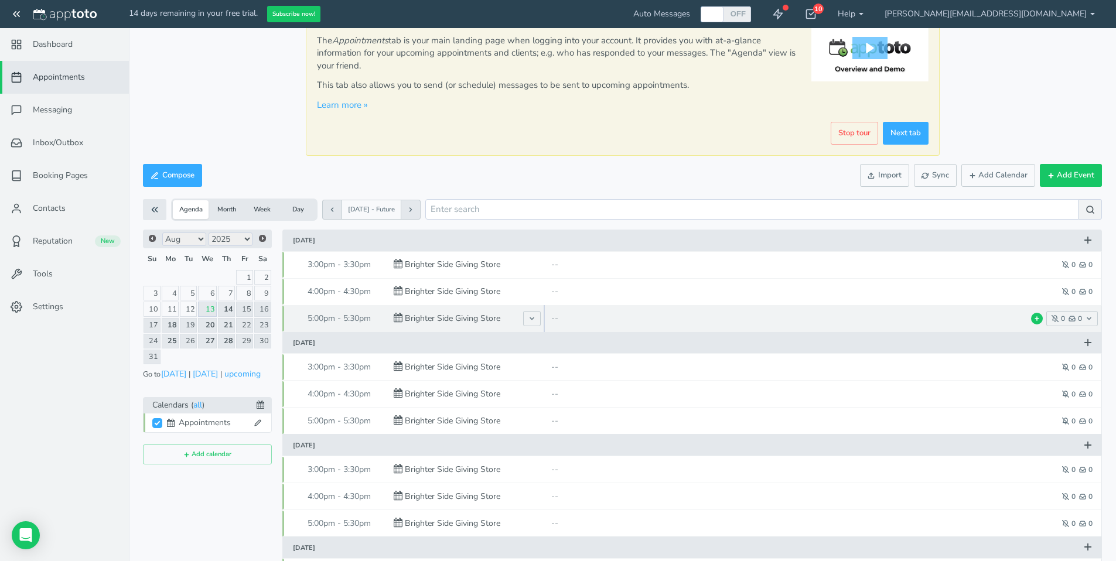
scroll to position [109, 0]
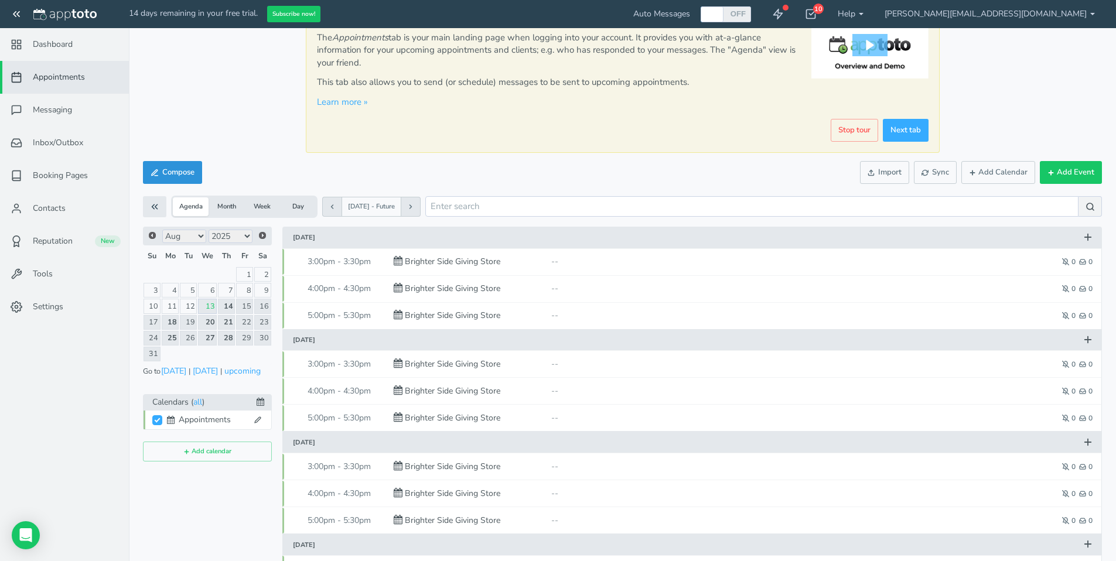
click at [170, 172] on button "Compose" at bounding box center [172, 172] width 59 height 23
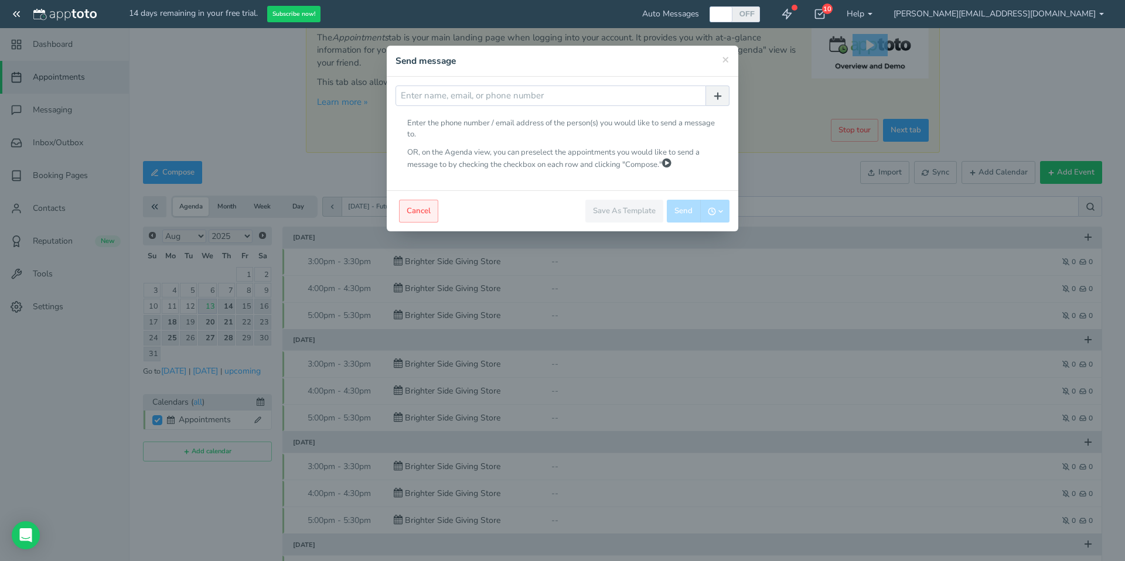
click at [425, 208] on button "Cancel" at bounding box center [418, 211] width 39 height 23
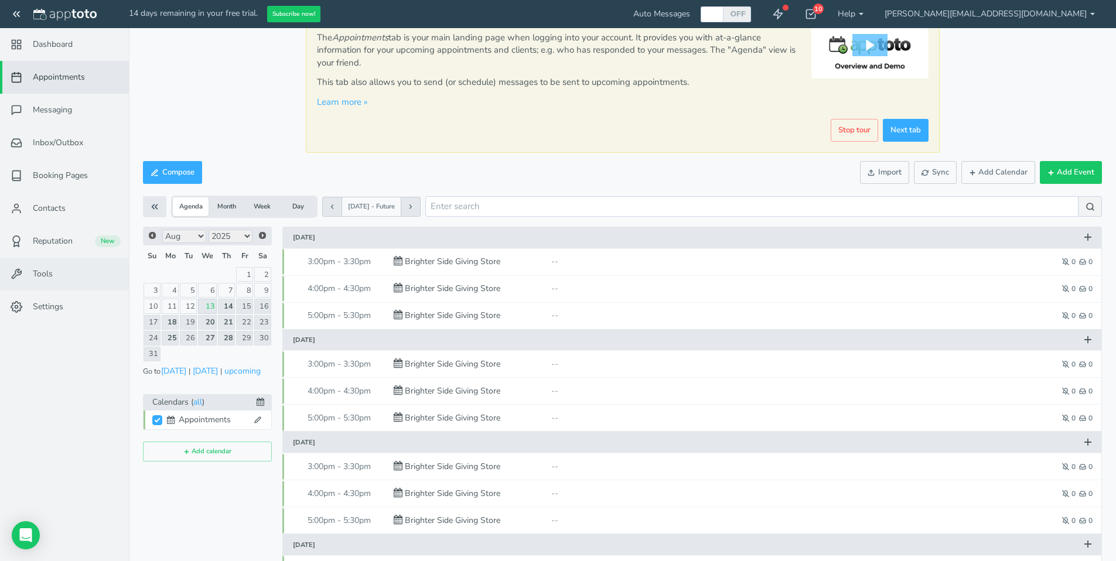
click at [47, 278] on span "Tools" at bounding box center [43, 274] width 20 height 12
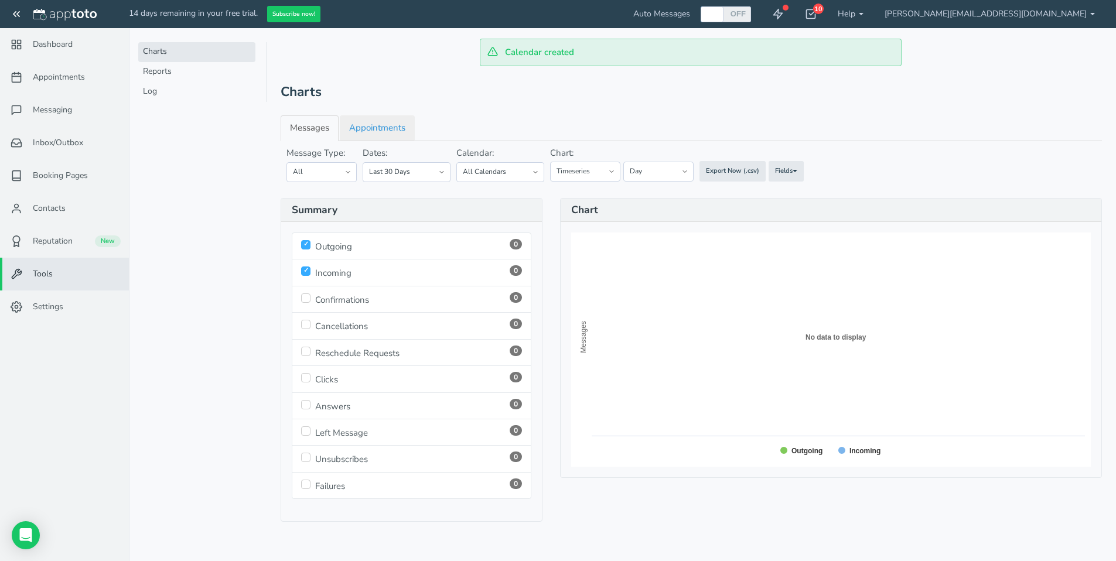
click at [377, 127] on link "Appointments" at bounding box center [377, 127] width 75 height 25
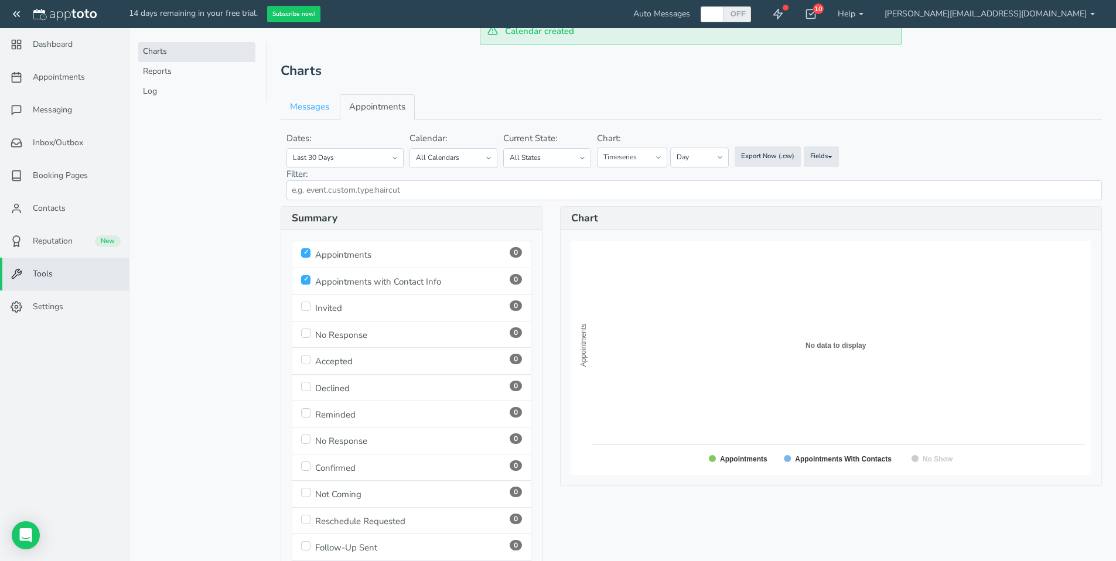
scroll to position [23, 0]
click at [836, 154] on button "Fields" at bounding box center [821, 154] width 35 height 21
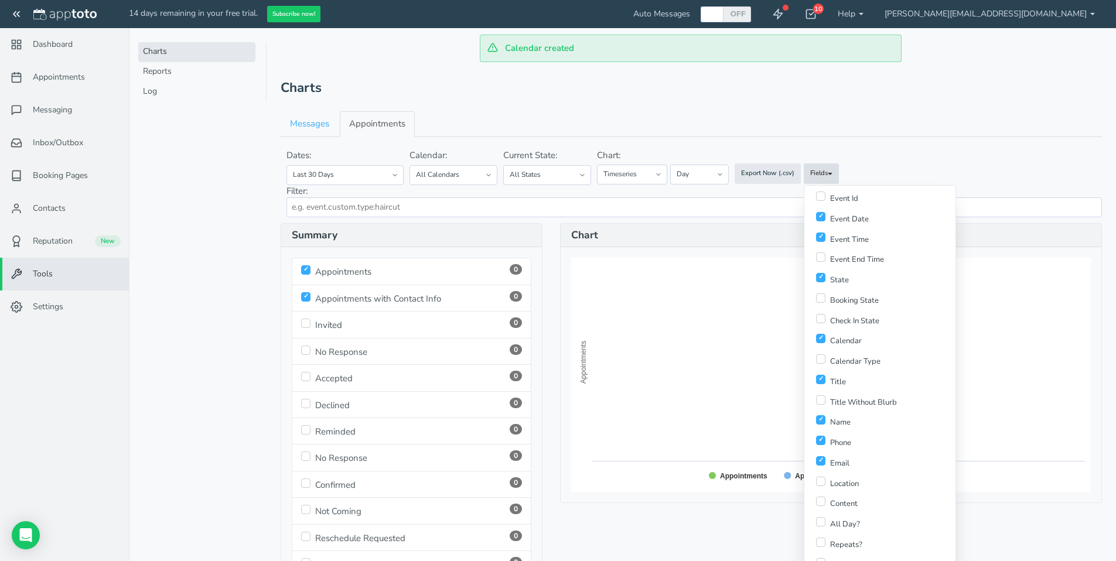
scroll to position [0, 0]
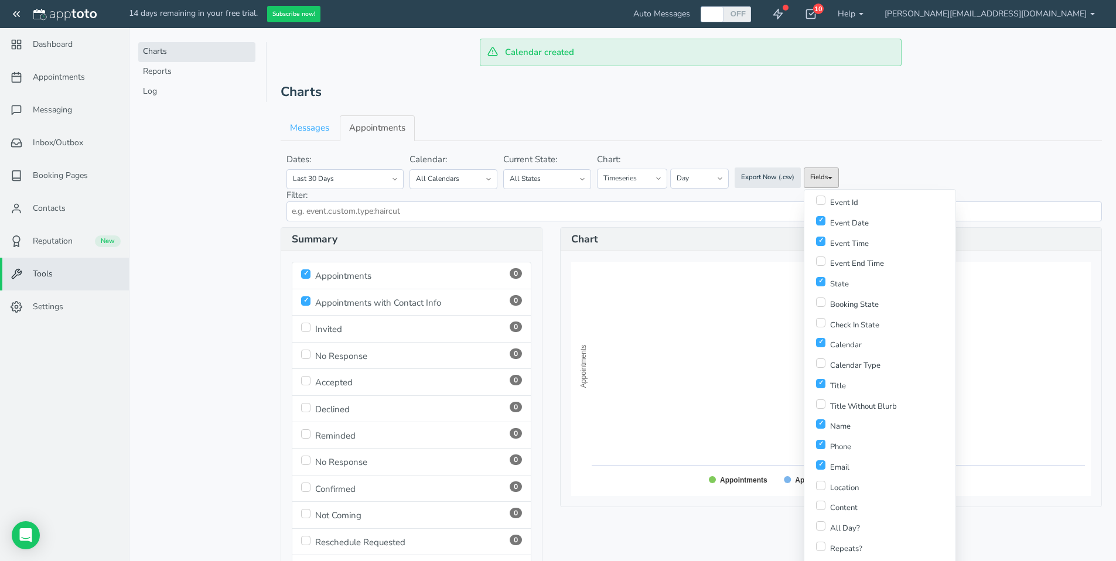
click at [186, 360] on div "Charts Reports Log" at bounding box center [202, 280] width 128 height 561
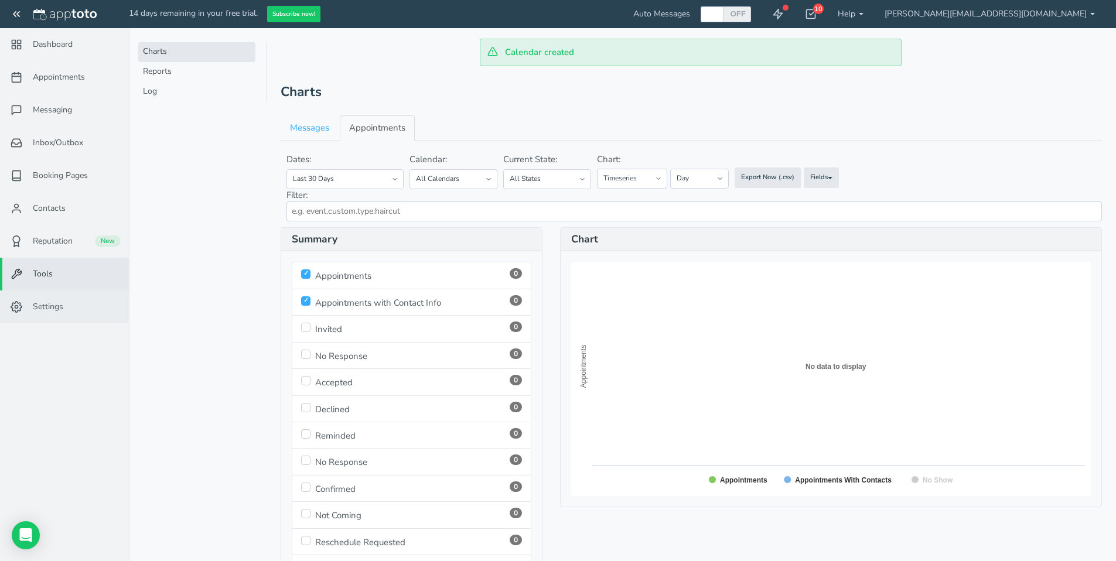
click at [49, 310] on span "Settings" at bounding box center [48, 307] width 30 height 12
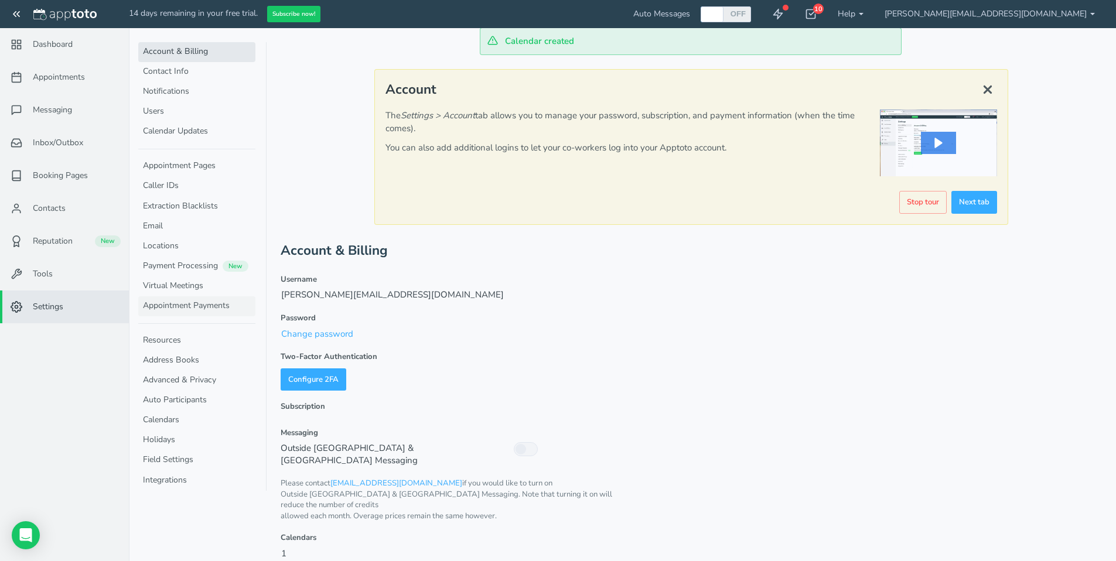
scroll to position [12, 0]
click at [175, 459] on link "Field Settings" at bounding box center [196, 461] width 117 height 20
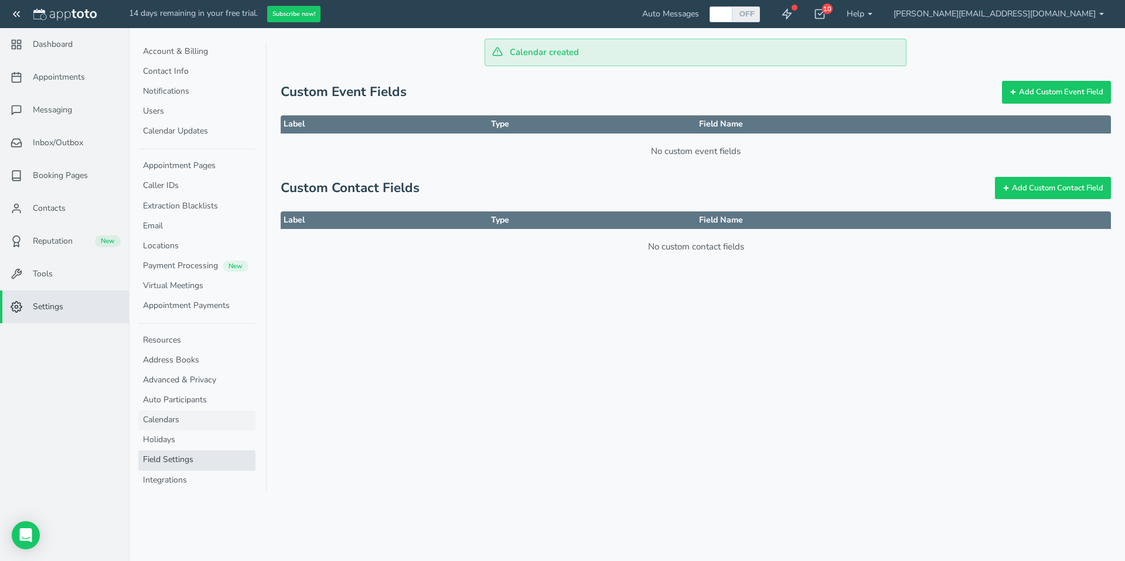
click at [167, 417] on link "Calendars" at bounding box center [196, 421] width 117 height 20
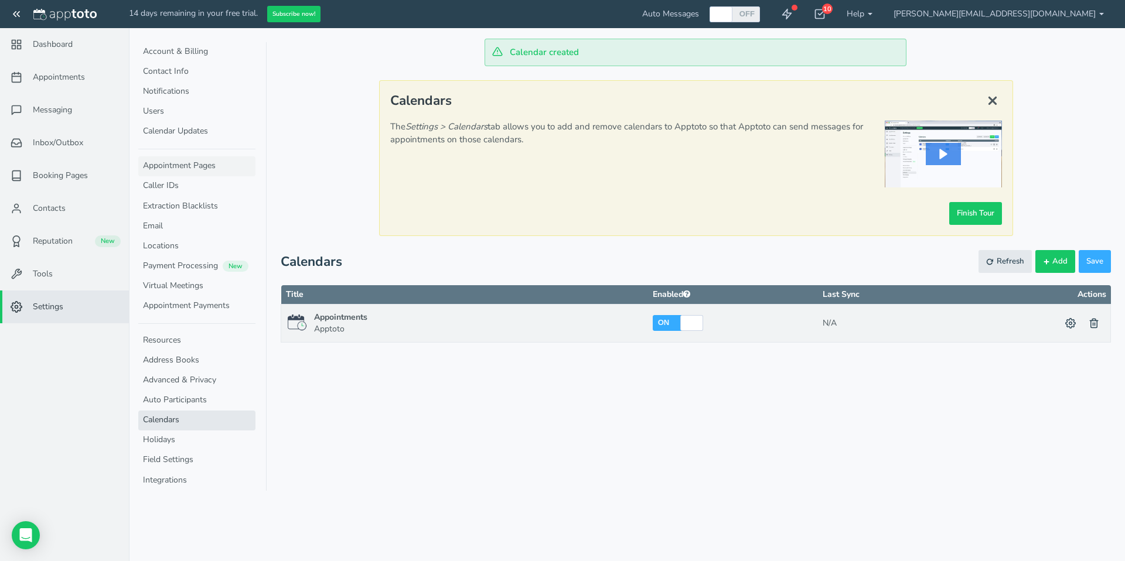
click at [165, 168] on link "Appointment Pages" at bounding box center [196, 166] width 117 height 20
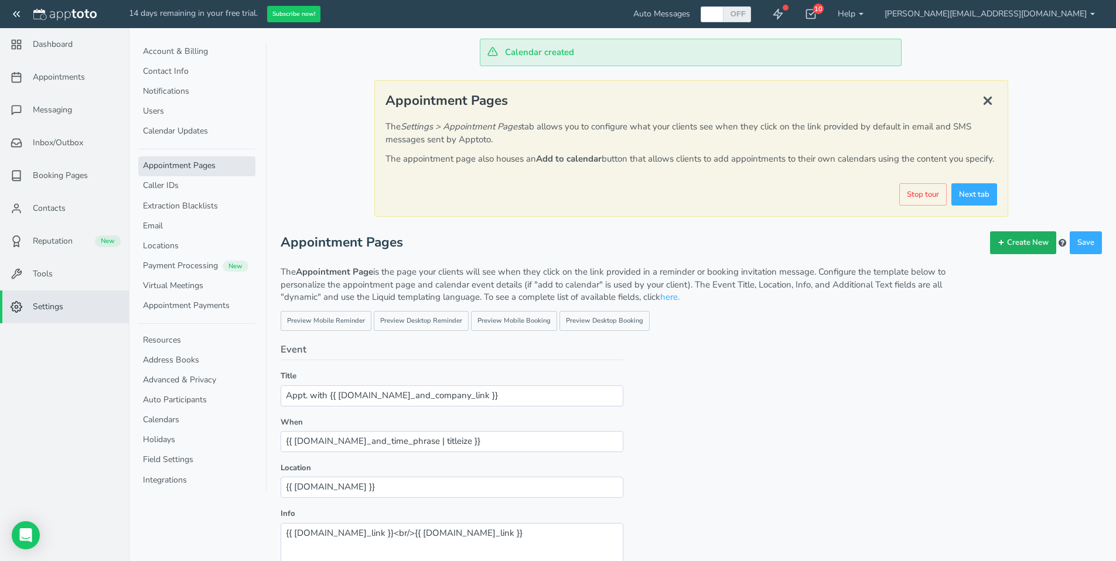
click at [1030, 251] on button "Create New" at bounding box center [1023, 242] width 66 height 23
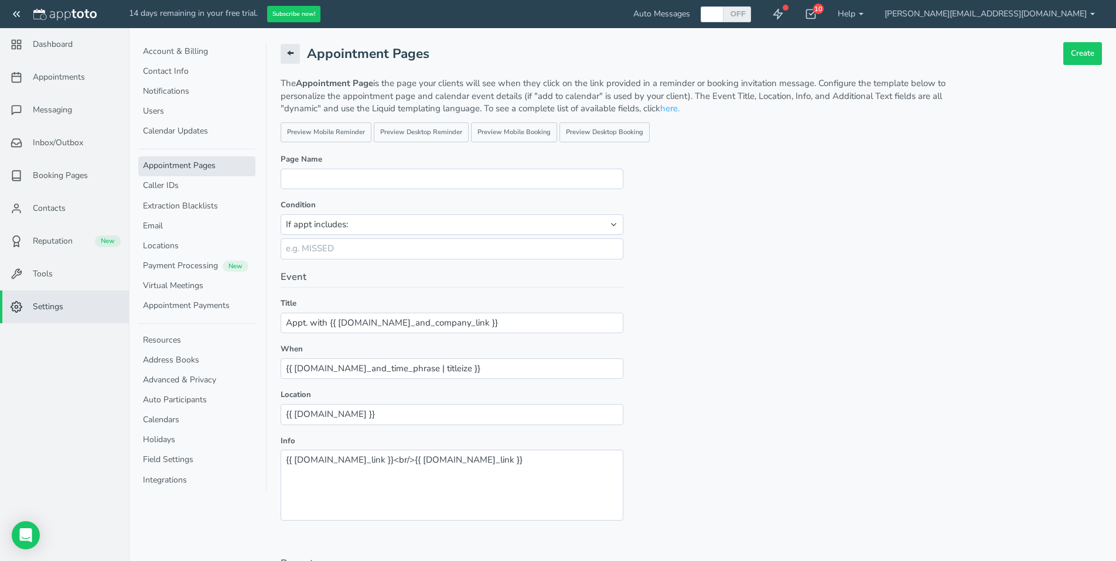
scroll to position [200, 0]
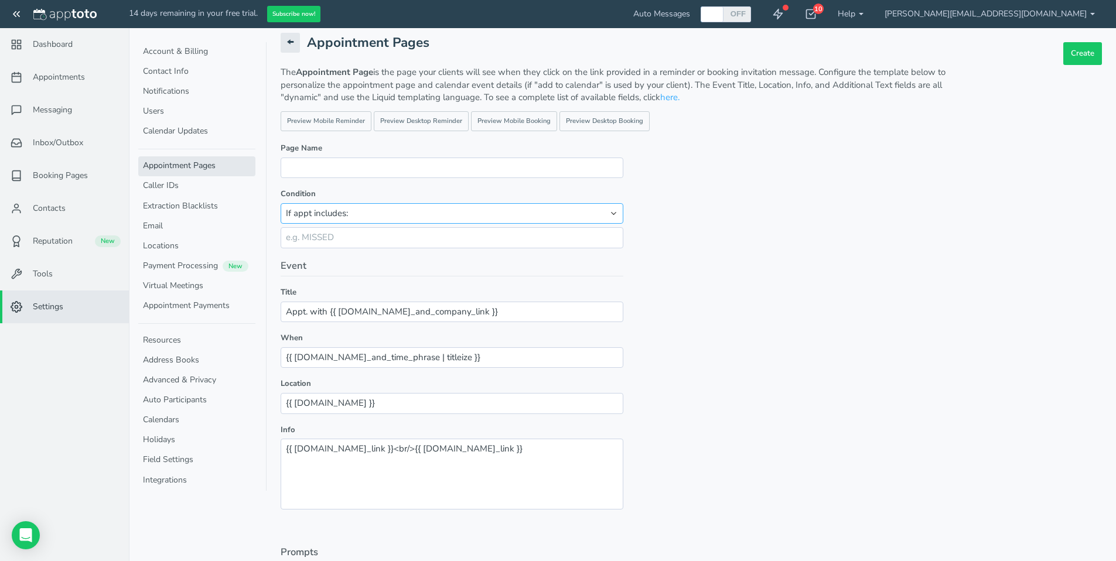
click at [613, 223] on select "If appt includes: If appt does not include: If appt matches (complex): Never ma…" at bounding box center [452, 213] width 343 height 21
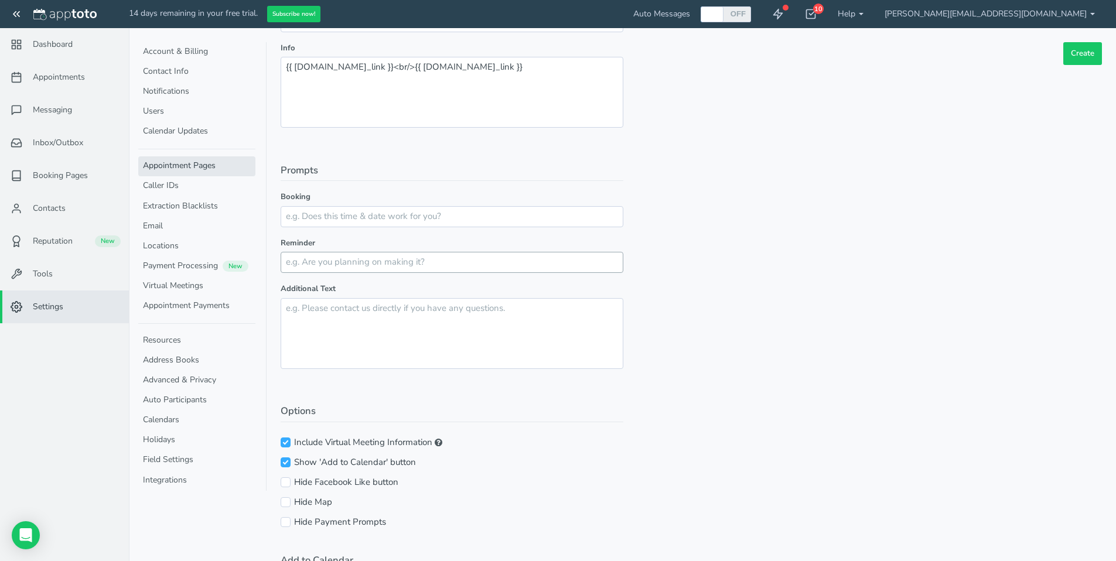
scroll to position [612, 0]
